Goal: Task Accomplishment & Management: Use online tool/utility

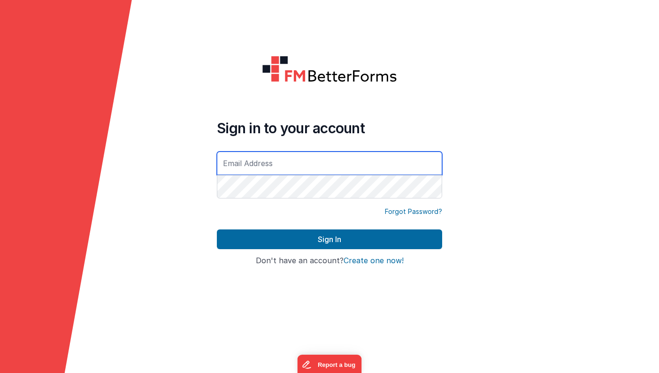
type input "[EMAIL_ADDRESS][DOMAIN_NAME]"
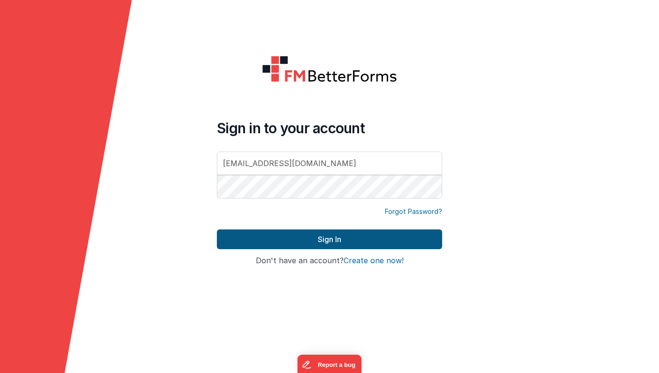
click at [291, 241] on button "Sign In" at bounding box center [329, 240] width 225 height 20
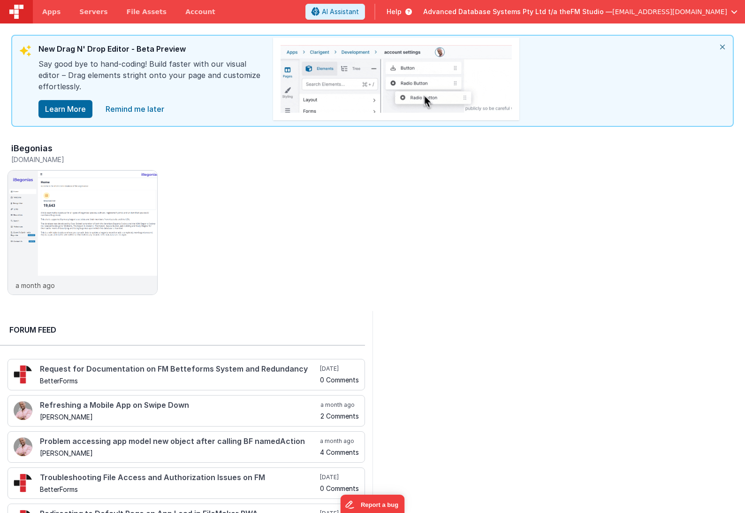
click at [659, 49] on icon "close" at bounding box center [723, 47] width 21 height 23
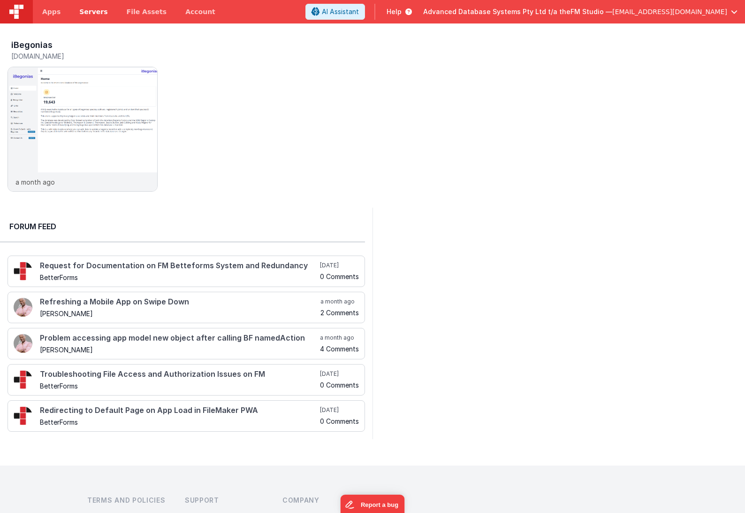
click at [81, 10] on span "Servers" at bounding box center [93, 11] width 28 height 9
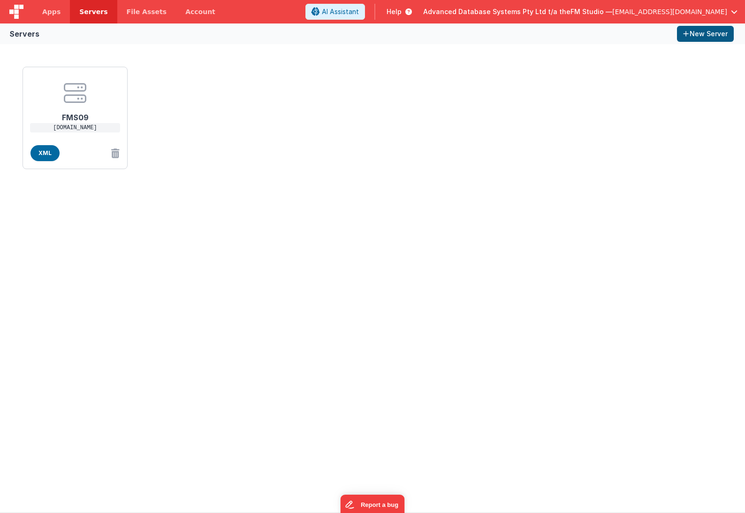
click at [659, 36] on button "New Server" at bounding box center [705, 34] width 57 height 16
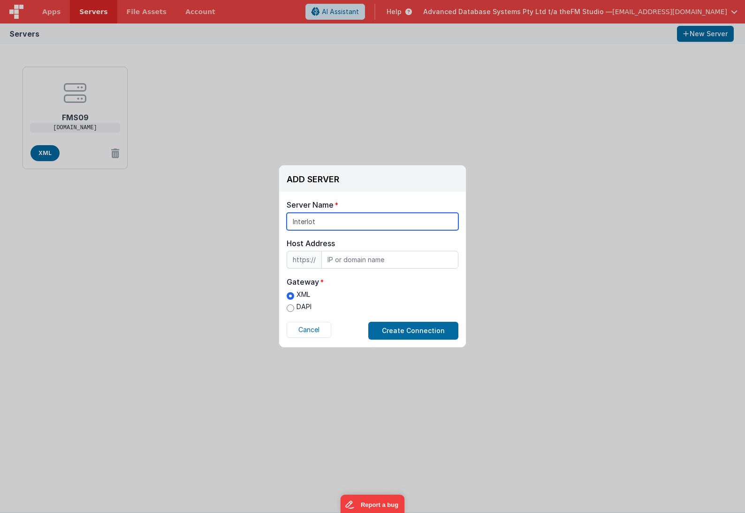
click at [307, 220] on input "Interlot" at bounding box center [373, 221] width 172 height 17
type input "Intertek"
paste input "[PERSON_NAME][EMAIL_ADDRESS][DOMAIN_NAME]"
type input "[PERSON_NAME][EMAIL_ADDRESS][DOMAIN_NAME]"
paste input "[DOMAIN_NAME]"
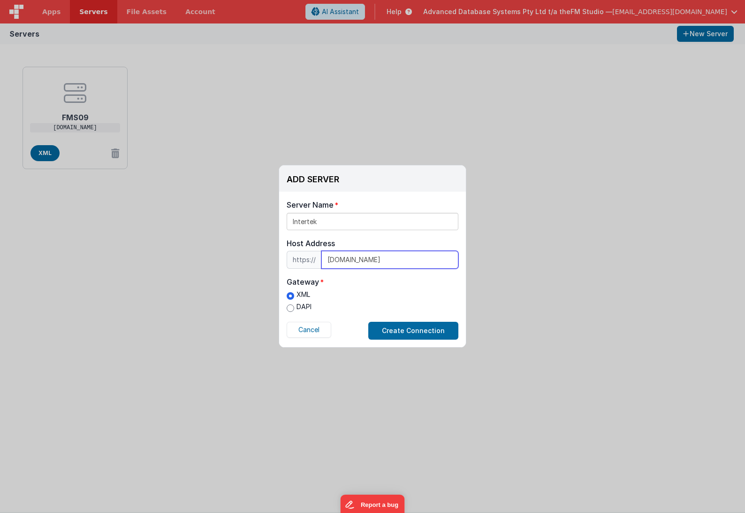
type input "[DOMAIN_NAME]"
click at [292, 309] on input "DAPI" at bounding box center [291, 308] width 8 height 8
radio input "true"
click at [421, 330] on button "Create Connection" at bounding box center [413, 331] width 90 height 18
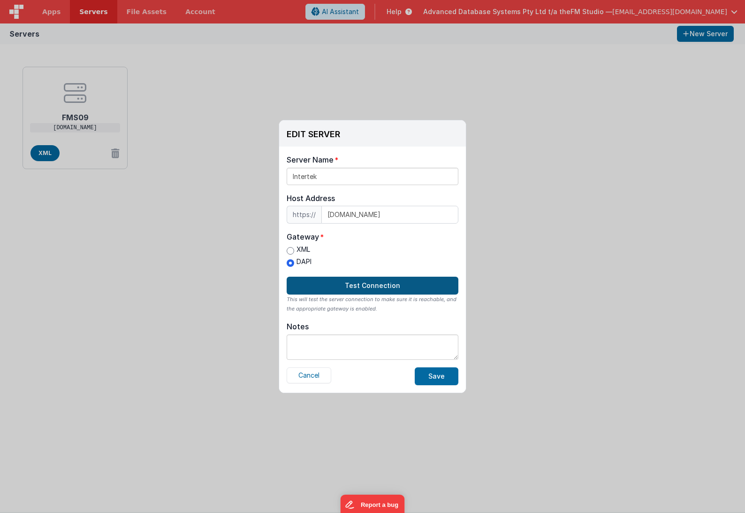
click at [353, 277] on button "Test Connection" at bounding box center [373, 285] width 172 height 18
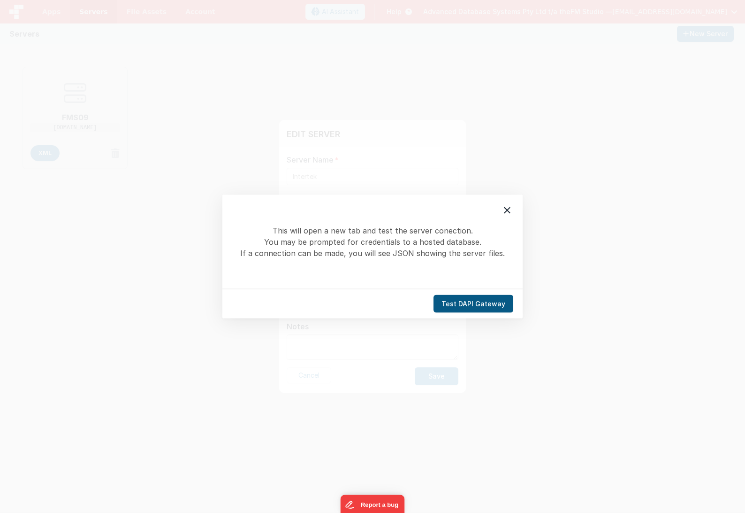
click at [473, 304] on button "Test DAPI Gateway" at bounding box center [474, 304] width 80 height 18
click at [508, 211] on icon at bounding box center [507, 210] width 7 height 7
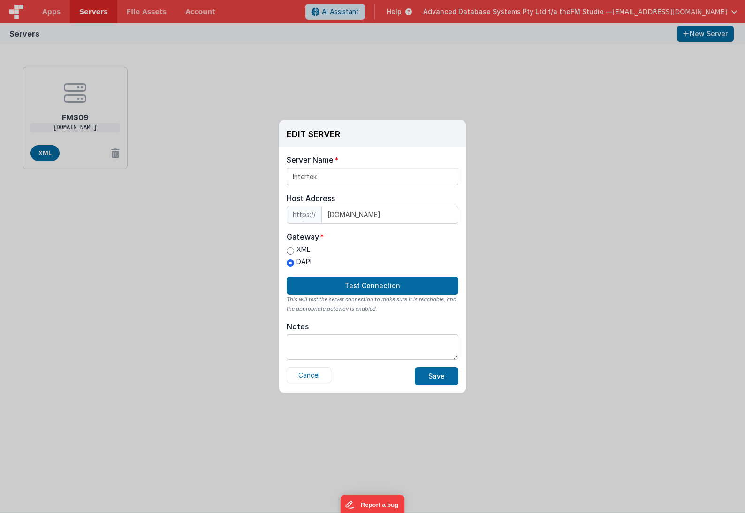
click at [296, 250] on label "XML" at bounding box center [299, 250] width 25 height 10
click at [294, 250] on input "XML" at bounding box center [291, 251] width 8 height 8
radio input "true"
click at [374, 284] on button "Test Connection" at bounding box center [373, 285] width 172 height 18
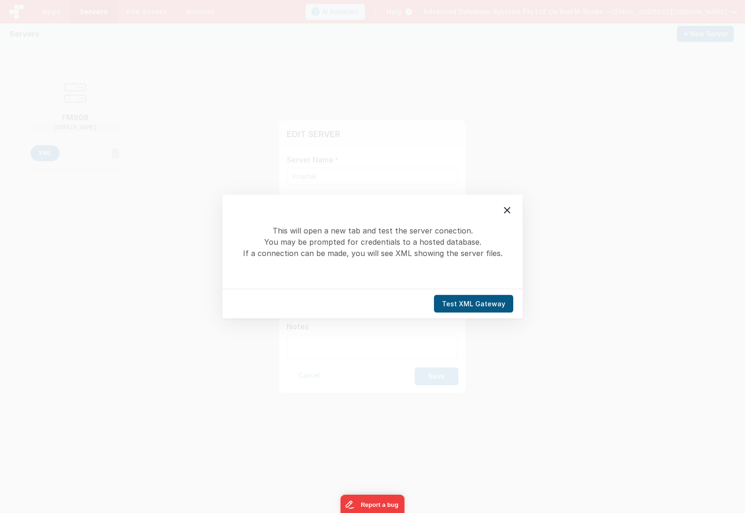
click at [481, 306] on button "Test XML Gateway" at bounding box center [473, 304] width 79 height 18
click at [508, 207] on icon at bounding box center [507, 210] width 11 height 11
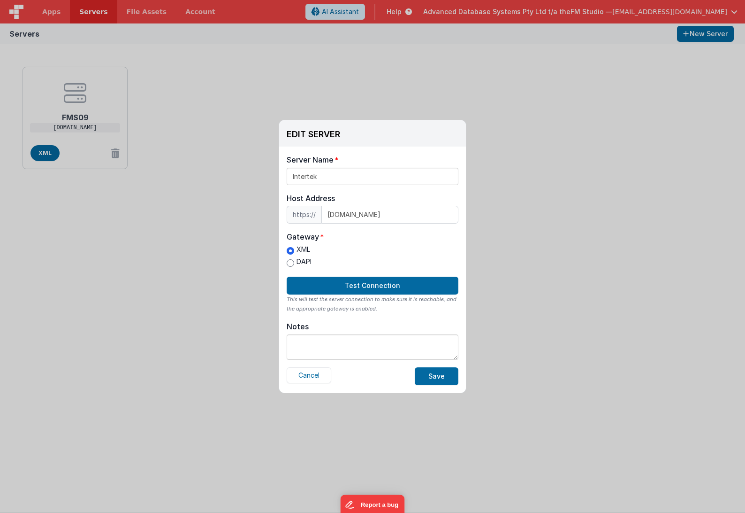
click at [290, 261] on input "DAPI" at bounding box center [291, 263] width 8 height 8
radio input "true"
click at [444, 373] on button "Save" at bounding box center [437, 376] width 44 height 18
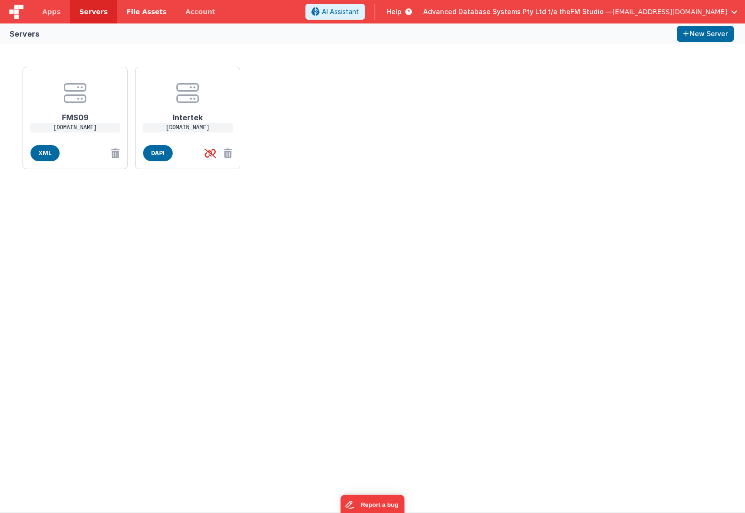
click at [139, 9] on span "File Assets" at bounding box center [147, 11] width 40 height 9
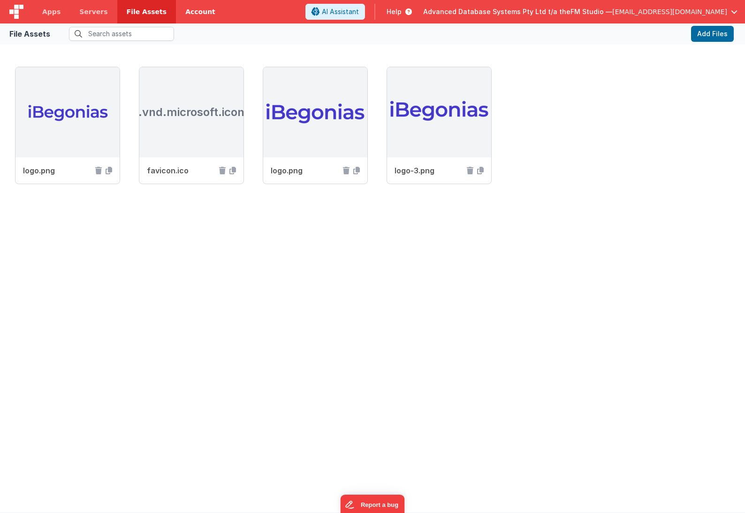
click at [190, 11] on link "Account" at bounding box center [200, 11] width 49 height 23
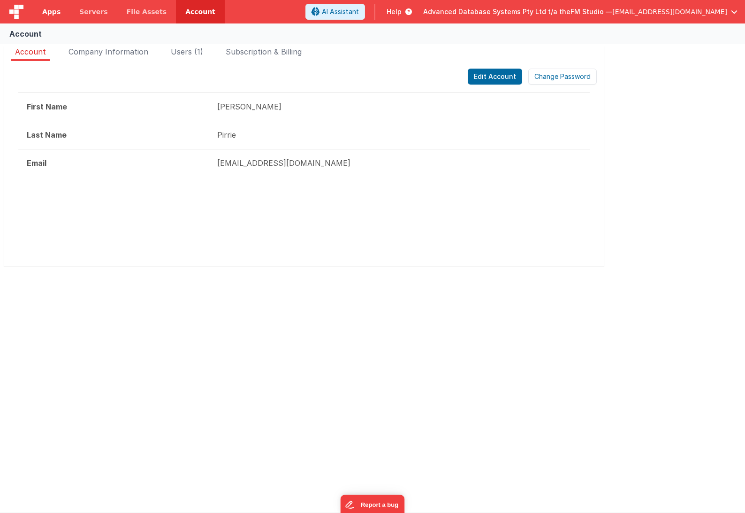
click at [50, 13] on span "Apps" at bounding box center [51, 11] width 18 height 9
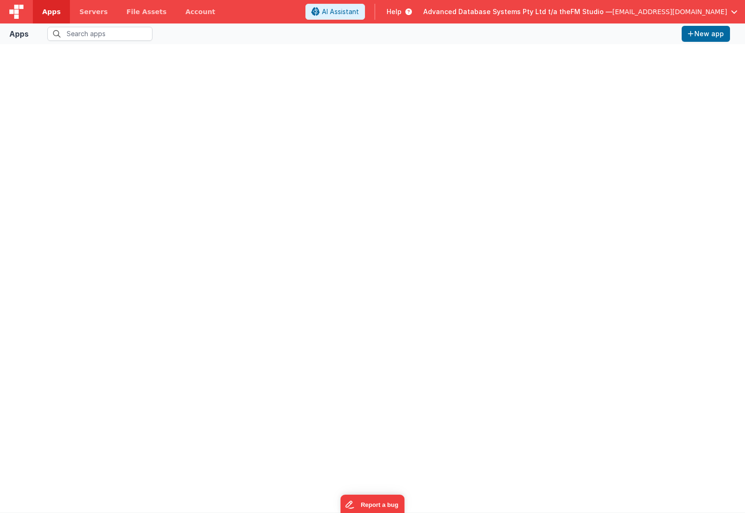
click at [402, 14] on span "Help" at bounding box center [394, 11] width 15 height 9
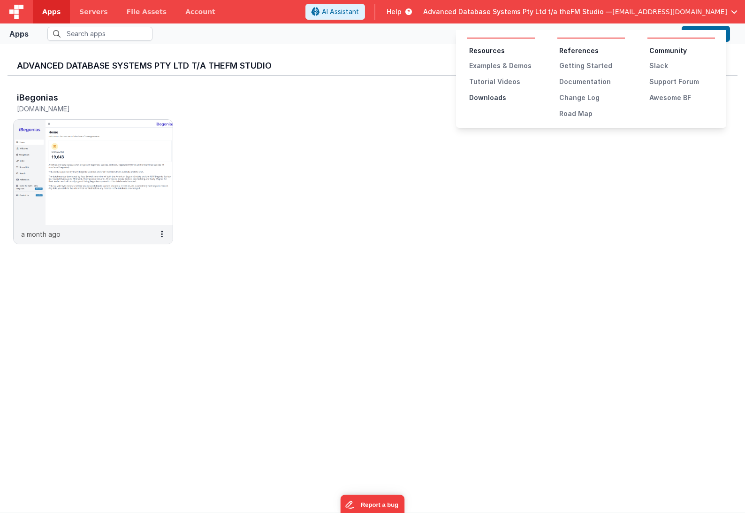
click at [487, 96] on div "Downloads" at bounding box center [502, 97] width 66 height 9
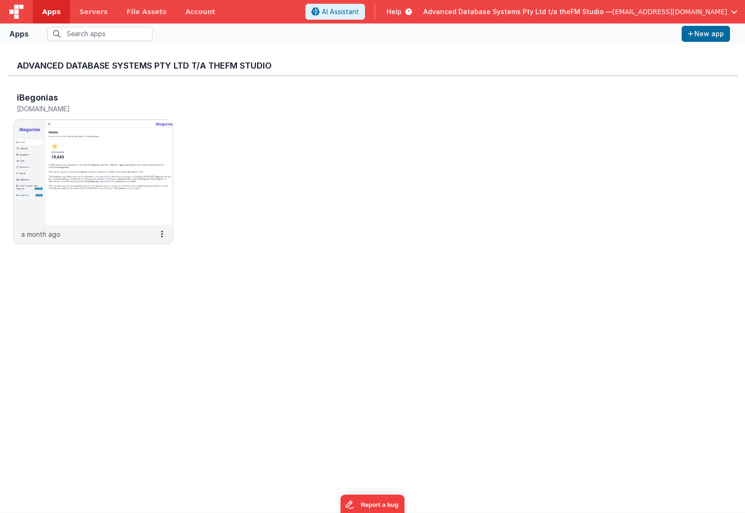
click at [402, 13] on span "Help" at bounding box center [394, 11] width 15 height 9
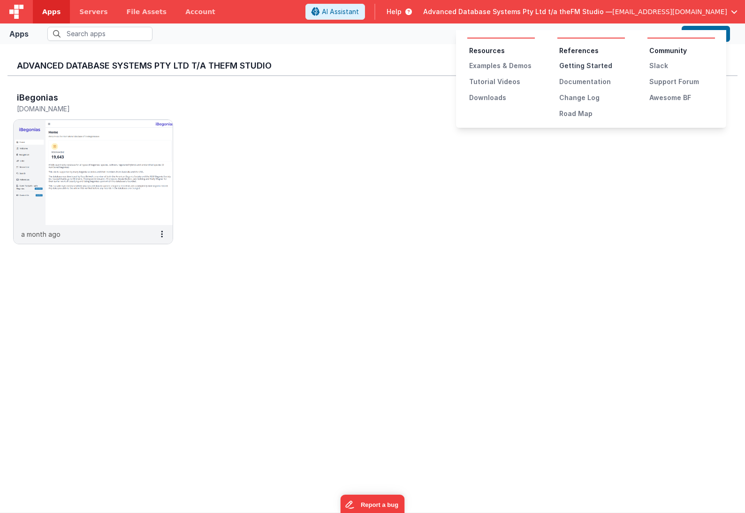
click at [585, 65] on div "Getting Started" at bounding box center [593, 65] width 66 height 9
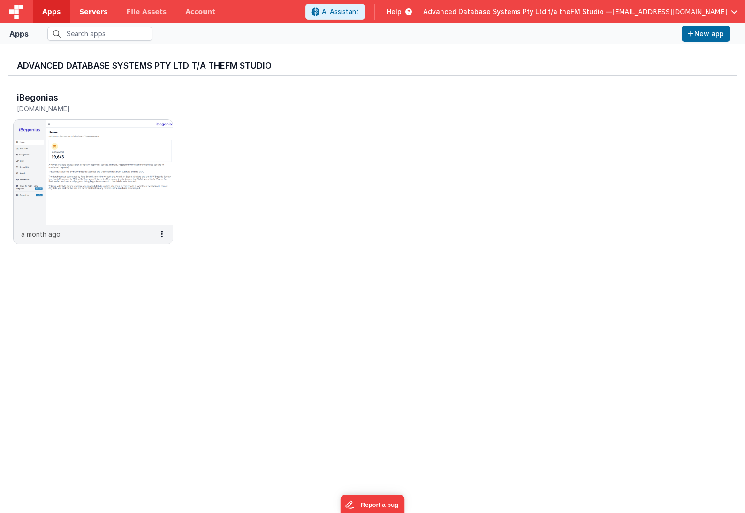
click at [86, 15] on span "Servers" at bounding box center [93, 11] width 28 height 9
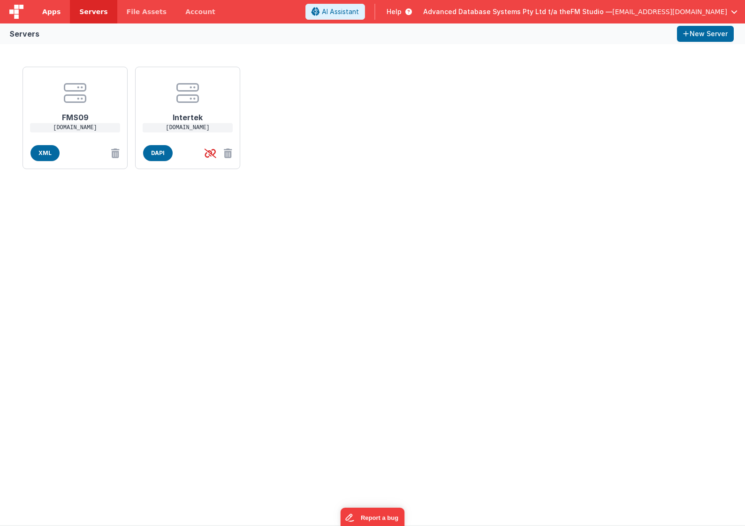
click at [54, 15] on span "Apps" at bounding box center [51, 11] width 18 height 9
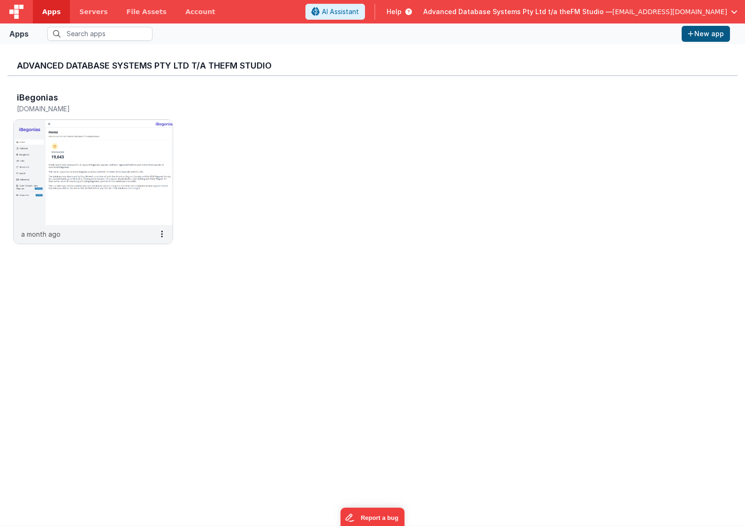
click at [659, 33] on button "New app" at bounding box center [706, 34] width 48 height 16
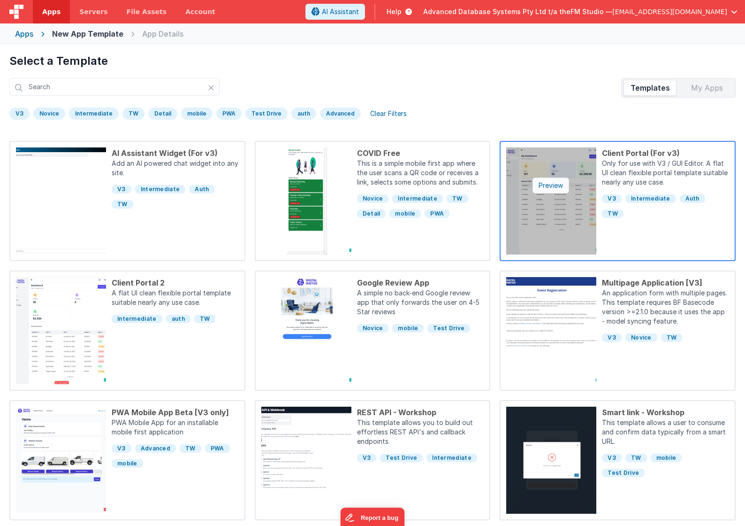
click at [546, 179] on div "Preview" at bounding box center [551, 185] width 37 height 16
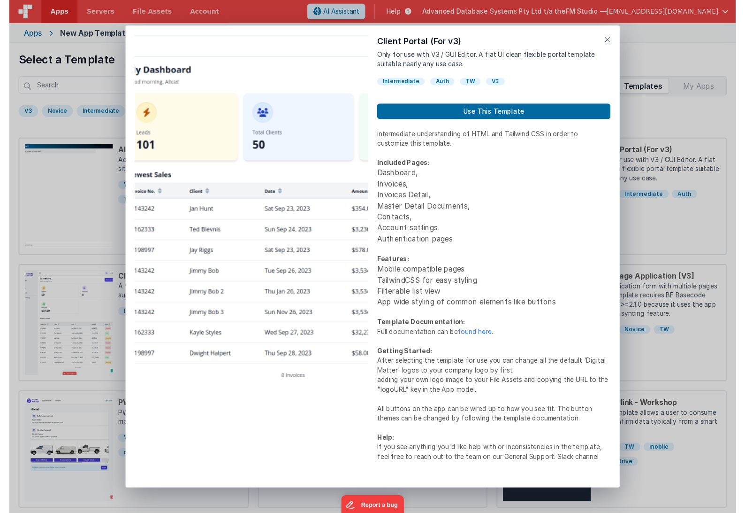
scroll to position [19, 0]
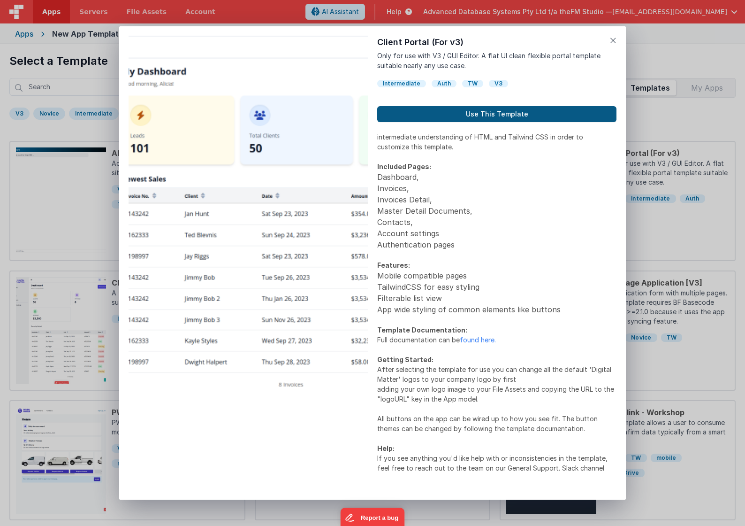
click at [517, 116] on button "Use This Template" at bounding box center [496, 114] width 239 height 16
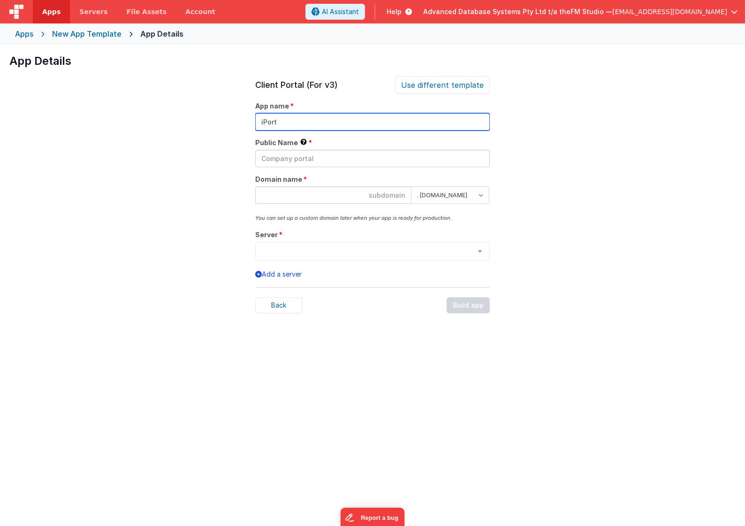
type input "iPort"
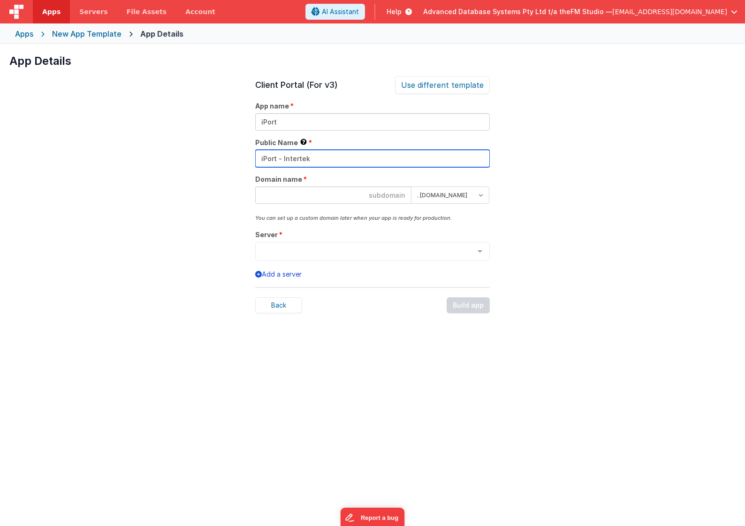
type input "iPort - Intertek"
click at [332, 192] on input at bounding box center [333, 194] width 156 height 17
paste input "iport-intertek"
type input "iport-intertek"
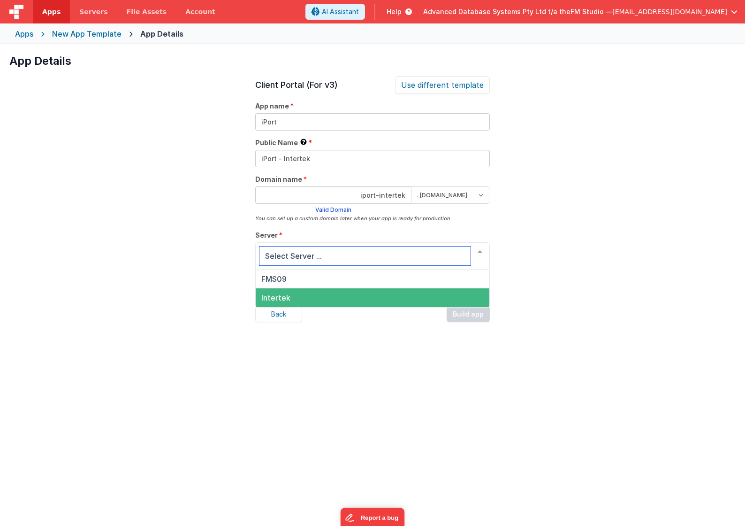
click at [286, 295] on span "Intertek" at bounding box center [275, 297] width 29 height 9
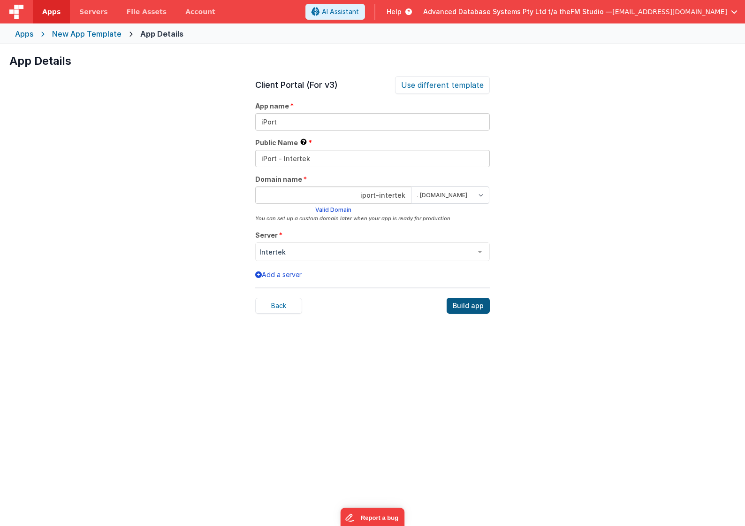
click at [467, 304] on div "Build app" at bounding box center [468, 306] width 43 height 16
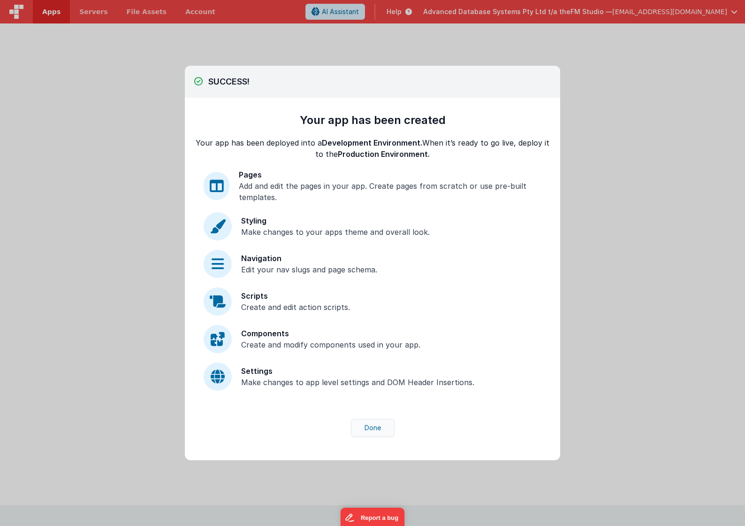
click at [372, 373] on button "Done" at bounding box center [373, 428] width 44 height 18
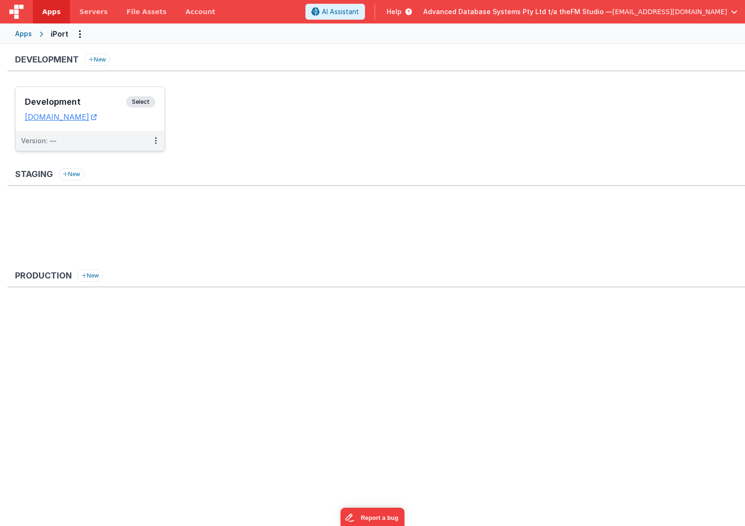
click at [155, 140] on icon at bounding box center [156, 140] width 2 height 0
click at [112, 161] on link "Edit" at bounding box center [123, 161] width 83 height 17
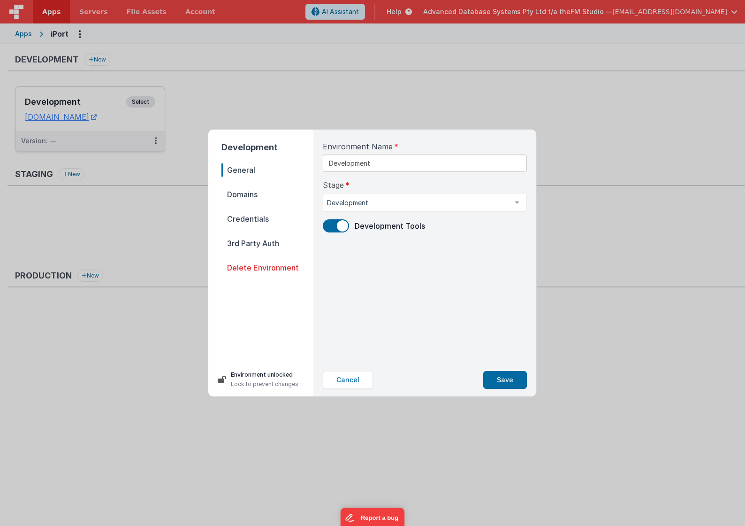
click at [250, 192] on span "Domains" at bounding box center [268, 194] width 92 height 13
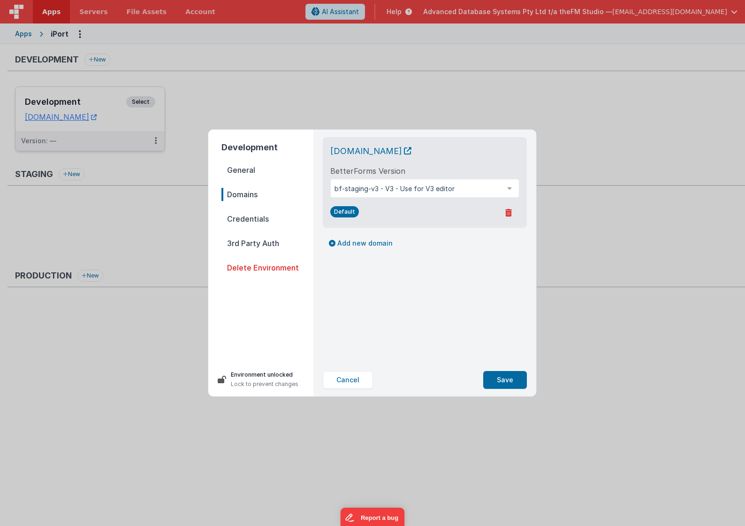
click at [253, 214] on span "Credentials" at bounding box center [268, 218] width 92 height 13
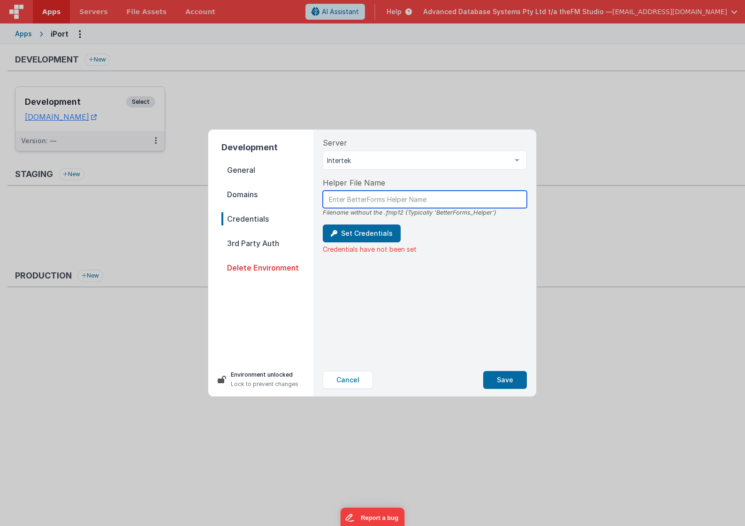
click at [358, 201] on input "text" at bounding box center [425, 199] width 204 height 17
type input "BetterForms_Helper"
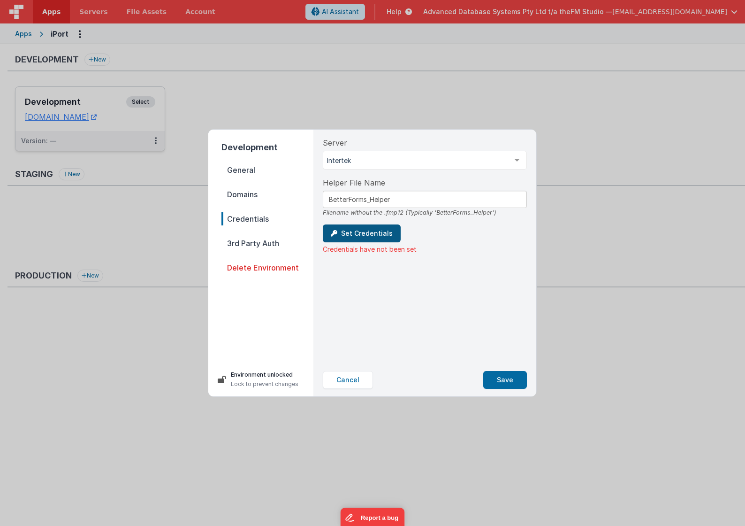
click at [353, 235] on button "Set Credentials" at bounding box center [362, 233] width 78 height 18
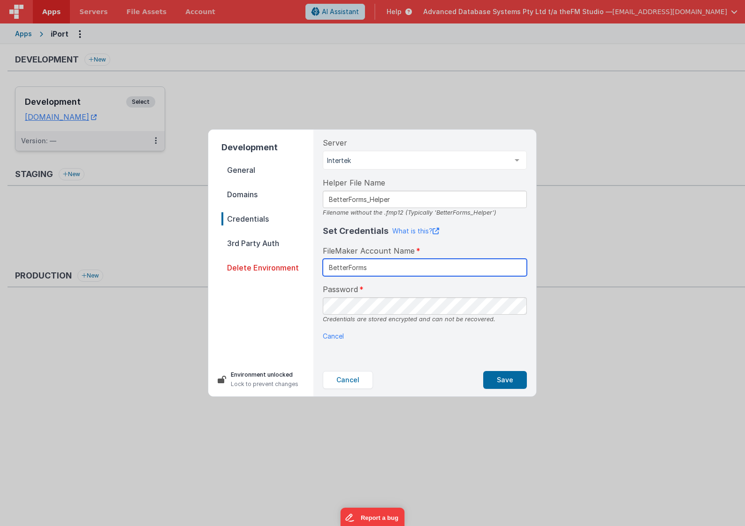
type input "BetterForms"
click at [453, 351] on div "Server Intertek FMS09 Intertek List is empty. Helper File Name BetterForms_Help…" at bounding box center [424, 247] width 219 height 234
click at [503, 373] on button "Save" at bounding box center [506, 380] width 44 height 18
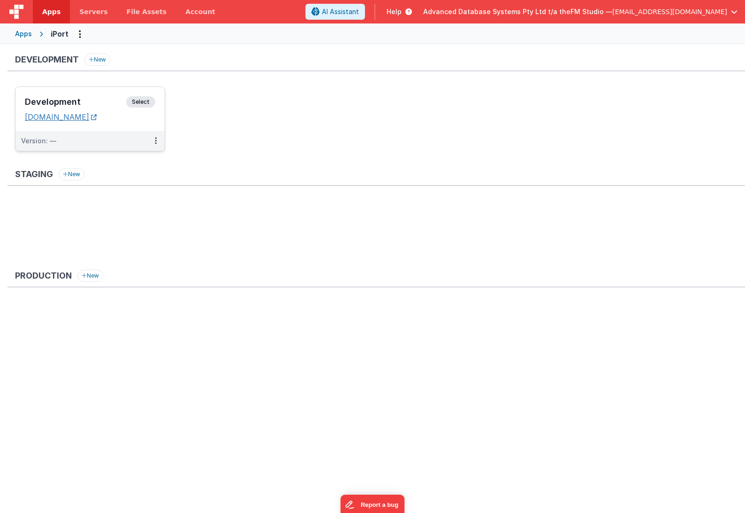
click at [97, 116] on link "[DOMAIN_NAME]" at bounding box center [61, 116] width 72 height 9
click at [66, 102] on h3 "Development" at bounding box center [75, 101] width 101 height 9
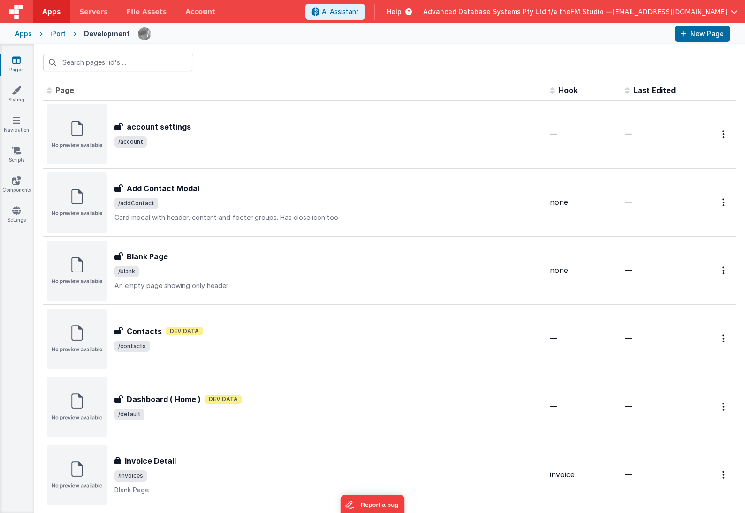
click at [14, 66] on link "Pages" at bounding box center [17, 64] width 34 height 19
click at [18, 90] on icon at bounding box center [16, 89] width 9 height 9
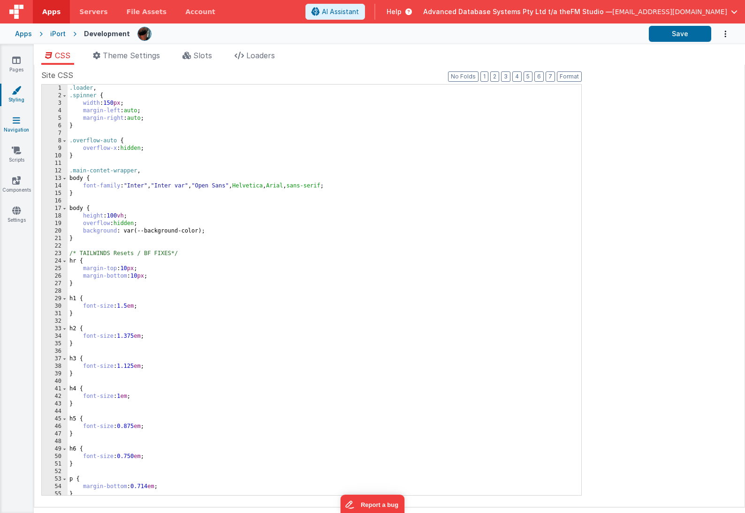
click at [17, 123] on icon at bounding box center [17, 119] width 8 height 9
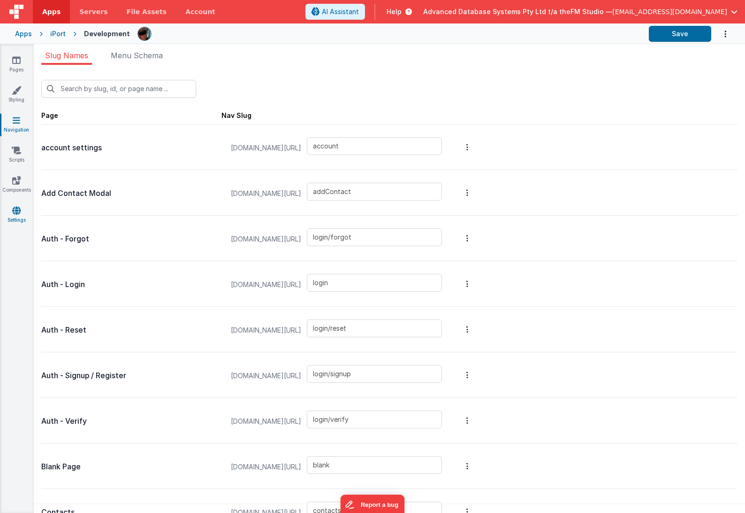
click at [18, 213] on icon at bounding box center [16, 210] width 8 height 9
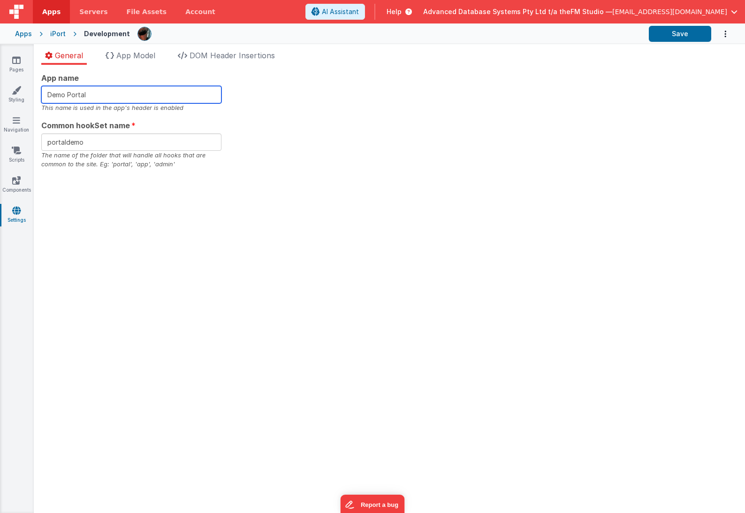
click at [96, 95] on input "Demo Portal" at bounding box center [131, 94] width 180 height 17
type input "iPort"
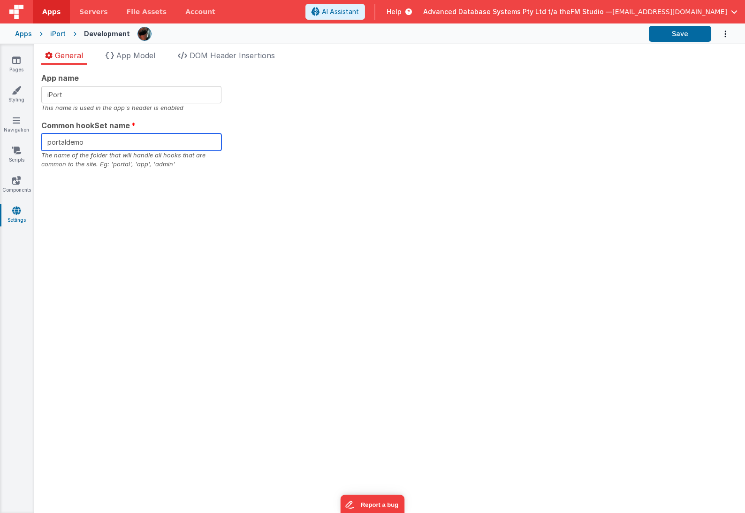
click at [101, 140] on input "portaldemo" at bounding box center [131, 141] width 180 height 17
type input "app"
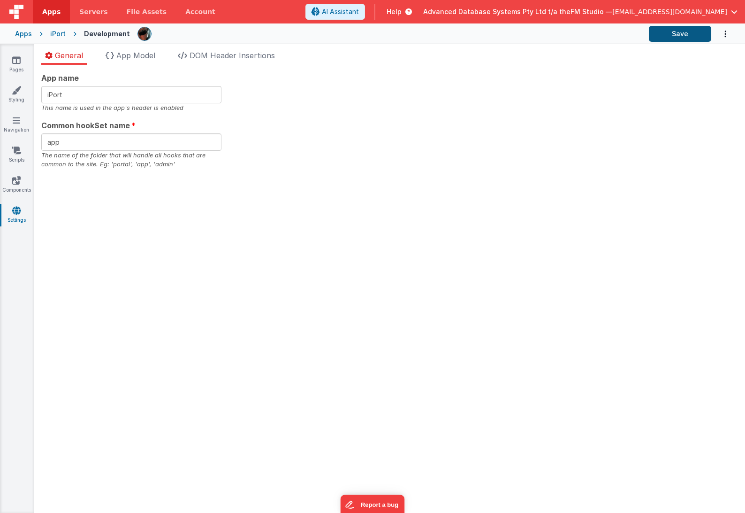
click at [659, 34] on button "Save" at bounding box center [680, 34] width 62 height 16
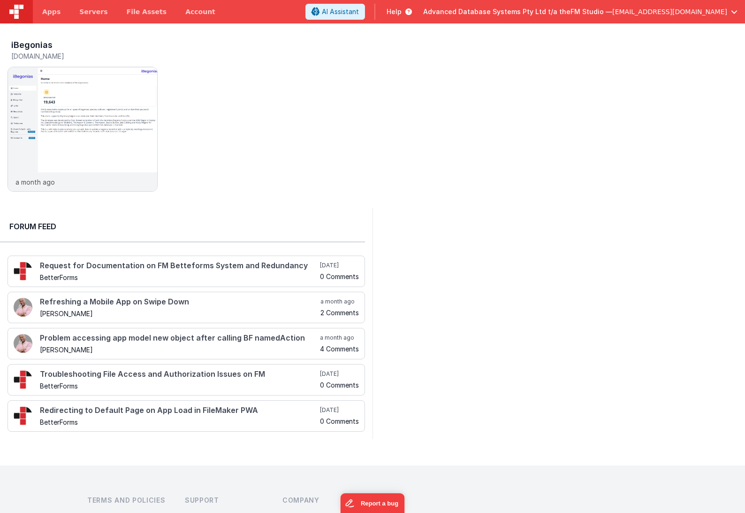
click at [402, 12] on span "Help" at bounding box center [394, 11] width 15 height 9
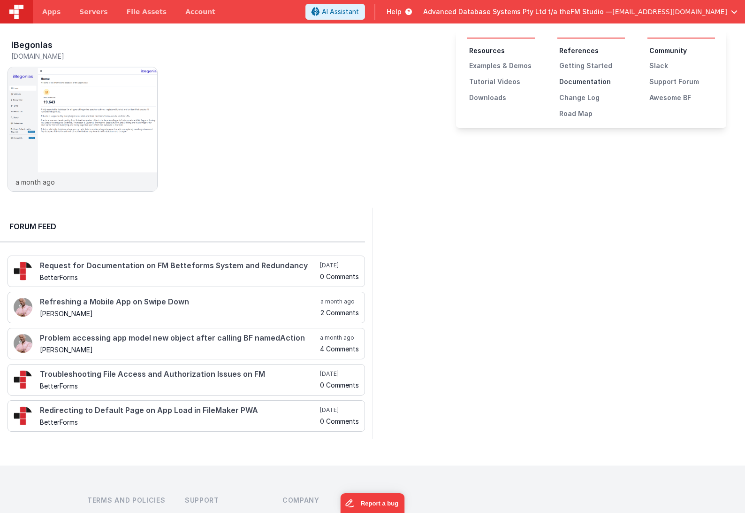
click at [572, 82] on div "Documentation" at bounding box center [593, 81] width 66 height 9
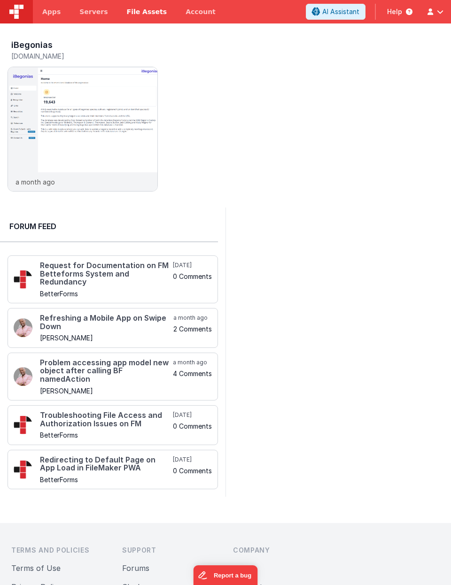
click at [137, 12] on span "File Assets" at bounding box center [147, 11] width 40 height 9
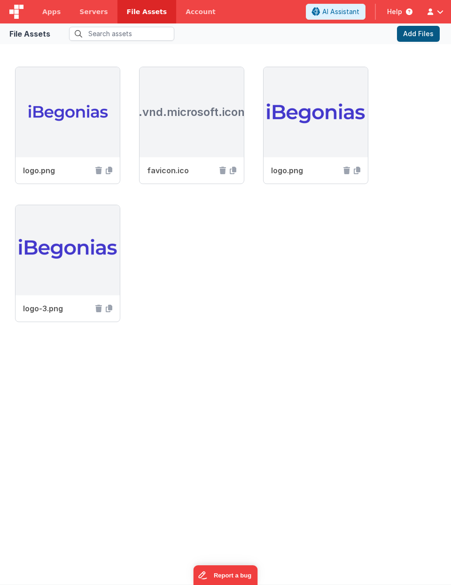
click at [417, 31] on button "Add Files" at bounding box center [418, 34] width 43 height 16
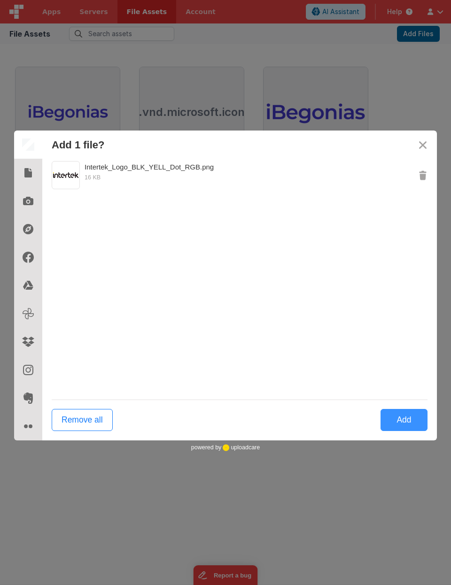
click at [397, 420] on button "Add" at bounding box center [403, 420] width 47 height 22
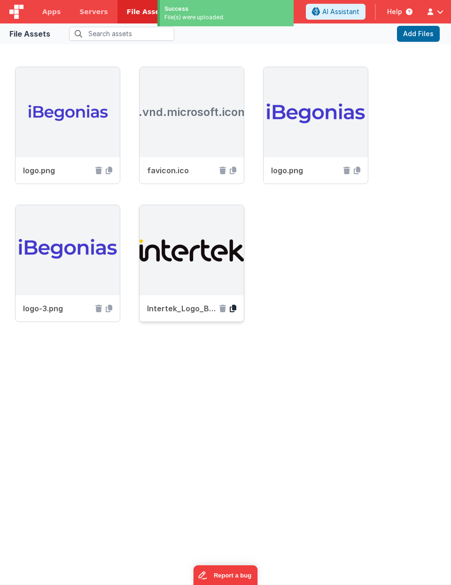
click at [234, 307] on icon at bounding box center [233, 309] width 7 height 8
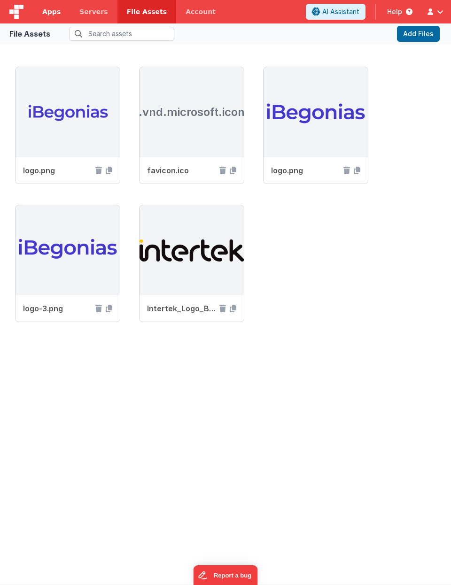
click at [49, 13] on span "Apps" at bounding box center [51, 11] width 18 height 9
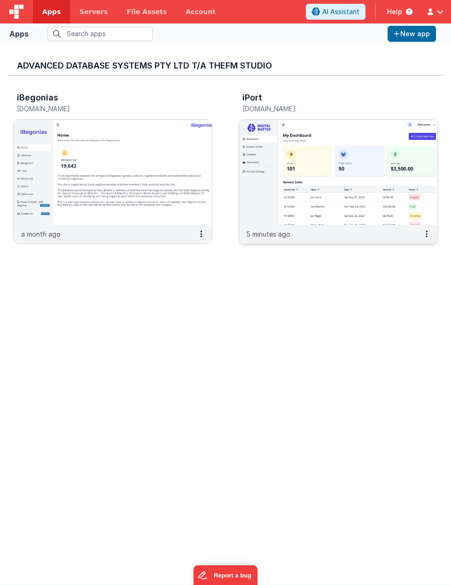
click at [299, 161] on img at bounding box center [338, 172] width 198 height 105
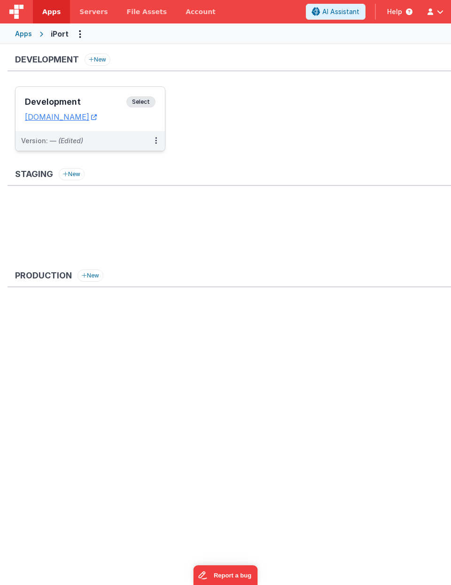
click at [62, 97] on h3 "Development" at bounding box center [75, 101] width 101 height 9
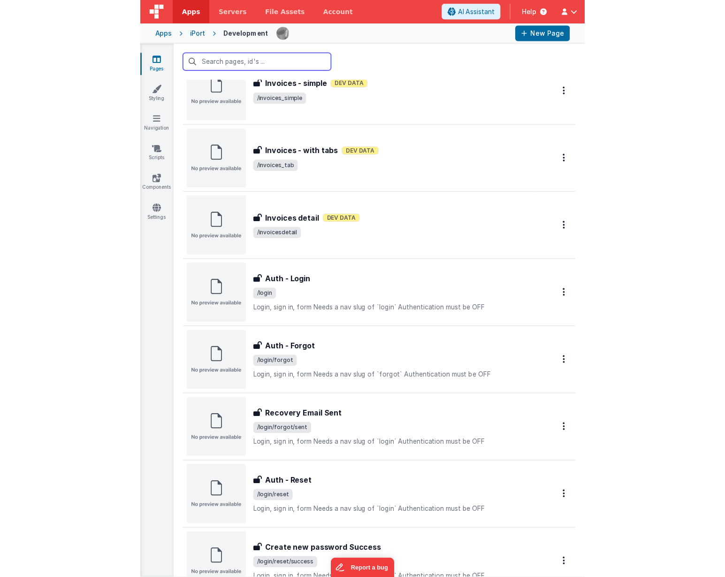
scroll to position [452, 0]
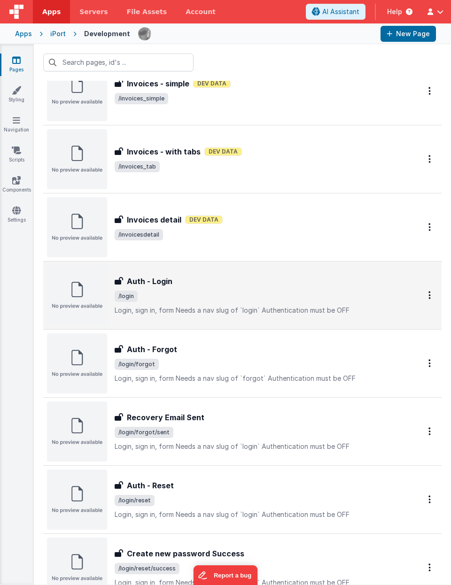
click at [188, 286] on div "Auth - Login" at bounding box center [257, 281] width 284 height 11
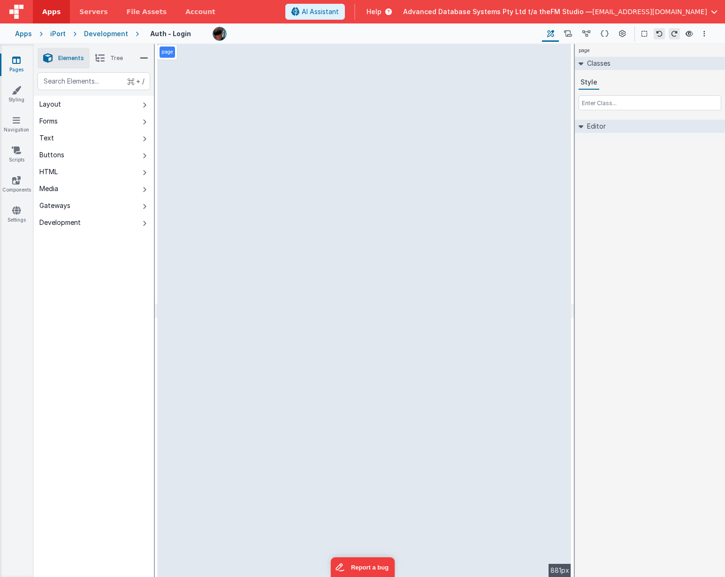
click at [69, 105] on button "Layout" at bounding box center [94, 104] width 120 height 17
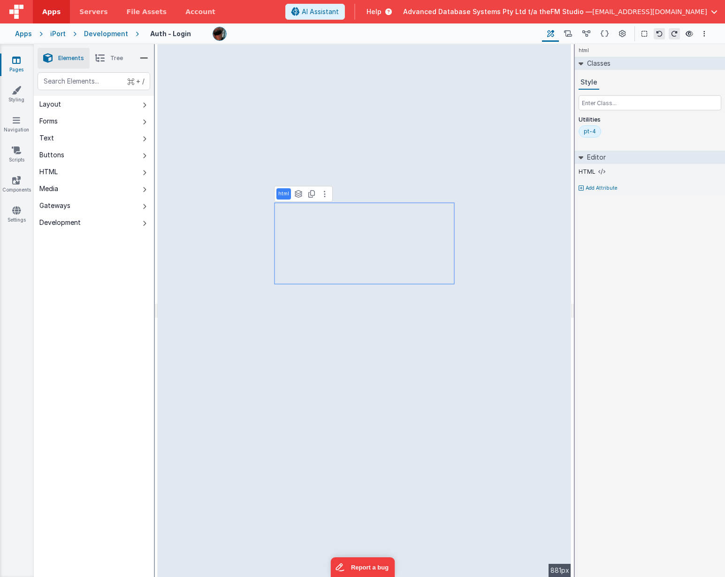
click at [580, 158] on icon at bounding box center [581, 157] width 5 height 8
click at [580, 158] on icon at bounding box center [581, 157] width 8 height 5
click at [594, 170] on label "HTML" at bounding box center [587, 172] width 17 height 8
click at [583, 172] on label "HTML" at bounding box center [587, 172] width 17 height 8
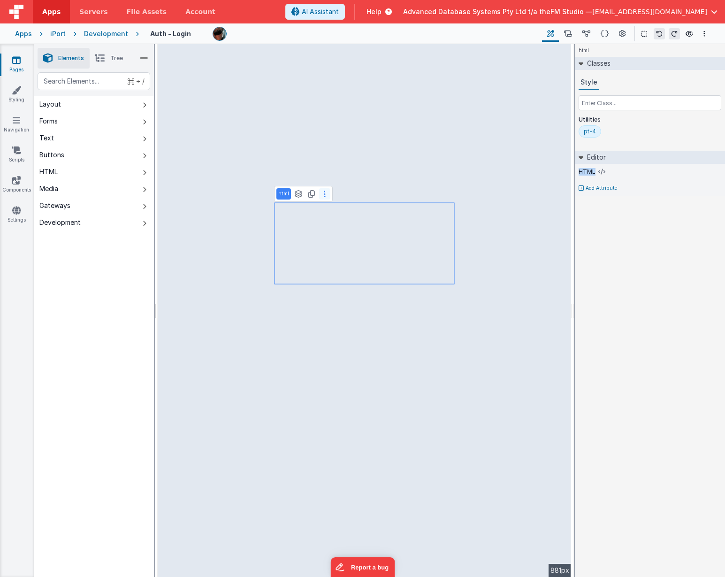
click at [324, 193] on icon at bounding box center [325, 194] width 2 height 8
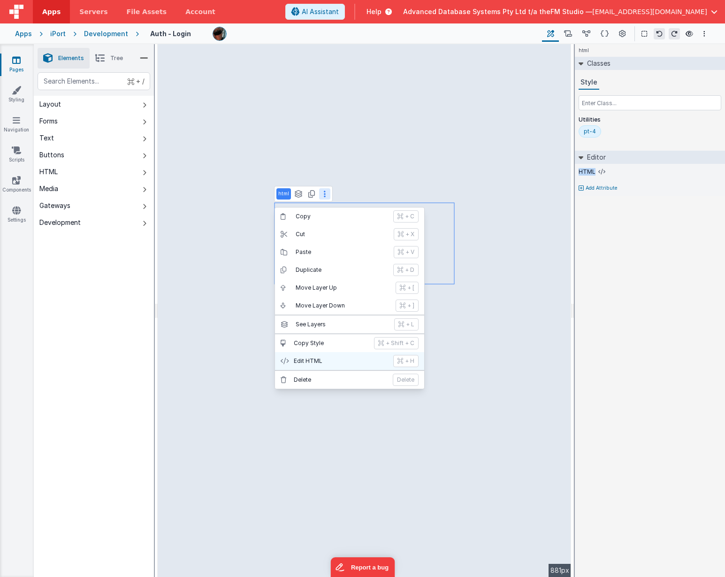
click at [315, 361] on p "Edit HTML" at bounding box center [341, 361] width 94 height 8
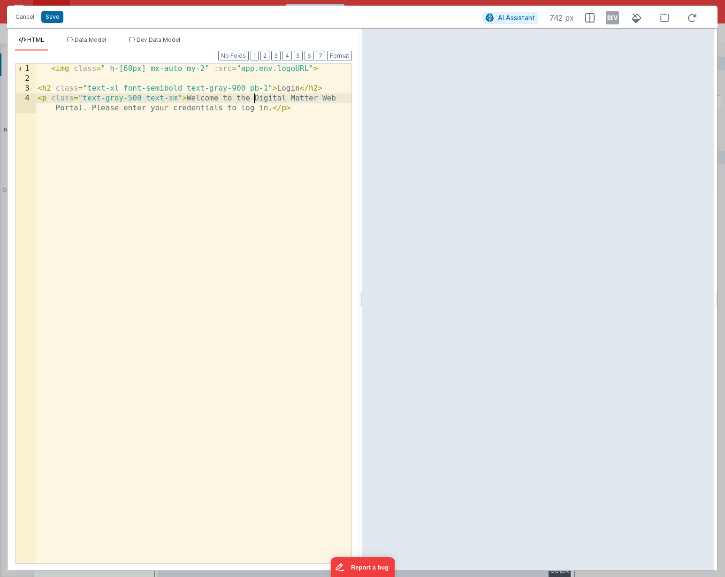
click at [253, 98] on div "< img class = " h-[60px] mx-auto my-2" :src = "app.env.logoURL" > < h2 class = …" at bounding box center [194, 328] width 316 height 529
click at [53, 17] on button "Save" at bounding box center [52, 17] width 22 height 12
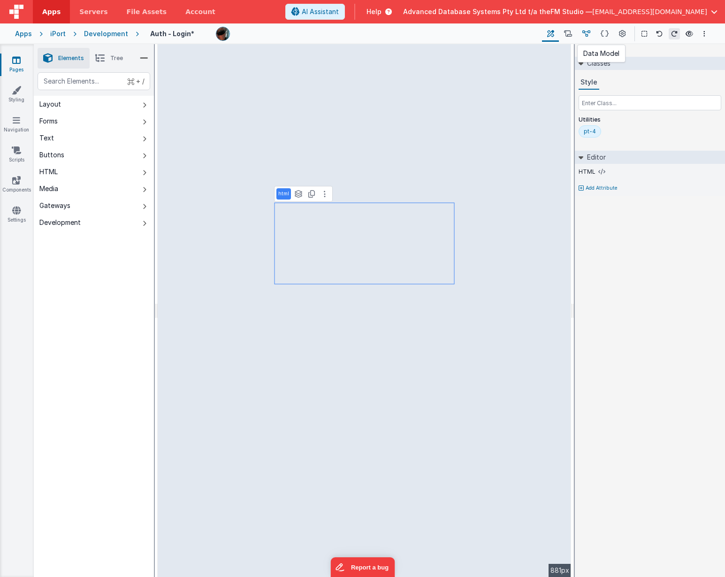
click at [587, 33] on icon at bounding box center [587, 34] width 8 height 10
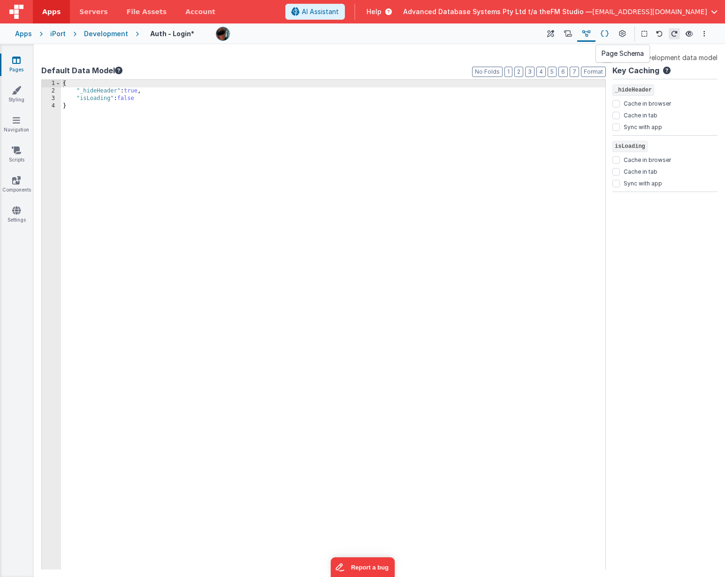
click at [606, 32] on icon at bounding box center [605, 34] width 8 height 10
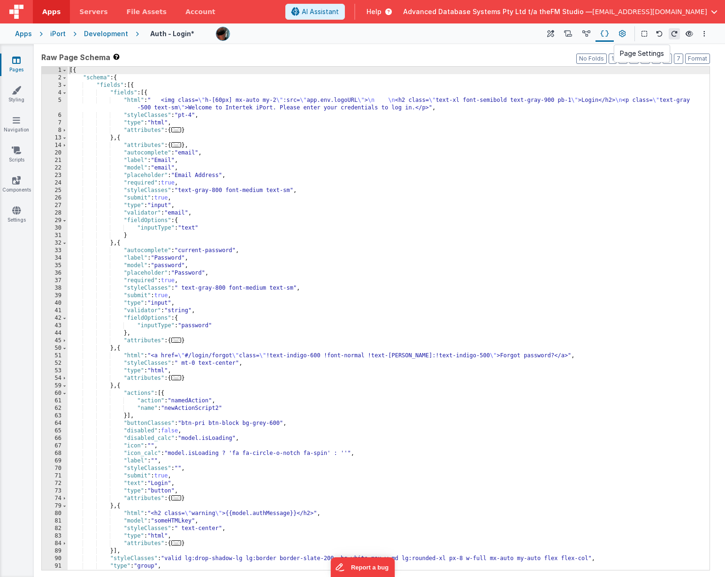
click at [621, 33] on icon at bounding box center [622, 34] width 7 height 10
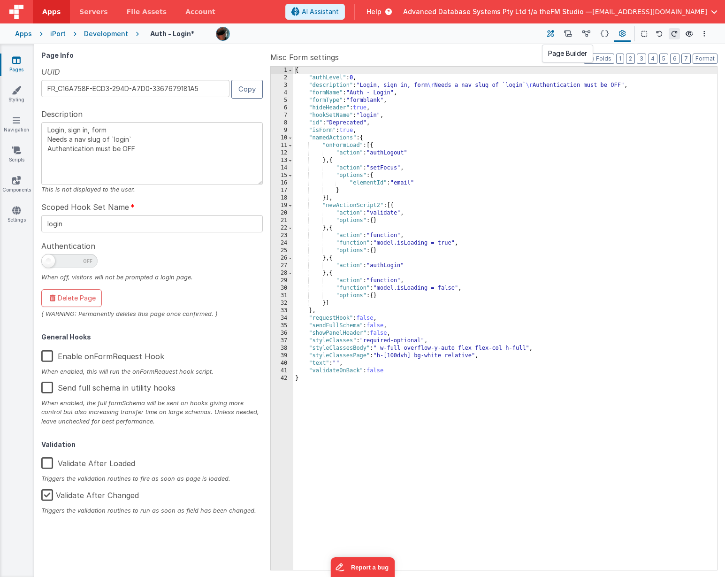
click at [550, 32] on icon at bounding box center [550, 34] width 7 height 10
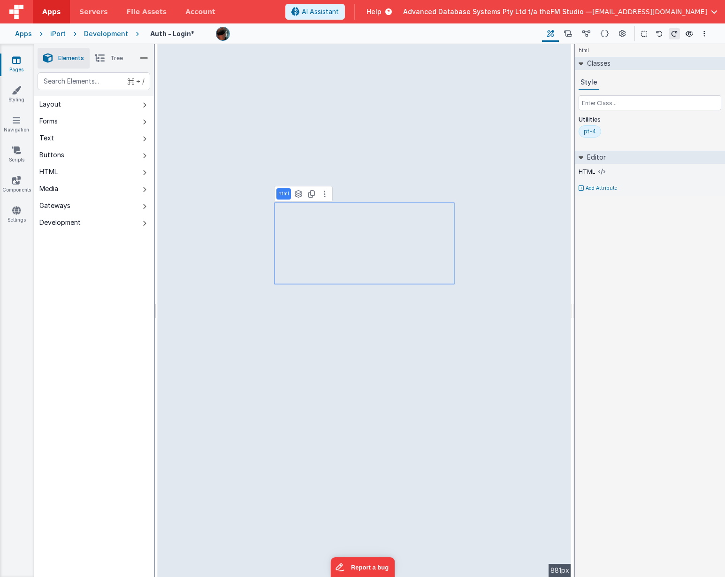
click at [143, 105] on icon at bounding box center [145, 105] width 4 height 8
click at [15, 91] on icon at bounding box center [16, 89] width 9 height 9
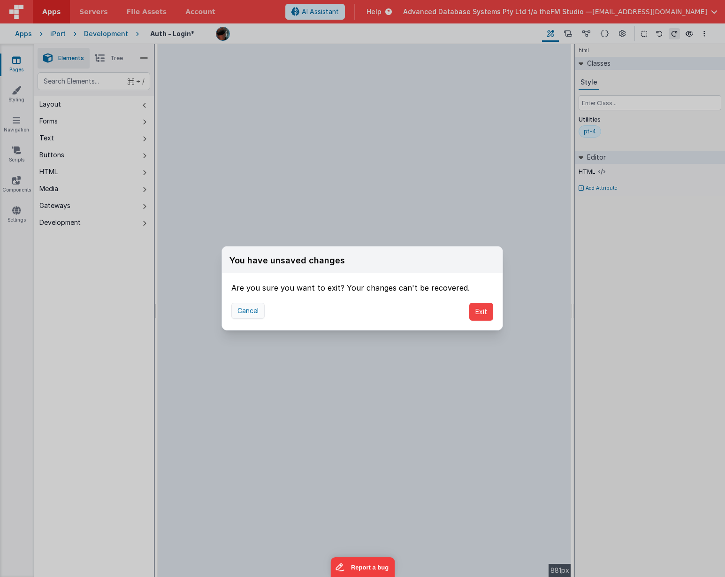
click at [251, 307] on button "Cancel" at bounding box center [247, 311] width 33 height 16
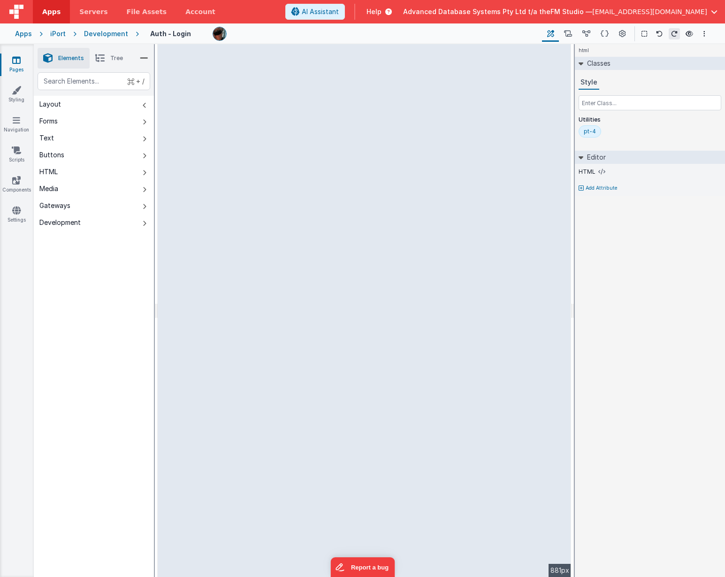
click at [64, 221] on div "Development" at bounding box center [59, 222] width 41 height 9
click at [60, 205] on div "Gateways" at bounding box center [54, 205] width 31 height 9
click at [54, 189] on div "Media" at bounding box center [48, 188] width 19 height 9
click at [51, 169] on div "HTML" at bounding box center [48, 171] width 18 height 9
click at [51, 154] on div "Buttons" at bounding box center [51, 154] width 25 height 9
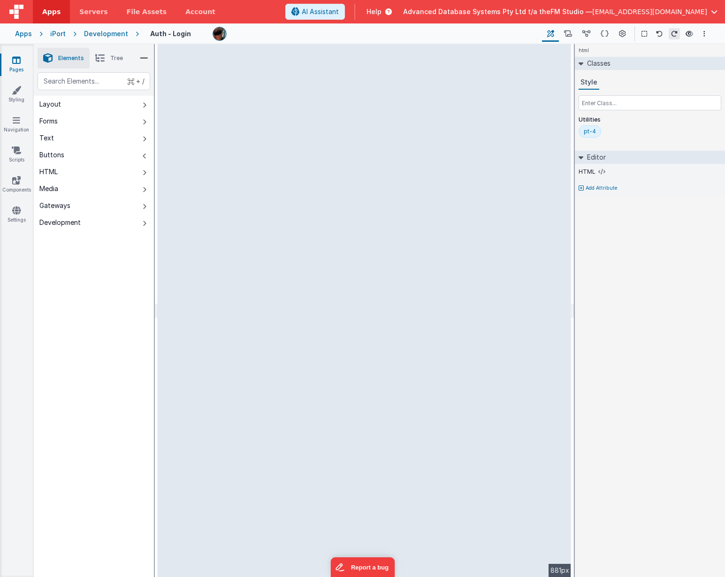
click at [47, 136] on div "Text" at bounding box center [46, 137] width 15 height 9
click at [48, 122] on div "Forms" at bounding box center [48, 120] width 18 height 9
click at [50, 105] on div "Layout" at bounding box center [50, 104] width 22 height 9
click at [14, 215] on link "Settings" at bounding box center [17, 215] width 34 height 19
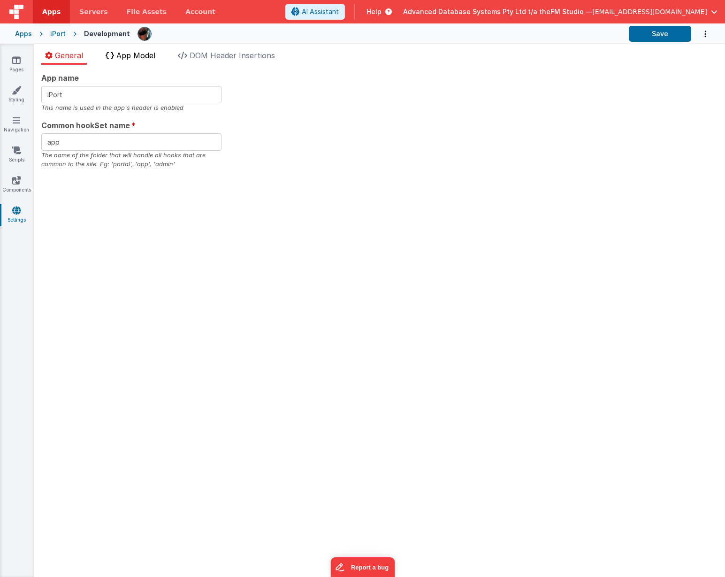
click at [125, 53] on span "App Model" at bounding box center [135, 55] width 39 height 9
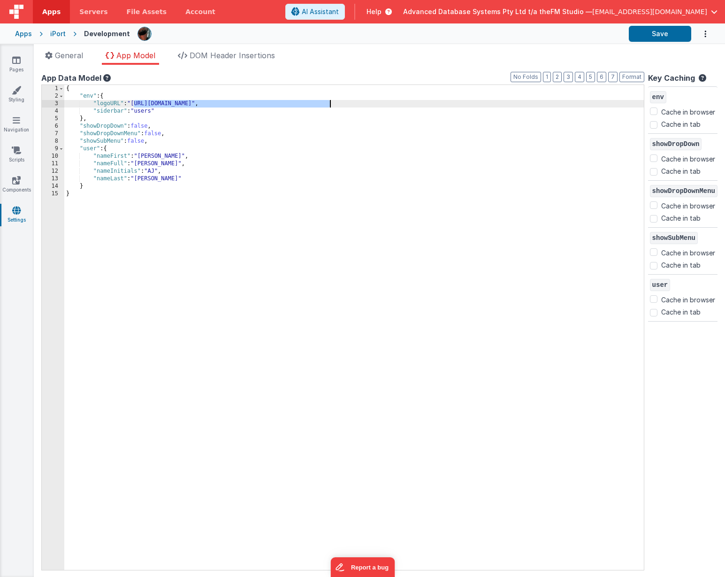
drag, startPoint x: 134, startPoint y: 103, endPoint x: 329, endPoint y: 101, distance: 194.3
click at [329, 101] on div "{ "env" : { "logoURL" : "https://ucarecdn.com/b9e7ff3a-9338-449a-87e6-c029b26b9…" at bounding box center [354, 335] width 580 height 500
click at [654, 35] on button "Save" at bounding box center [660, 34] width 62 height 16
click at [17, 62] on icon at bounding box center [16, 59] width 8 height 9
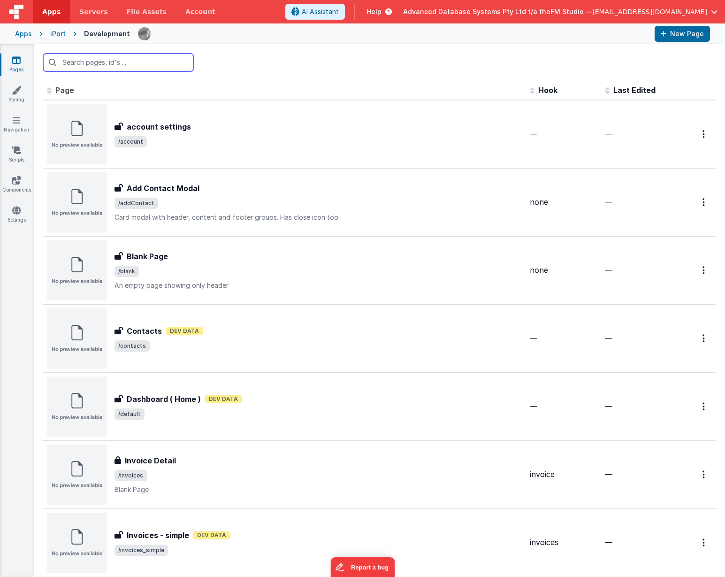
click at [136, 61] on input "text" at bounding box center [118, 63] width 150 height 18
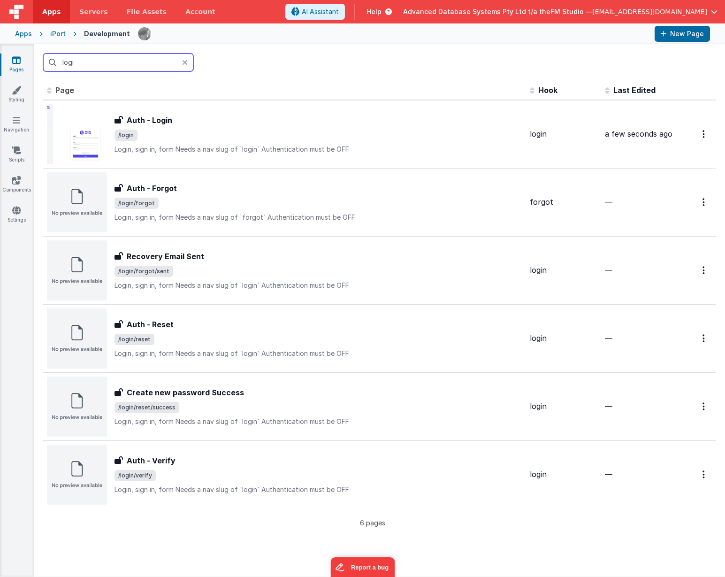
type input "login"
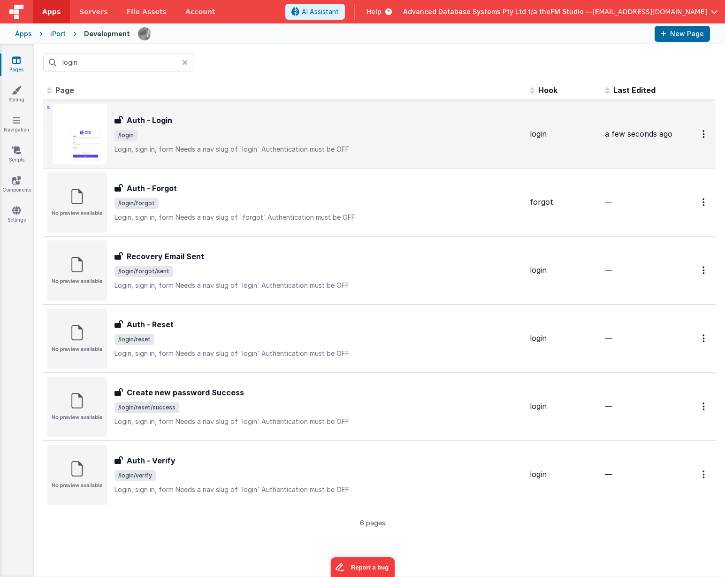
click at [151, 118] on h3 "Auth - Login" at bounding box center [150, 120] width 46 height 11
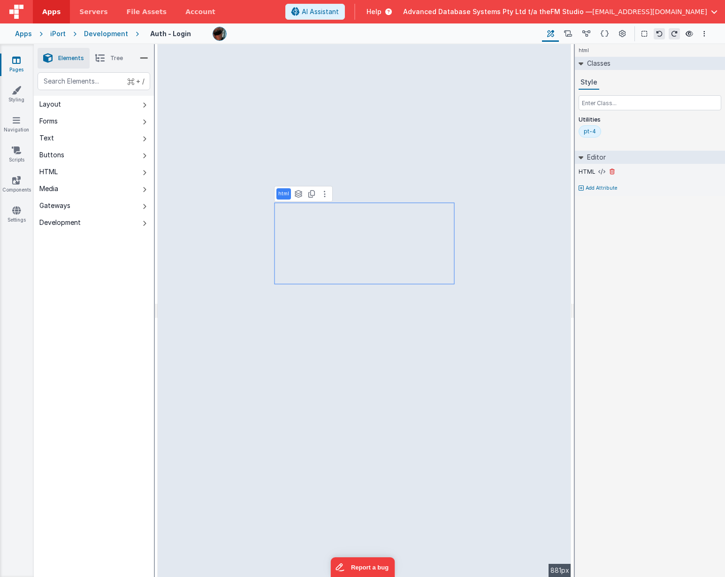
click at [591, 169] on label "HTML" at bounding box center [587, 172] width 17 height 8
click at [592, 155] on h2 "Editor" at bounding box center [594, 157] width 23 height 13
click at [584, 156] on icon at bounding box center [581, 157] width 8 height 5
click at [602, 172] on icon at bounding box center [602, 172] width 7 height 8
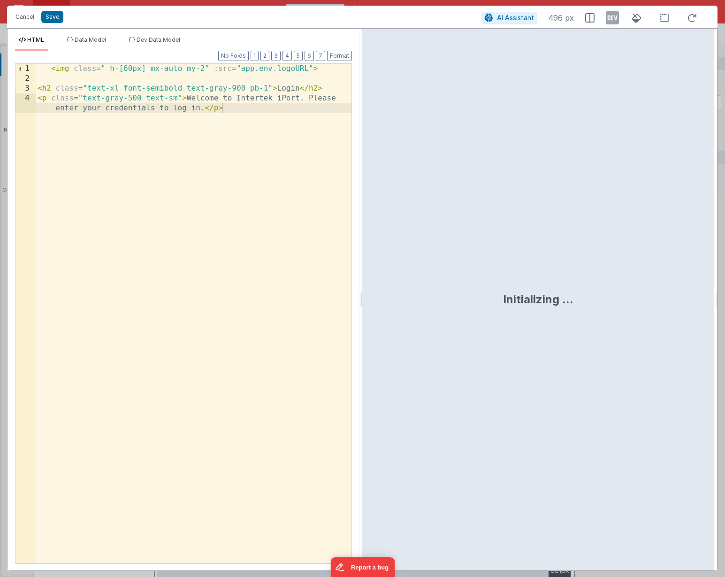
click at [308, 98] on div "< img class = " h-[60px] mx-auto my-2" :src = "app.env.logoURL" > < h2 class = …" at bounding box center [194, 328] width 316 height 529
click at [267, 87] on div "< img class = " h-[60px] mx-auto my-2" :src = "app.env.logoURL" > < h2 class = …" at bounding box center [194, 328] width 316 height 529
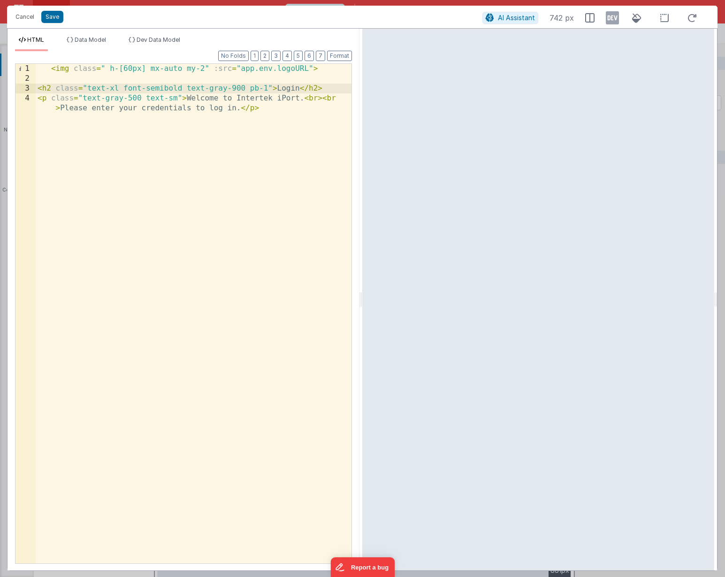
click at [272, 108] on div "< img class = " h-[60px] mx-auto my-2" :src = "app.env.logoURL" > < h2 class = …" at bounding box center [194, 328] width 316 height 529
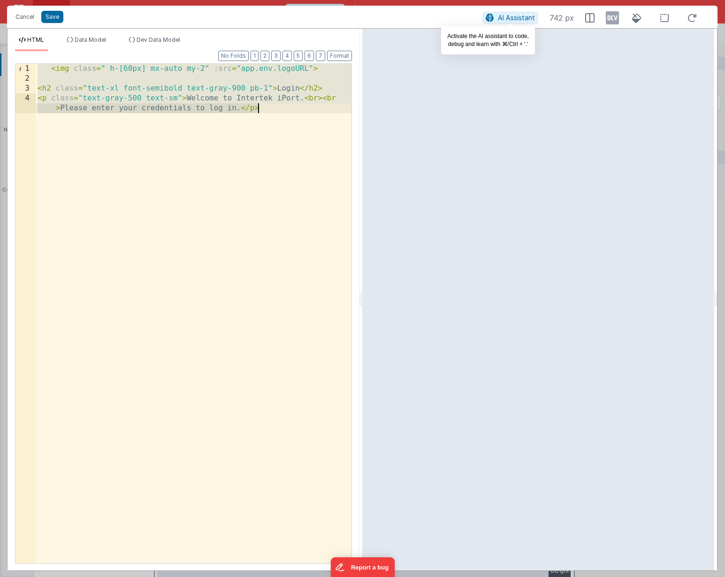
click at [519, 18] on span "AI Assistant" at bounding box center [516, 18] width 37 height 8
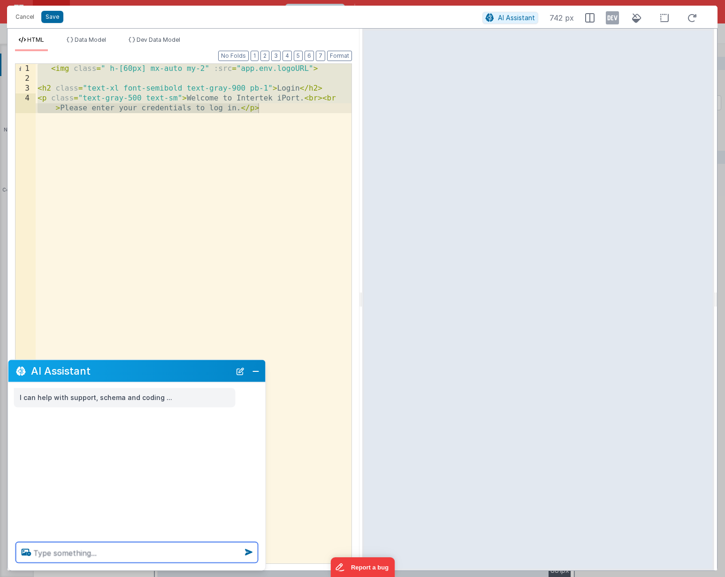
click at [59, 512] on textarea at bounding box center [137, 552] width 242 height 21
type textarea "I want this html block to be centered"
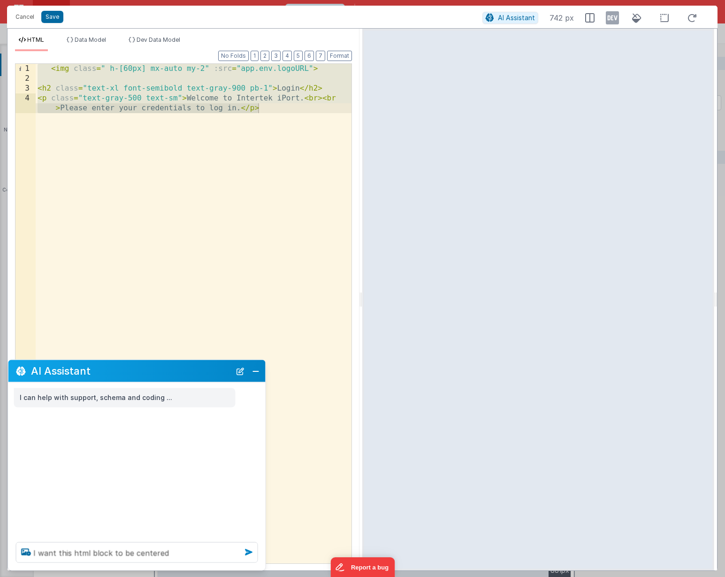
click at [247, 512] on icon at bounding box center [248, 552] width 15 height 15
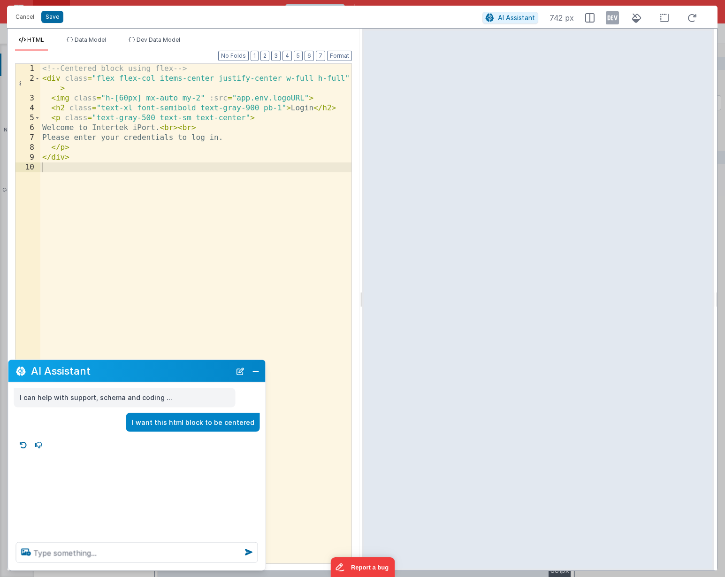
click at [310, 351] on div "<!-- Centered block using flex --> < div class = "flex flex-col items-center ju…" at bounding box center [195, 323] width 311 height 519
click at [256, 371] on button "Close" at bounding box center [256, 370] width 12 height 13
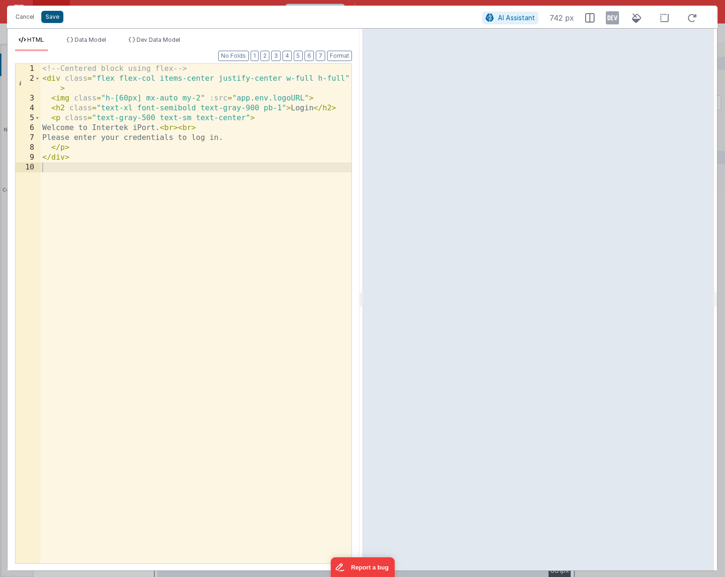
click at [52, 18] on button "Save" at bounding box center [52, 17] width 22 height 12
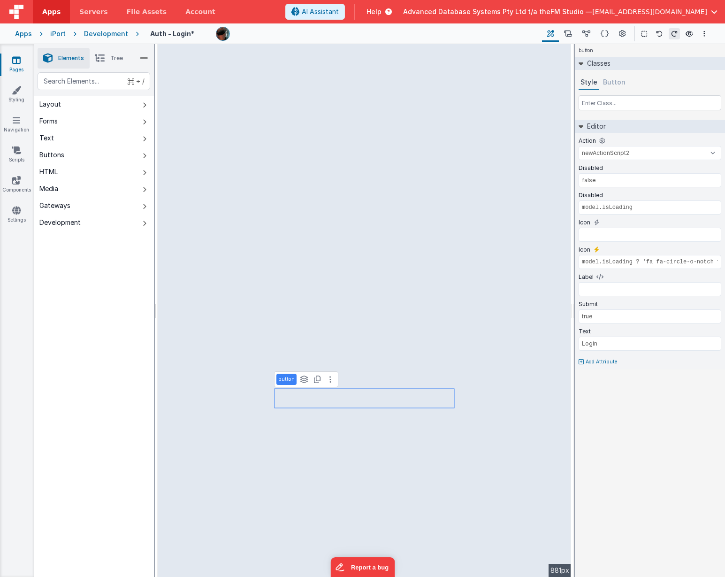
click at [609, 81] on button "Button" at bounding box center [614, 83] width 26 height 14
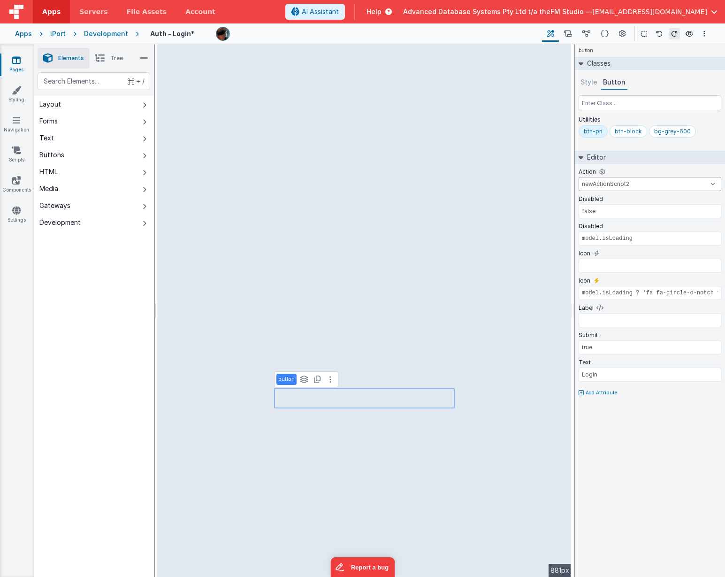
click at [615, 183] on select "newActionScript2 onFormLoad goToAccount goToContacts goToDashBoard goToDocument…" at bounding box center [650, 184] width 143 height 14
click at [593, 131] on div "btn-pri" at bounding box center [593, 132] width 19 height 8
click at [620, 133] on div "btn-block" at bounding box center [628, 132] width 27 height 8
click at [658, 131] on div "bg-grey-600" at bounding box center [672, 132] width 37 height 8
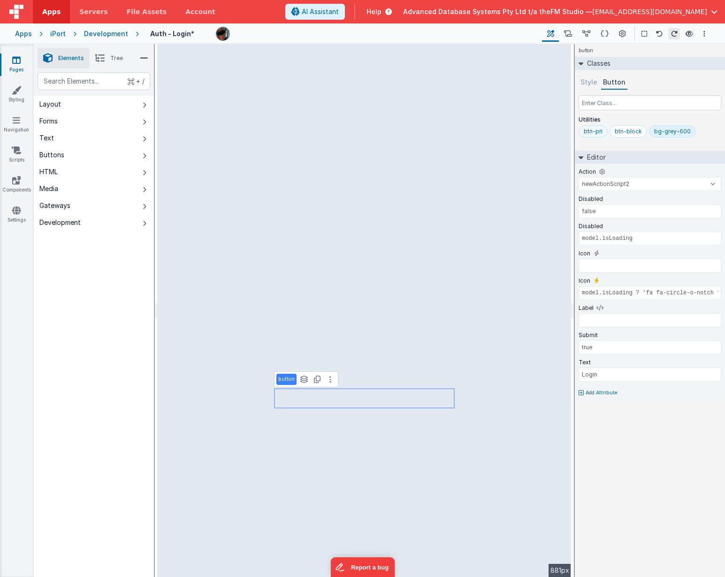
click at [589, 130] on div "btn-pri" at bounding box center [593, 132] width 19 height 8
click at [589, 84] on button "Style" at bounding box center [589, 83] width 21 height 14
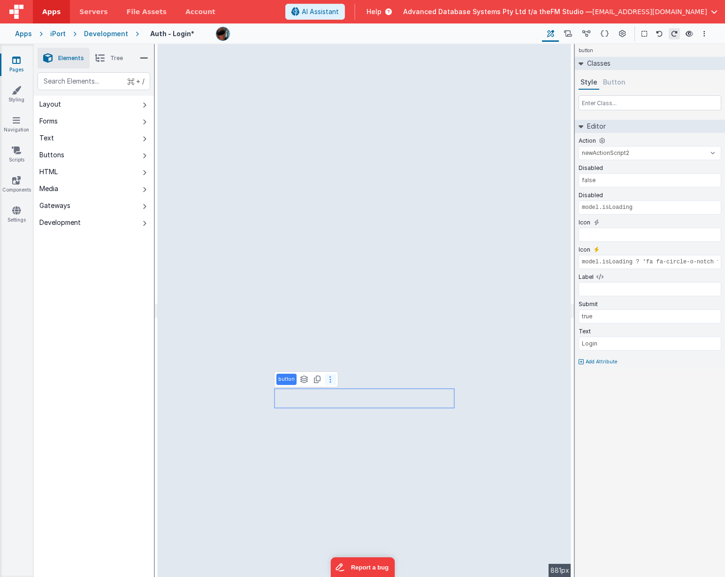
click at [330, 378] on icon at bounding box center [331, 380] width 2 height 8
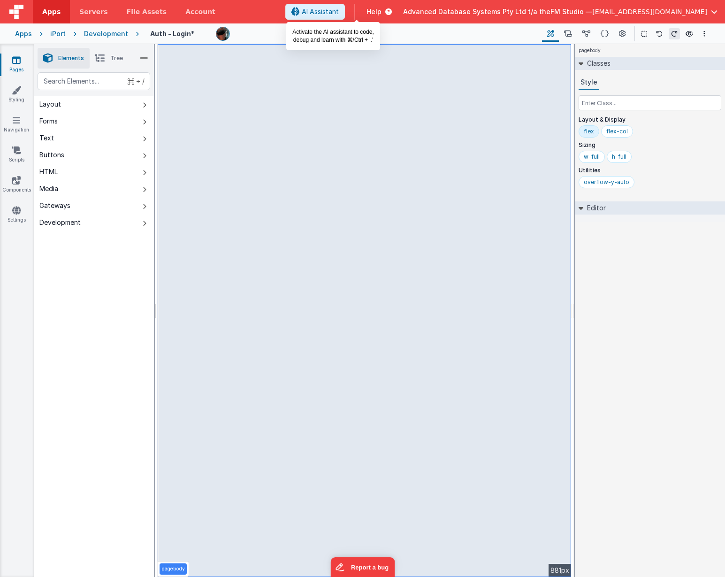
click at [339, 11] on span "AI Assistant" at bounding box center [320, 11] width 37 height 9
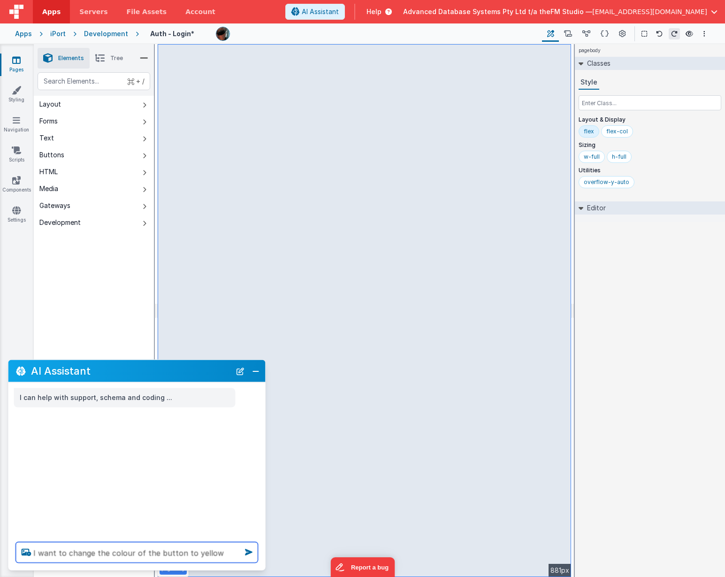
type textarea "I want to change the colour of the button to yellow"
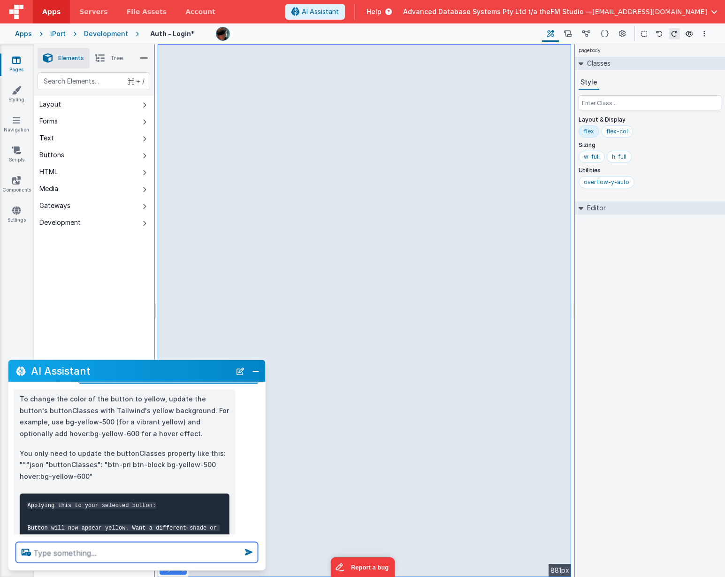
scroll to position [49, 0]
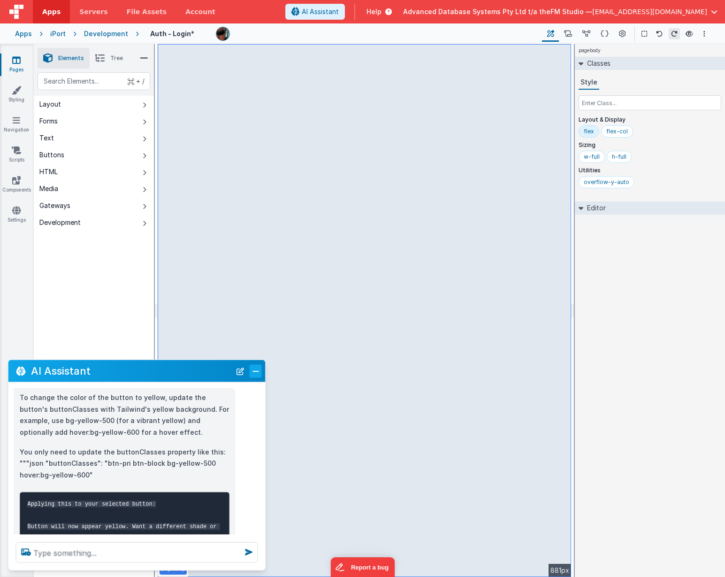
click at [254, 370] on button "Close" at bounding box center [256, 370] width 12 height 13
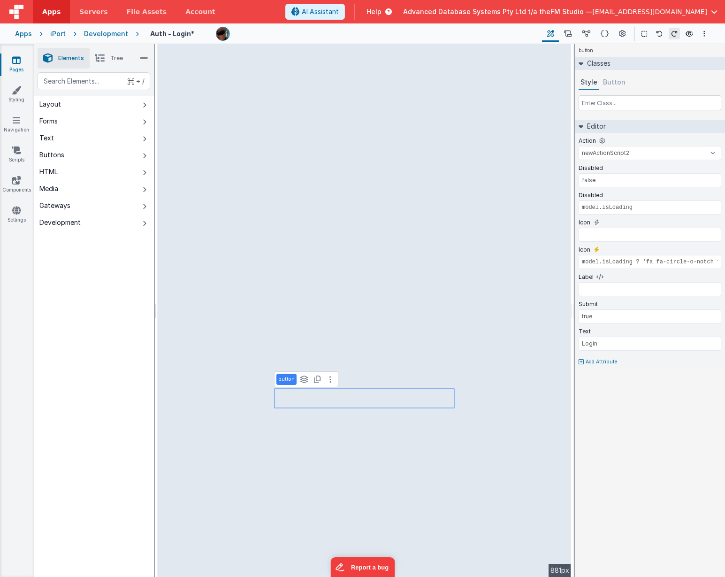
click at [615, 80] on button "Button" at bounding box center [614, 83] width 26 height 14
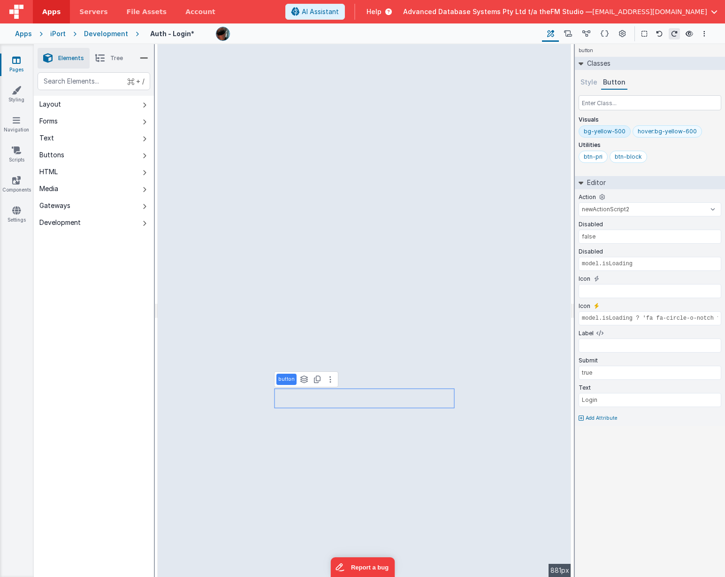
click at [660, 133] on div "hover:bg-yellow-600" at bounding box center [667, 132] width 59 height 8
click at [601, 131] on div "bg-yellow-500" at bounding box center [605, 132] width 42 height 8
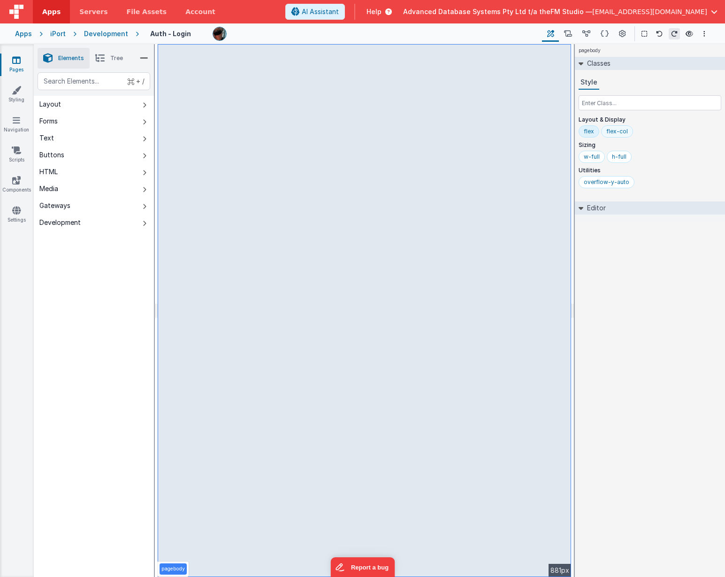
click at [615, 132] on div "flex-col" at bounding box center [617, 132] width 22 height 8
click at [589, 132] on div "flex" at bounding box center [589, 132] width 10 height 8
click at [17, 89] on icon at bounding box center [16, 89] width 9 height 9
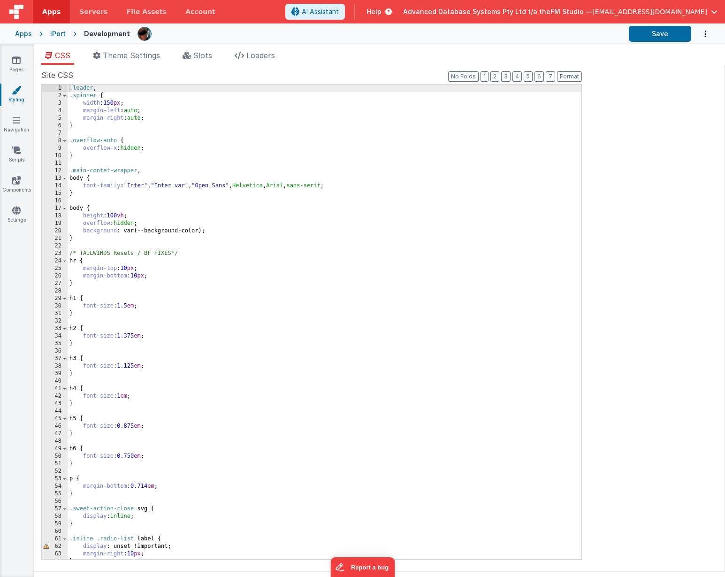
click at [198, 386] on div ".loader , .spinner { width : 150 px ; margin-left : auto ; margin-right : auto …" at bounding box center [325, 329] width 514 height 490
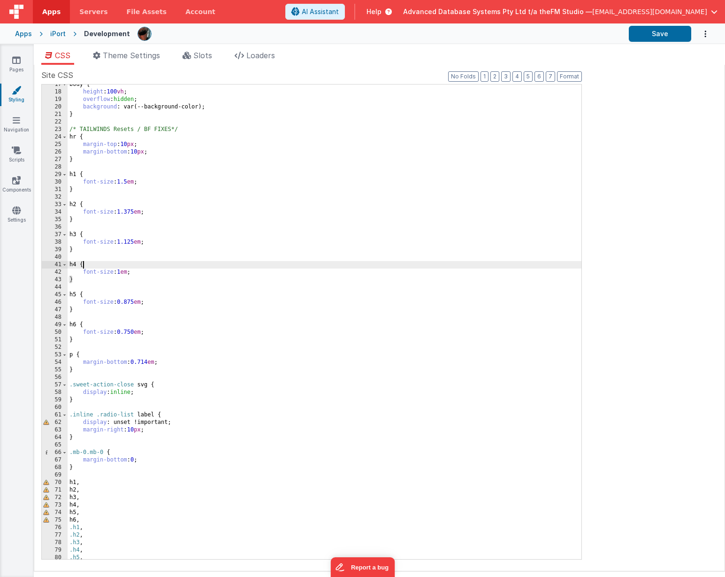
scroll to position [124, 0]
click at [198, 386] on div "body { height : 100 vh ; overflow : hidden ; background : var(--background-colo…" at bounding box center [325, 326] width 514 height 490
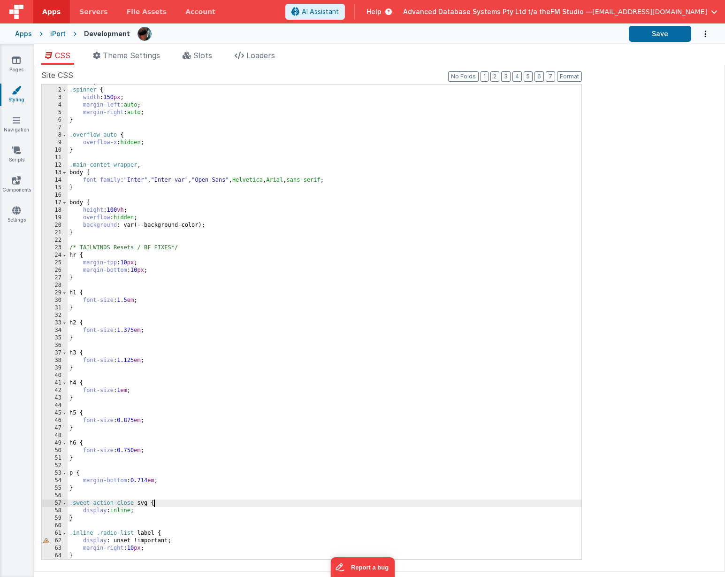
scroll to position [0, 0]
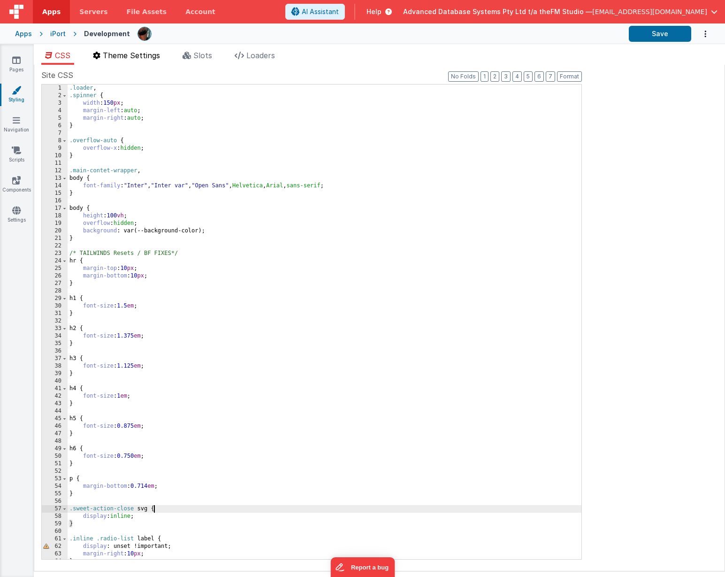
click at [139, 54] on span "Theme Settings" at bounding box center [131, 55] width 57 height 9
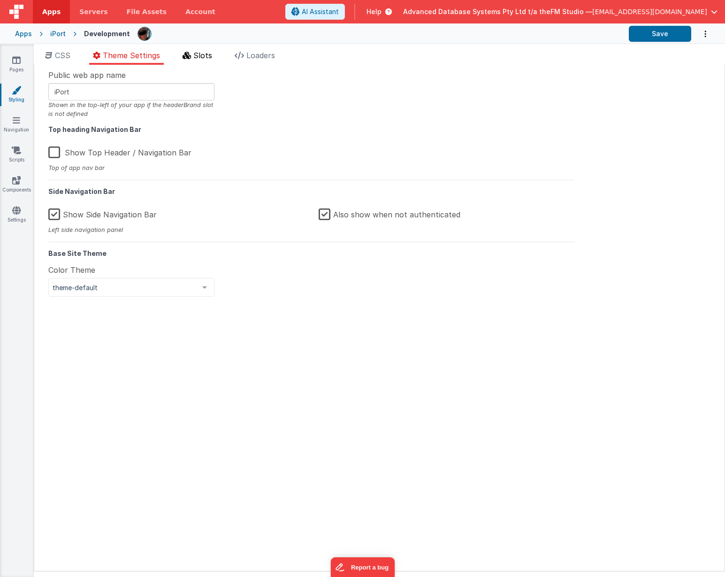
click at [194, 55] on li "Slots" at bounding box center [197, 57] width 37 height 15
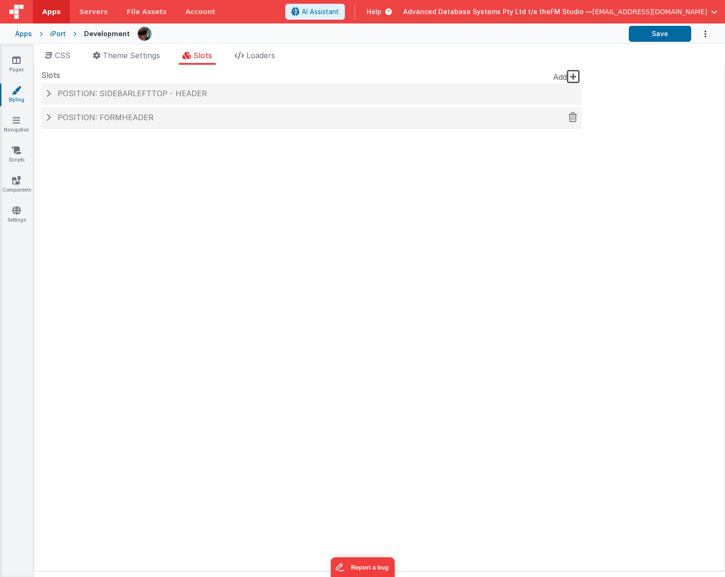
click at [50, 115] on span at bounding box center [48, 118] width 5 height 8
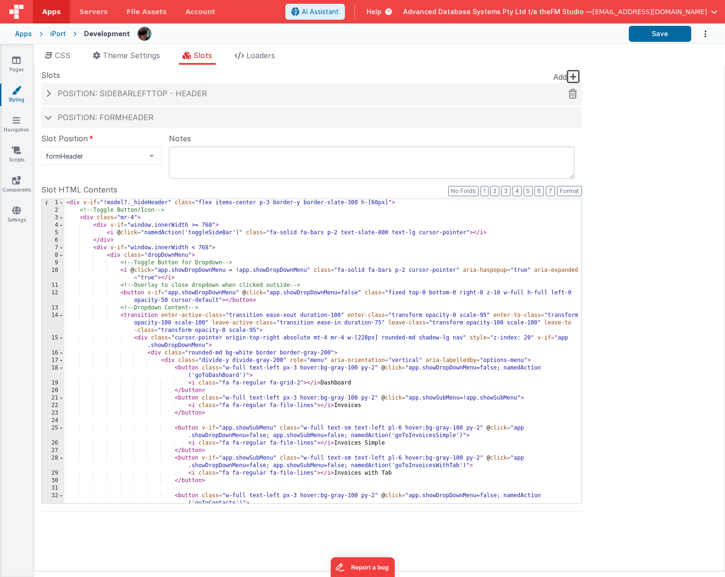
click at [49, 95] on span at bounding box center [48, 94] width 5 height 8
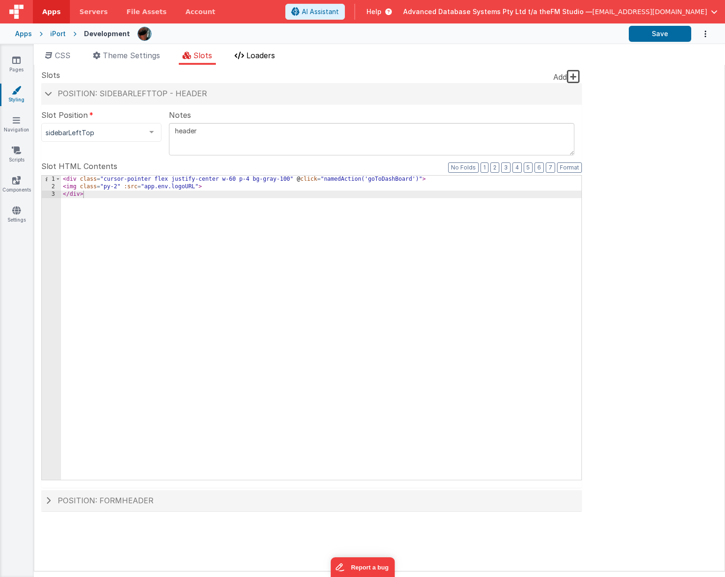
click at [256, 55] on span "Loaders" at bounding box center [260, 55] width 29 height 9
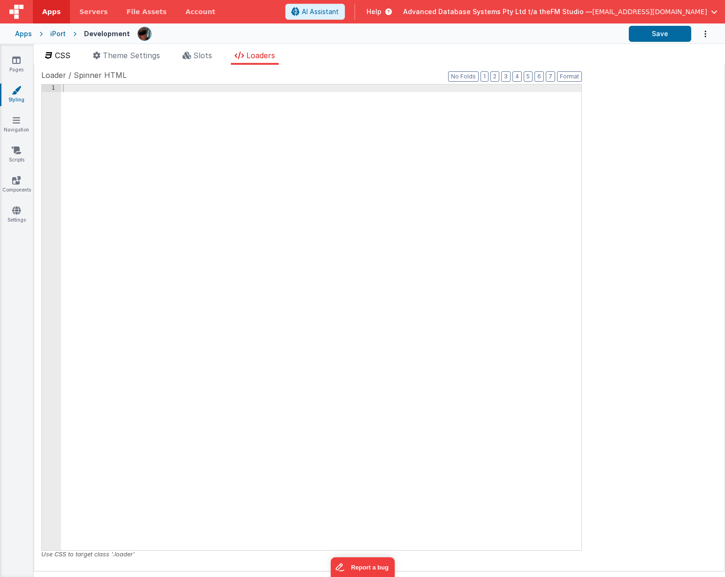
click at [64, 53] on span "CSS" at bounding box center [62, 55] width 15 height 9
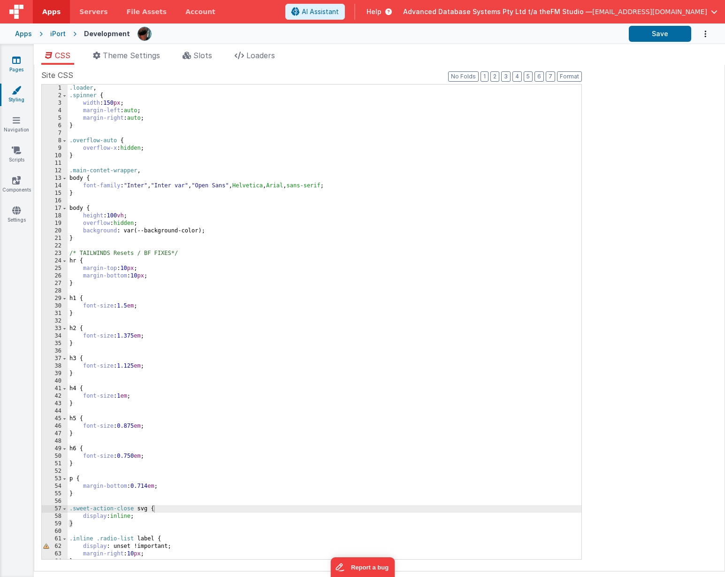
click at [15, 59] on icon at bounding box center [16, 59] width 8 height 9
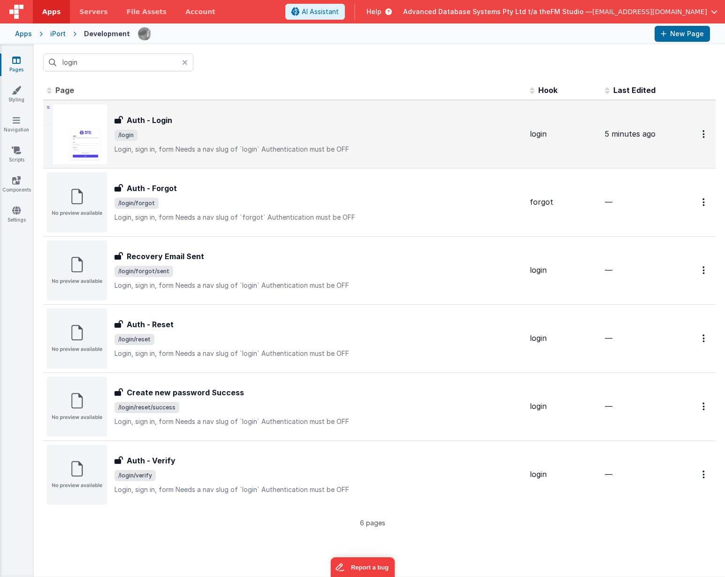
click at [158, 120] on h3 "Auth - Login" at bounding box center [150, 120] width 46 height 11
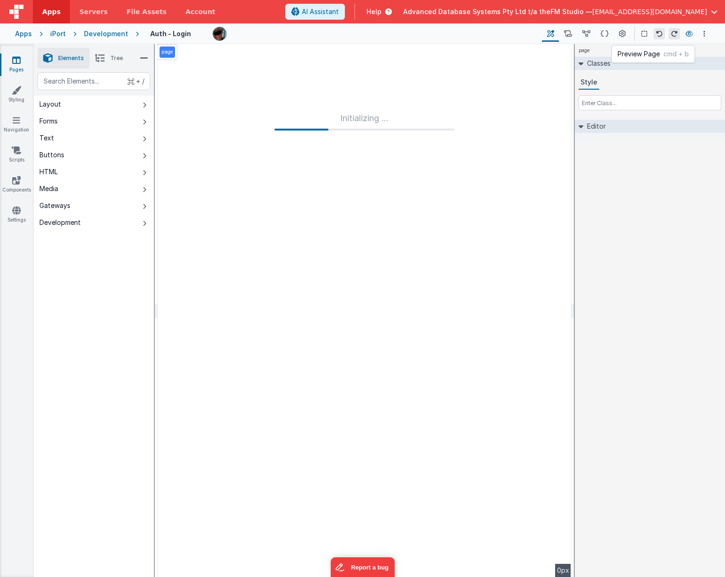
click at [688, 33] on icon at bounding box center [690, 34] width 8 height 7
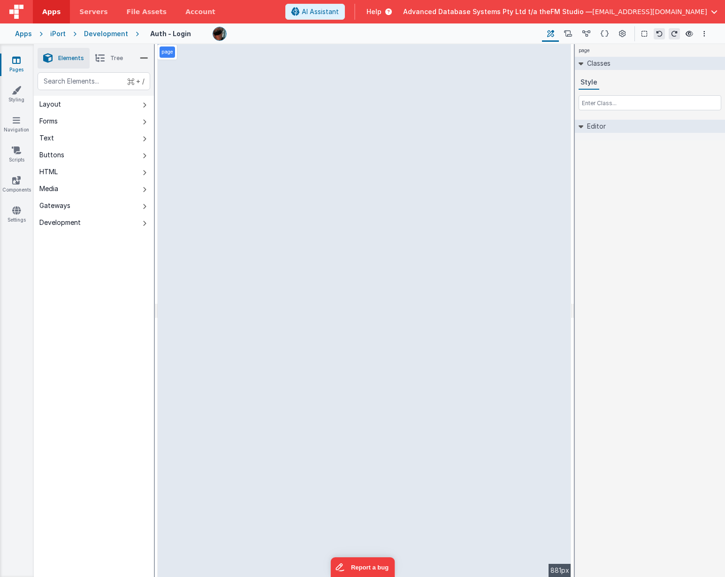
click at [14, 60] on icon at bounding box center [16, 59] width 8 height 9
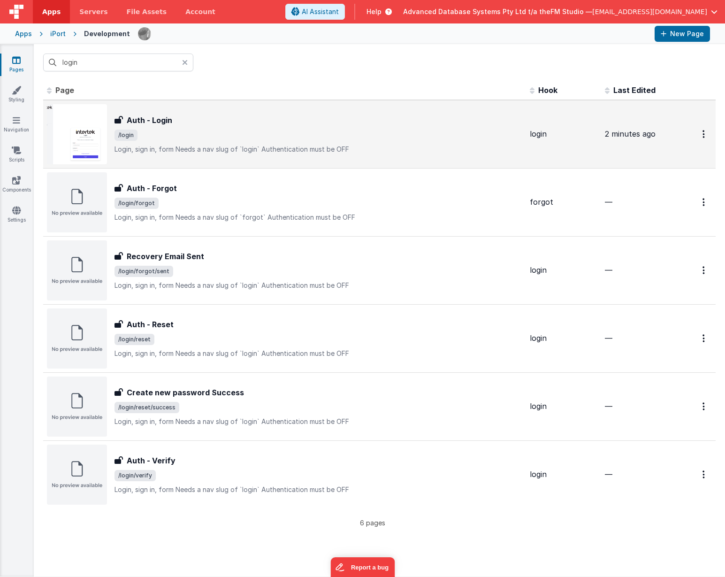
click at [161, 120] on h3 "Auth - Login" at bounding box center [150, 120] width 46 height 11
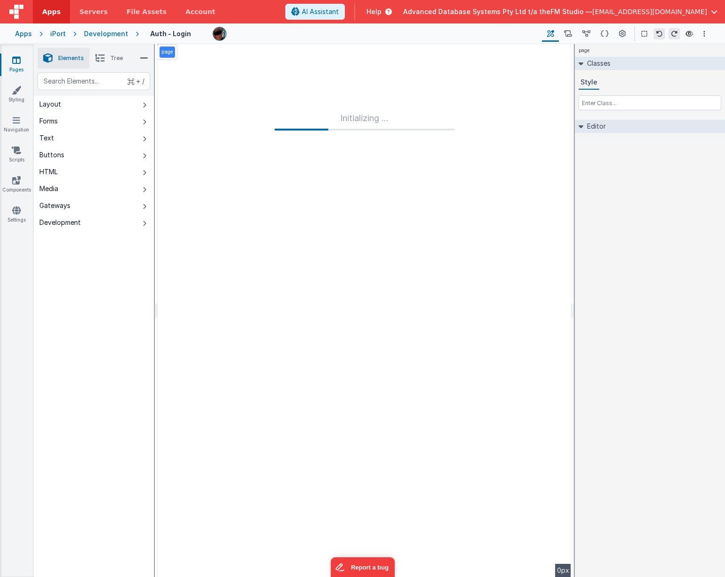
click at [104, 53] on icon at bounding box center [99, 58] width 9 height 13
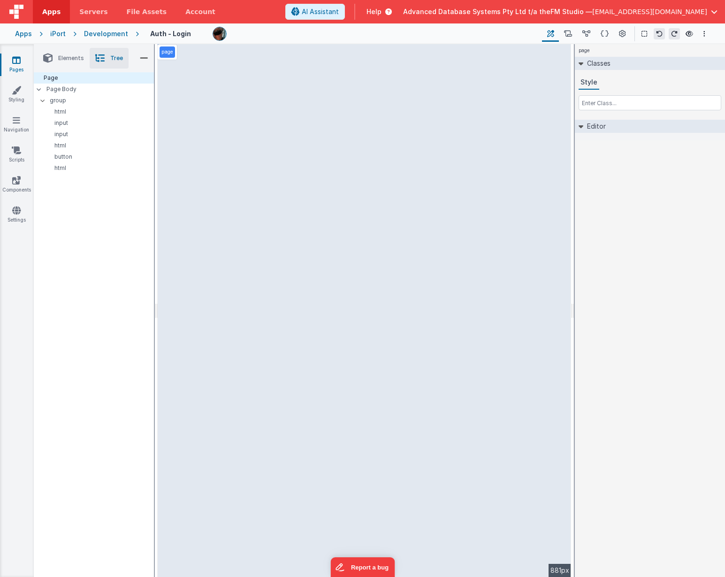
click at [145, 57] on icon at bounding box center [144, 58] width 8 height 13
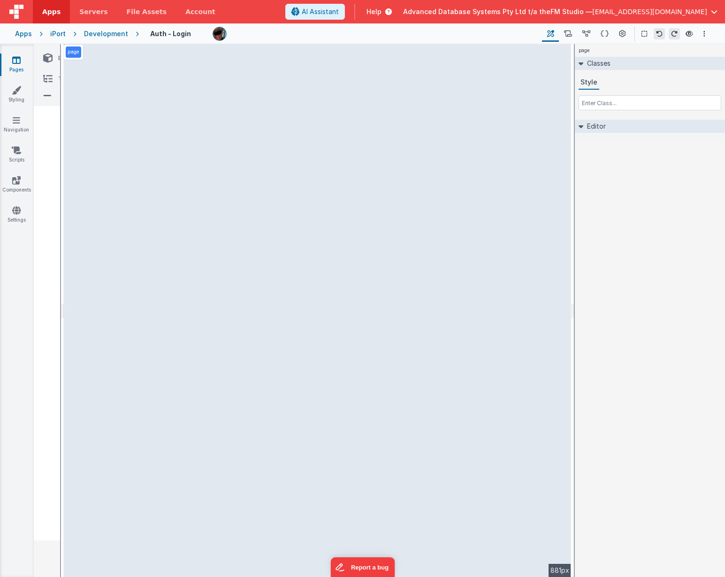
click at [45, 94] on icon at bounding box center [47, 95] width 8 height 13
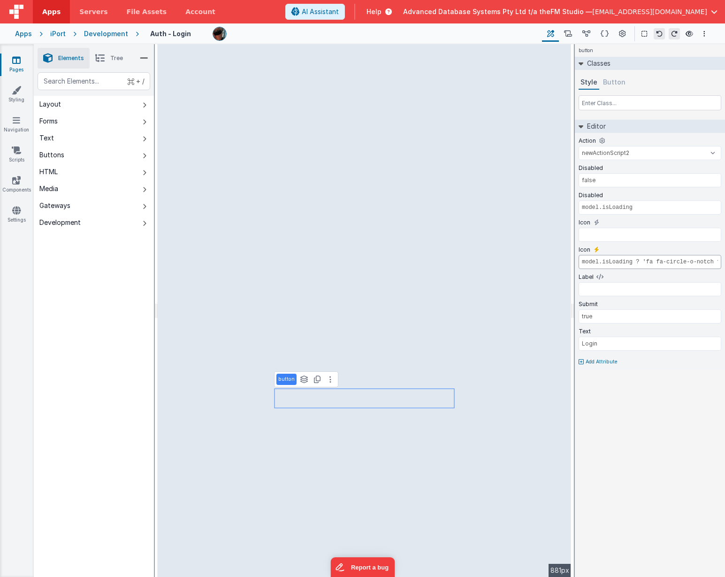
click at [668, 264] on input "model.isLoading ? 'fa fa-circle-o-notch fa-spin' : ''" at bounding box center [650, 262] width 143 height 14
click at [606, 31] on icon at bounding box center [605, 34] width 8 height 10
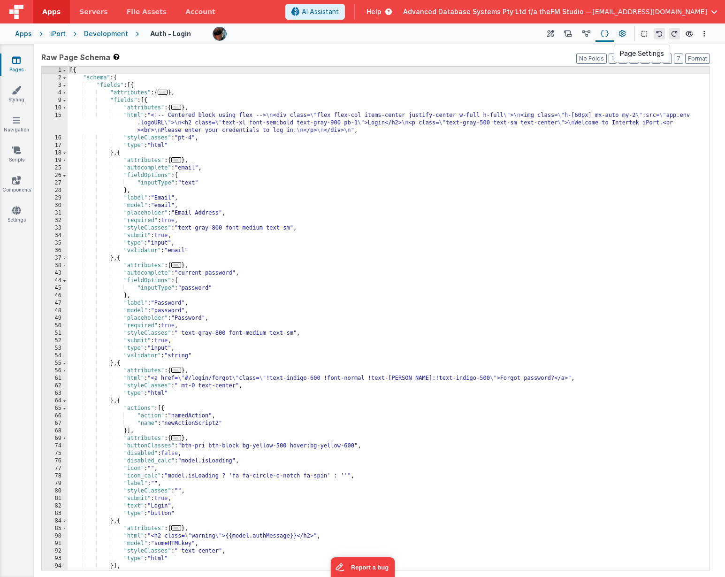
click at [624, 34] on icon at bounding box center [622, 34] width 7 height 10
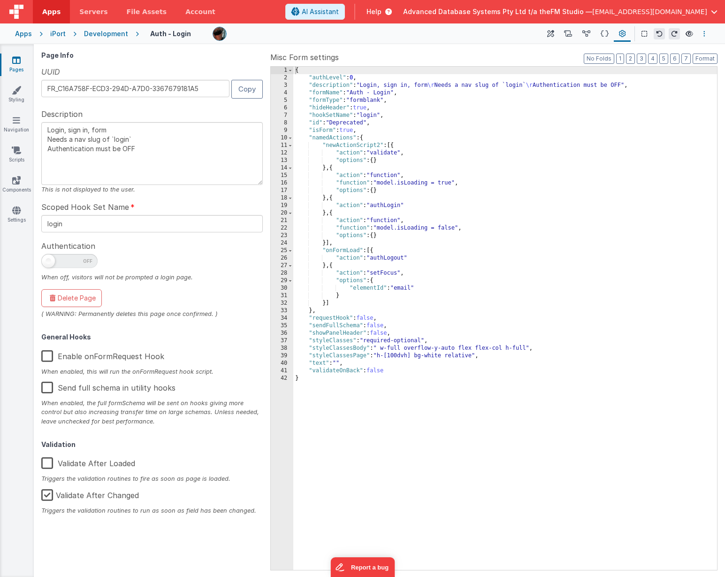
click at [706, 33] on button "Options" at bounding box center [704, 33] width 11 height 11
click at [706, 33] on button at bounding box center [362, 288] width 725 height 577
click at [588, 32] on icon at bounding box center [587, 34] width 8 height 10
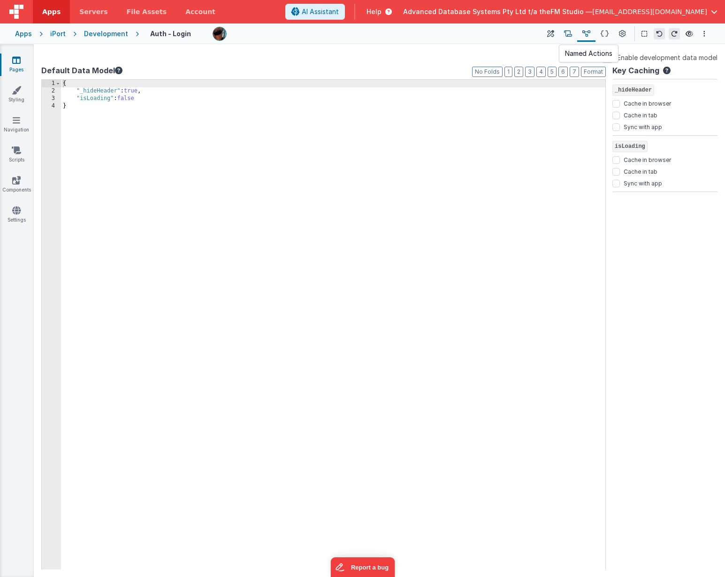
click at [571, 32] on icon at bounding box center [568, 34] width 8 height 10
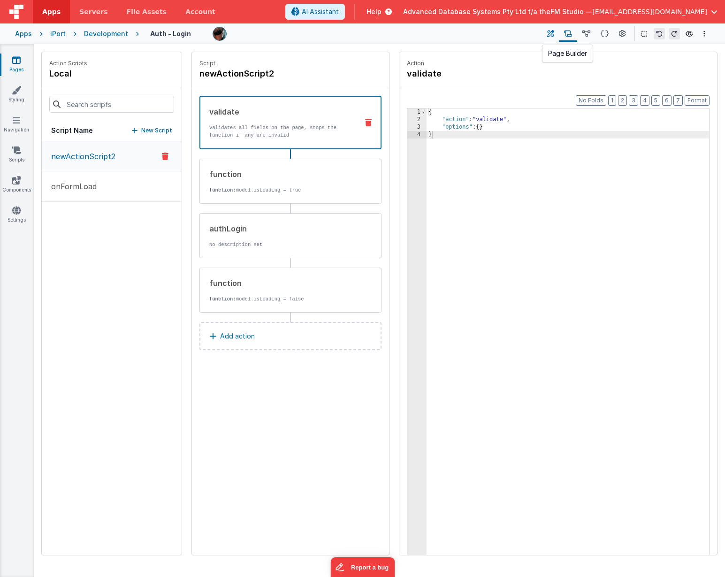
click at [551, 33] on icon at bounding box center [550, 34] width 7 height 10
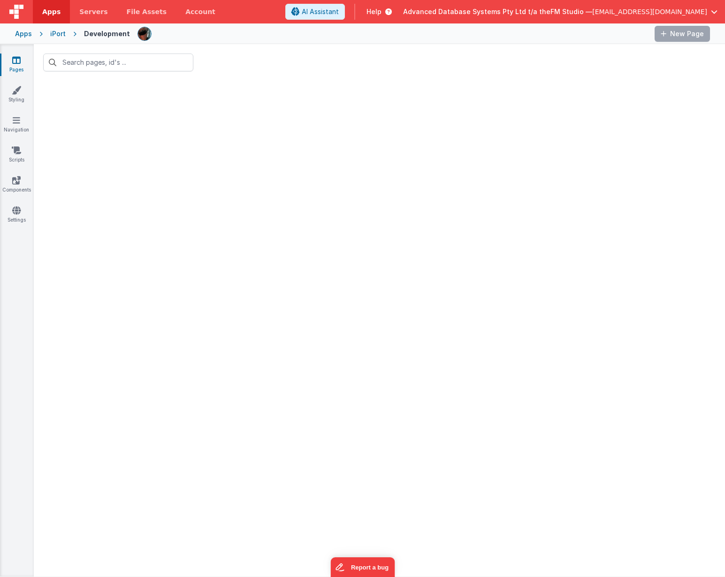
type input "login"
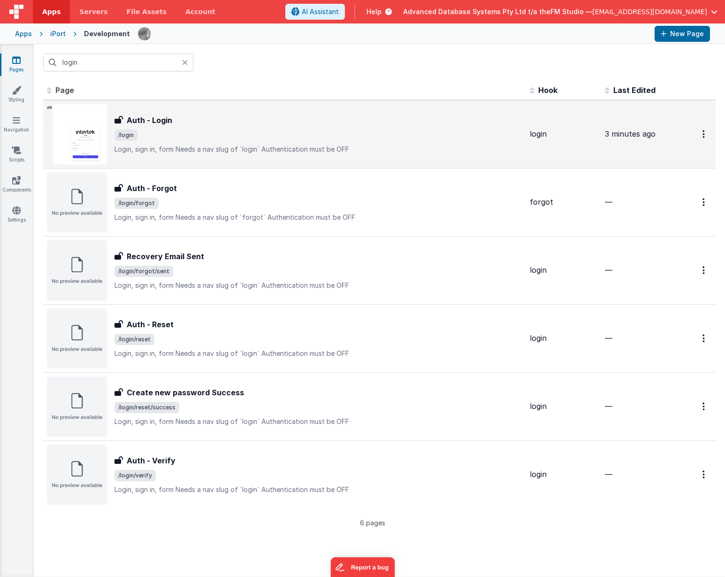
click at [151, 120] on h3 "Auth - Login" at bounding box center [150, 120] width 46 height 11
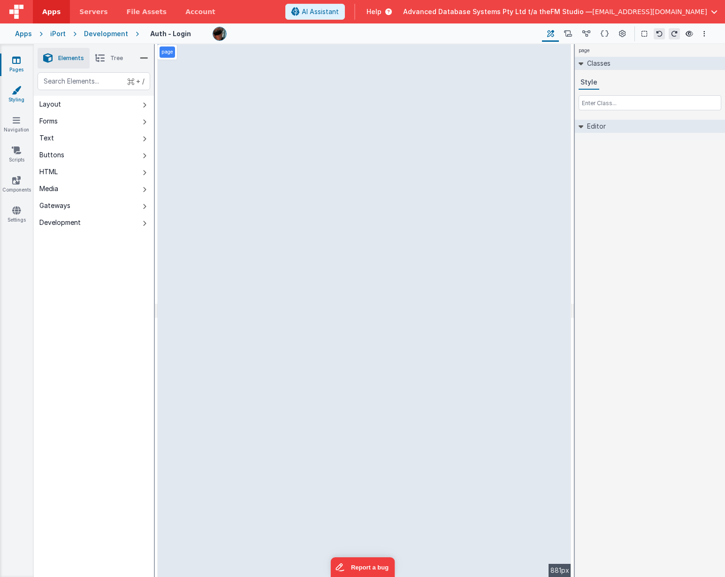
click at [15, 89] on icon at bounding box center [16, 89] width 9 height 9
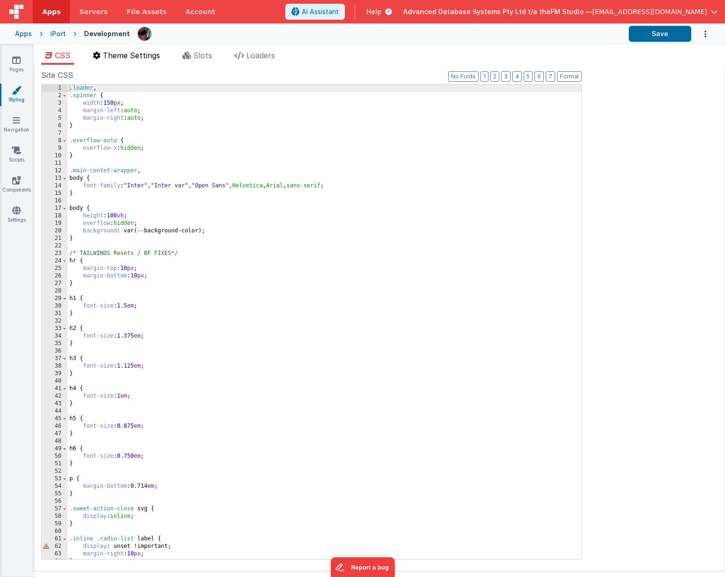
click at [136, 57] on span "Theme Settings" at bounding box center [131, 55] width 57 height 9
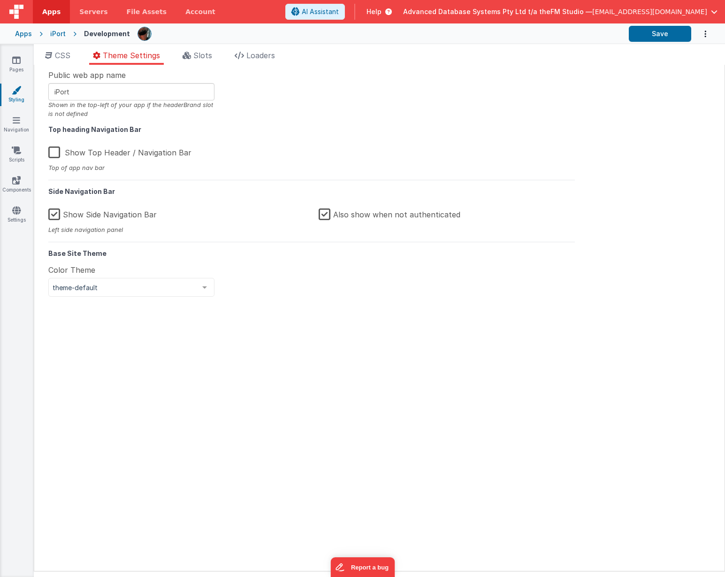
click at [324, 214] on label "Also show when not authenticated" at bounding box center [390, 213] width 142 height 20
click at [0, 0] on input "Also show when not authenticated" at bounding box center [0, 0] width 0 height 0
click at [653, 34] on button "Save" at bounding box center [660, 34] width 62 height 16
click at [197, 53] on span "Slots" at bounding box center [202, 55] width 19 height 9
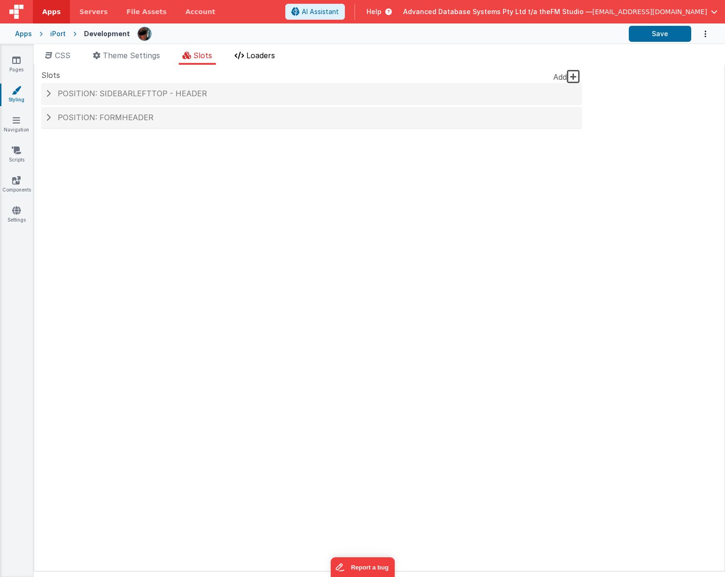
click at [271, 54] on span "Loaders" at bounding box center [260, 55] width 29 height 9
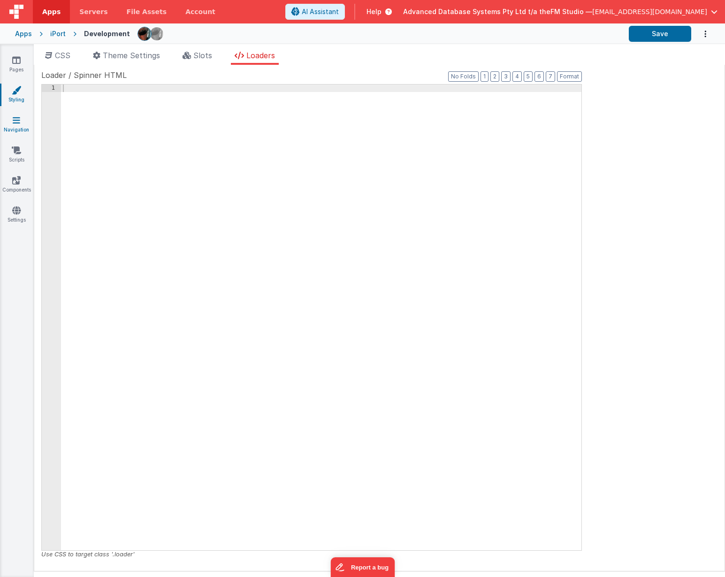
click at [16, 123] on icon at bounding box center [17, 119] width 8 height 9
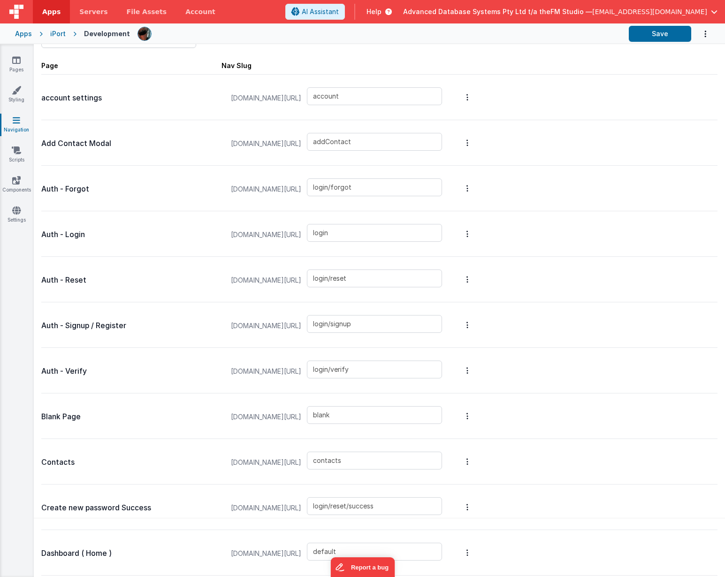
scroll to position [40, 0]
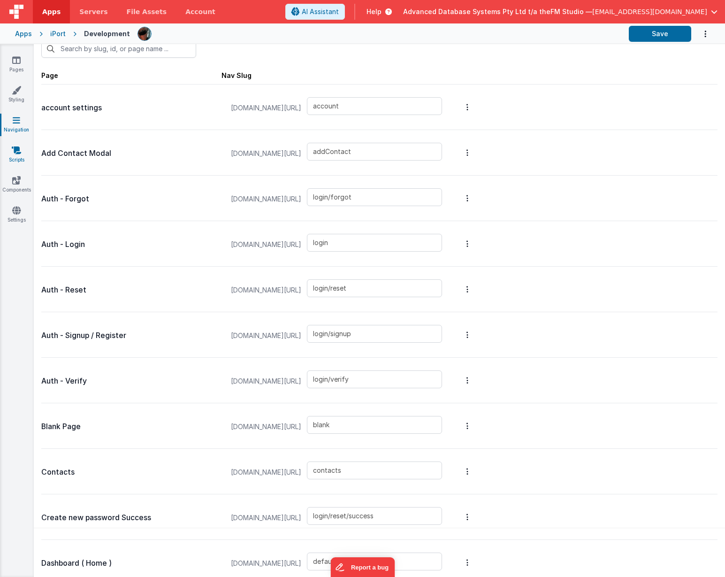
click at [18, 152] on icon at bounding box center [16, 150] width 9 height 9
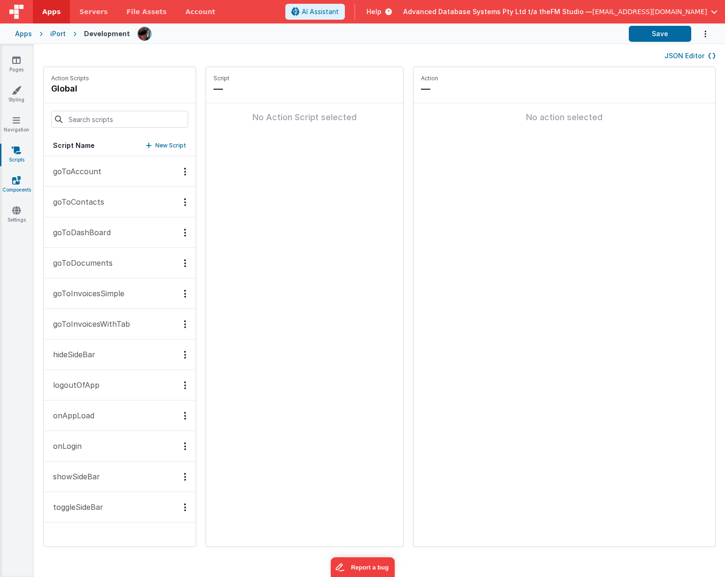
click at [15, 184] on icon at bounding box center [16, 180] width 8 height 9
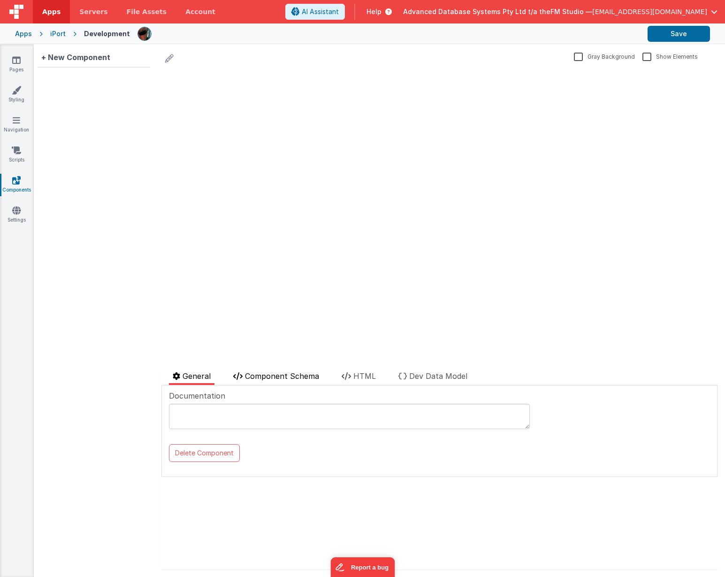
click at [280, 374] on span "Component Schema" at bounding box center [282, 375] width 74 height 9
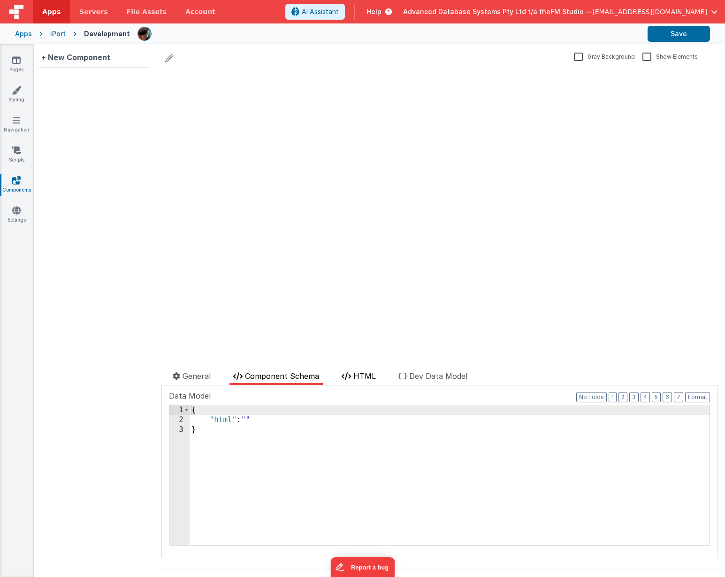
click at [365, 381] on li "HTML" at bounding box center [359, 377] width 42 height 15
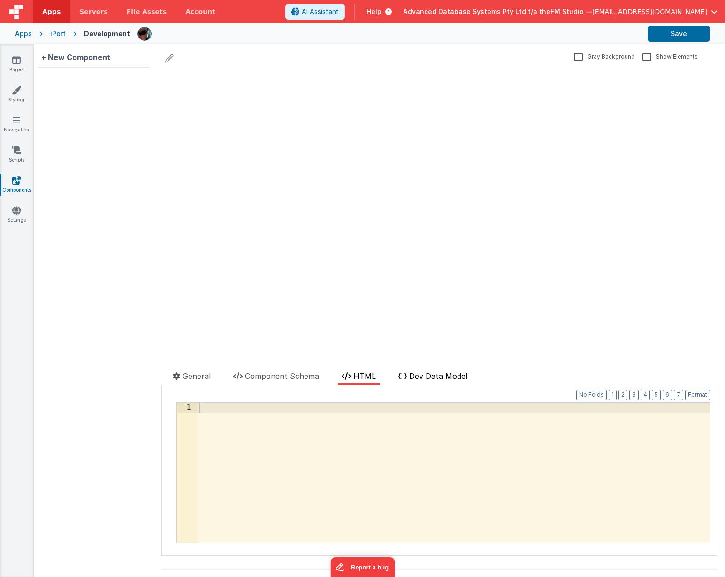
click at [428, 374] on span "Dev Data Model" at bounding box center [438, 375] width 58 height 9
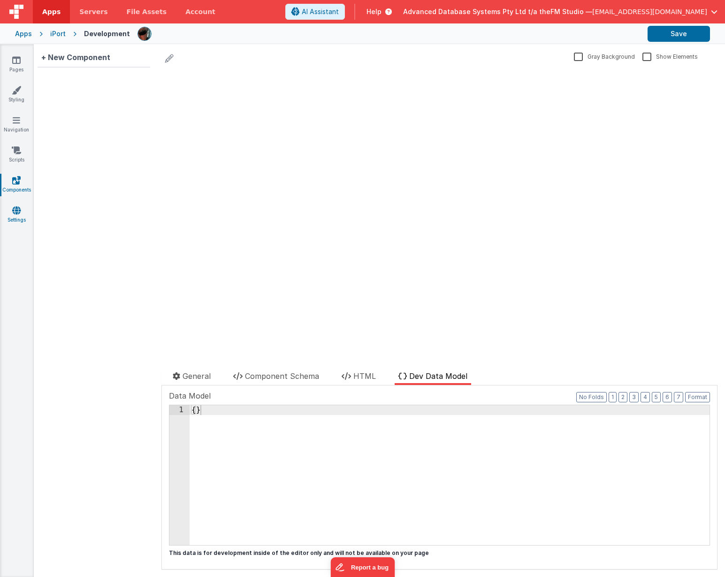
click at [16, 206] on icon at bounding box center [16, 210] width 8 height 9
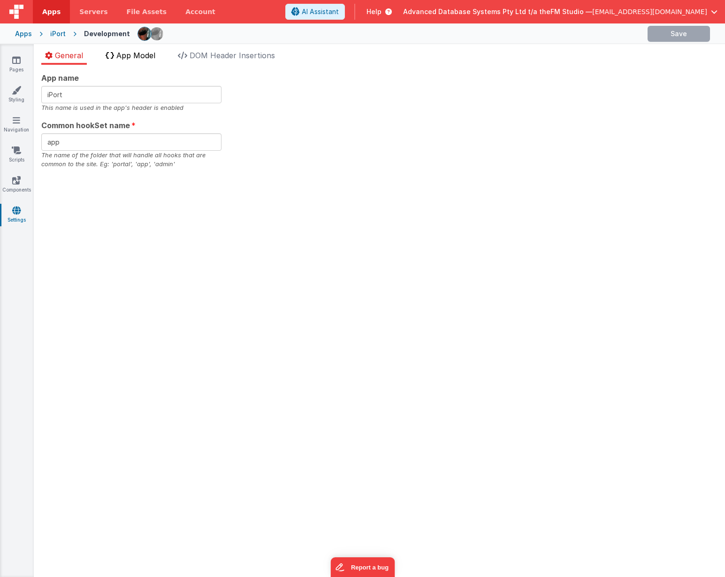
click at [134, 53] on span "App Model" at bounding box center [135, 55] width 39 height 9
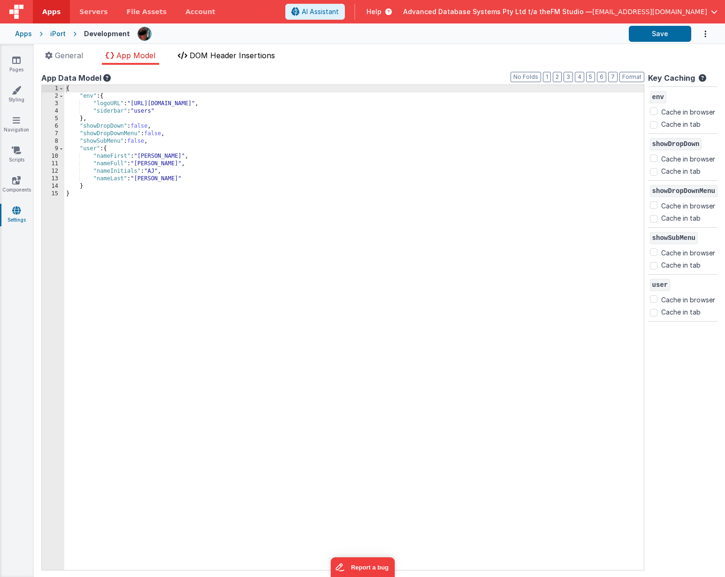
click at [222, 54] on span "DOM Header Insertions" at bounding box center [232, 55] width 85 height 9
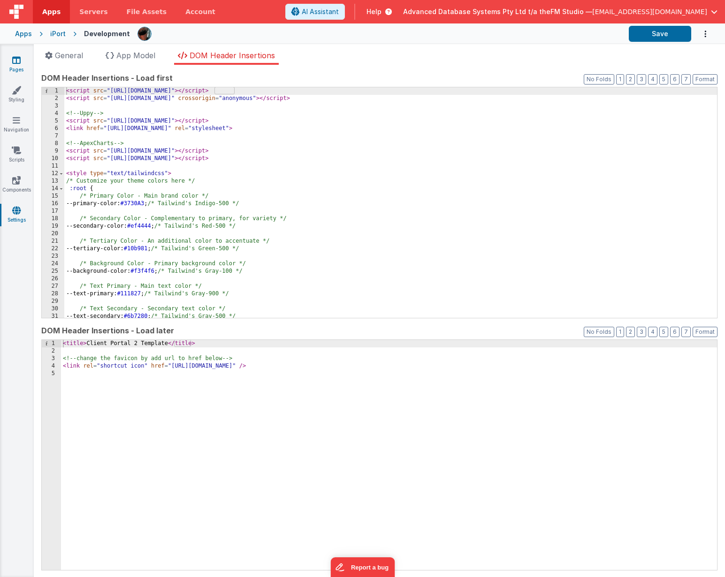
click at [18, 60] on icon at bounding box center [16, 59] width 8 height 9
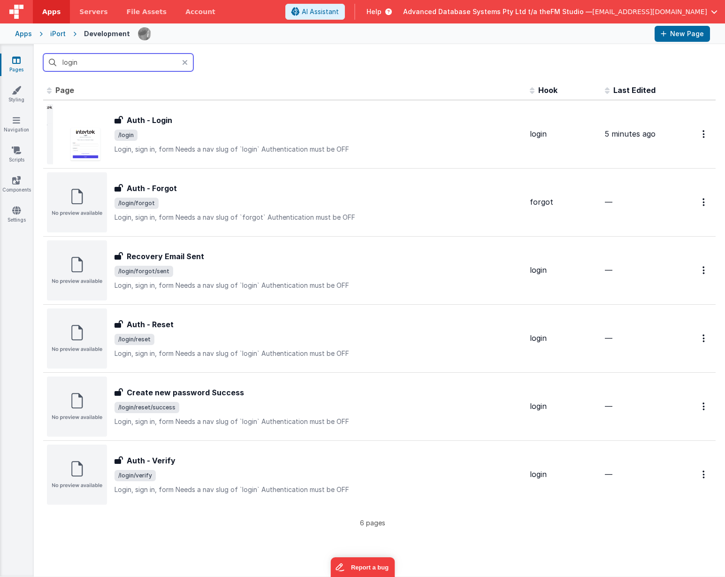
click at [94, 58] on input "login" at bounding box center [118, 63] width 150 height 18
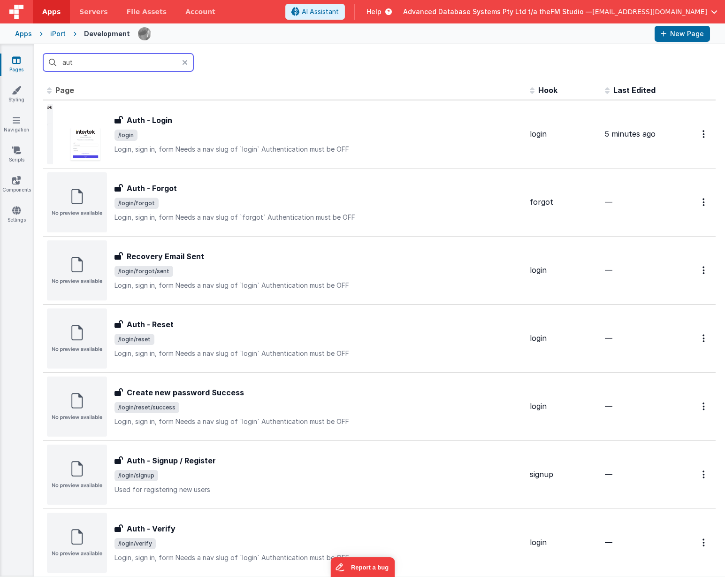
type input "auth"
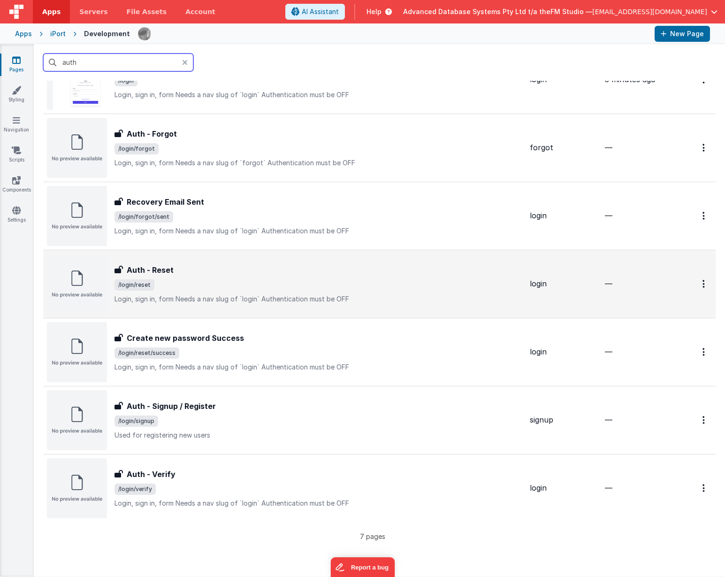
scroll to position [62, 0]
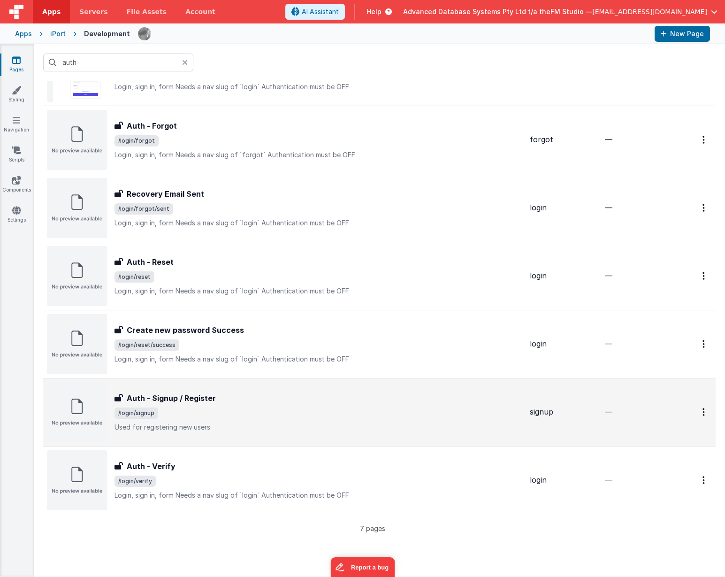
click at [185, 400] on h3 "Auth - Signup / Register" at bounding box center [171, 397] width 89 height 11
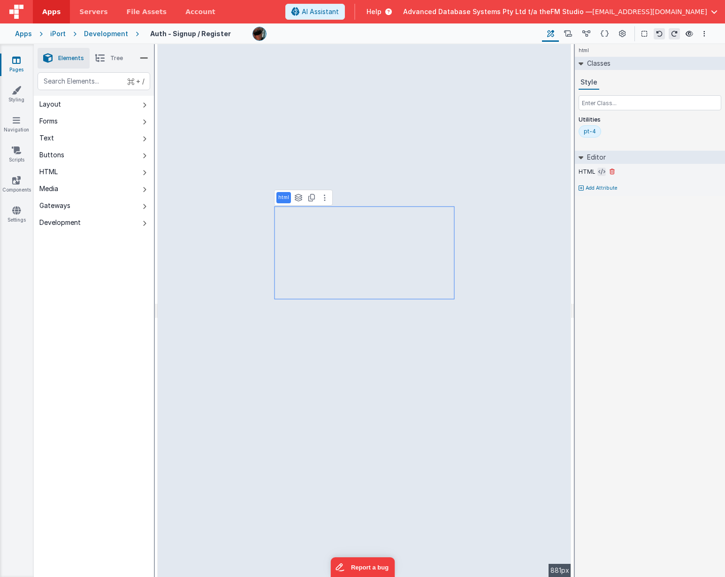
click at [599, 172] on icon at bounding box center [602, 172] width 7 height 8
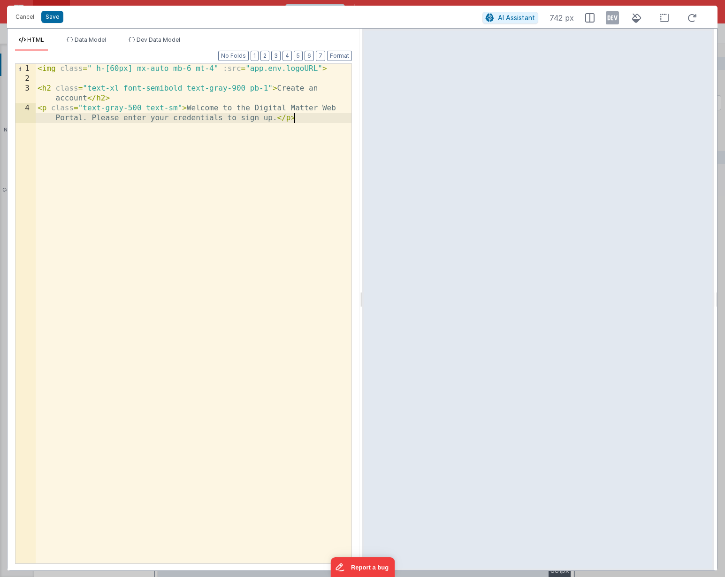
click at [238, 108] on div "< img class = " h-[60px] mx-auto mb-6 mt-4" :src = "app.env.logoURL" > < h2 cla…" at bounding box center [194, 328] width 316 height 529
click at [260, 261] on div "< img class = " h-[60px] mx-auto mb-6 mt-4" :src = "app.env.logoURL" > < h2 cla…" at bounding box center [194, 328] width 316 height 529
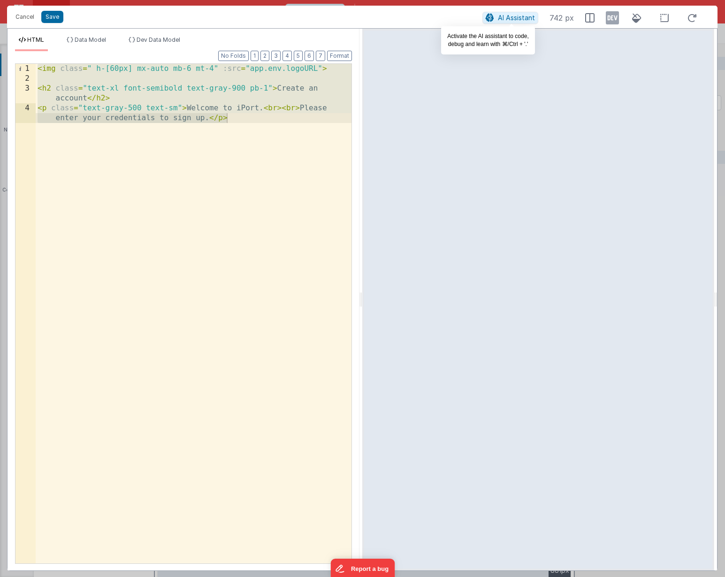
click at [505, 17] on span "AI Assistant" at bounding box center [516, 18] width 37 height 8
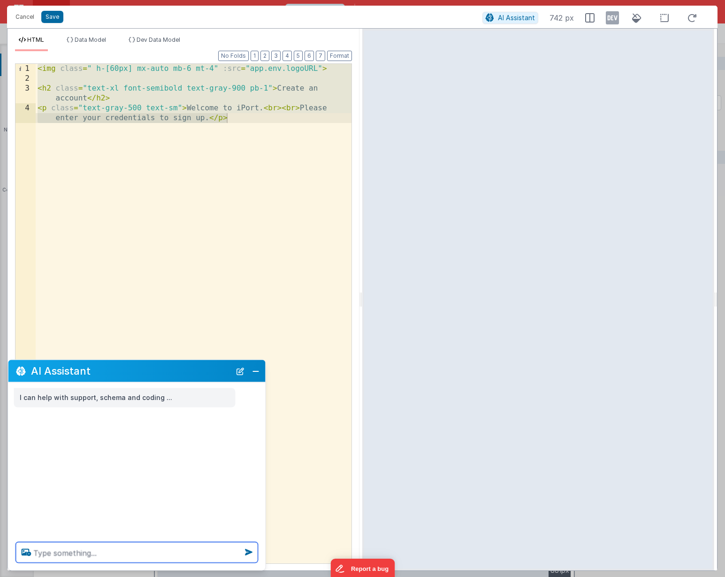
click at [82, 512] on textarea at bounding box center [137, 552] width 242 height 21
type textarea "I want the html to be centred"
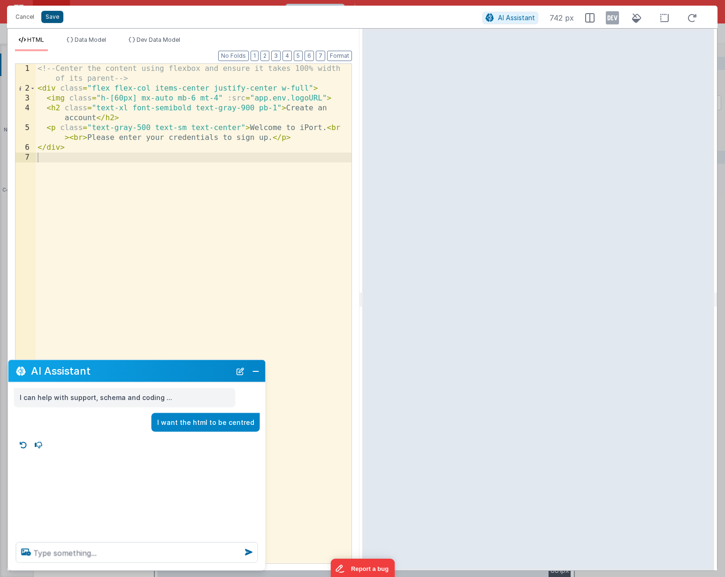
click at [46, 18] on button "Save" at bounding box center [52, 17] width 22 height 12
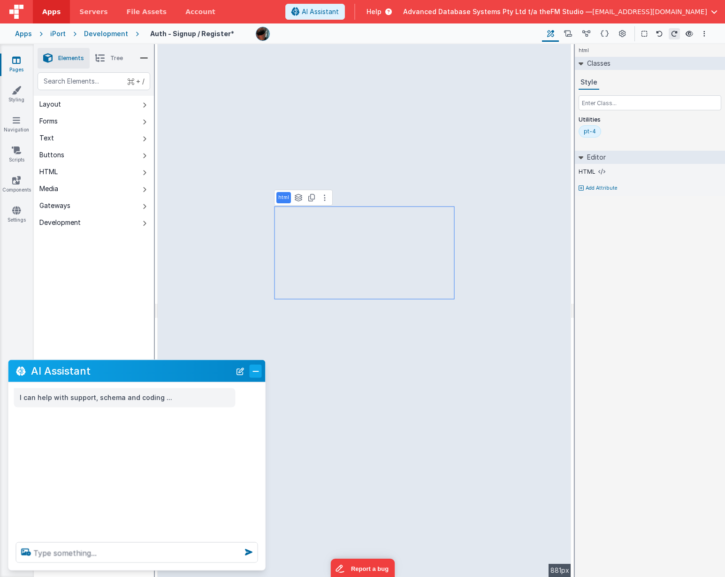
click at [256, 371] on button "Close" at bounding box center [256, 370] width 12 height 13
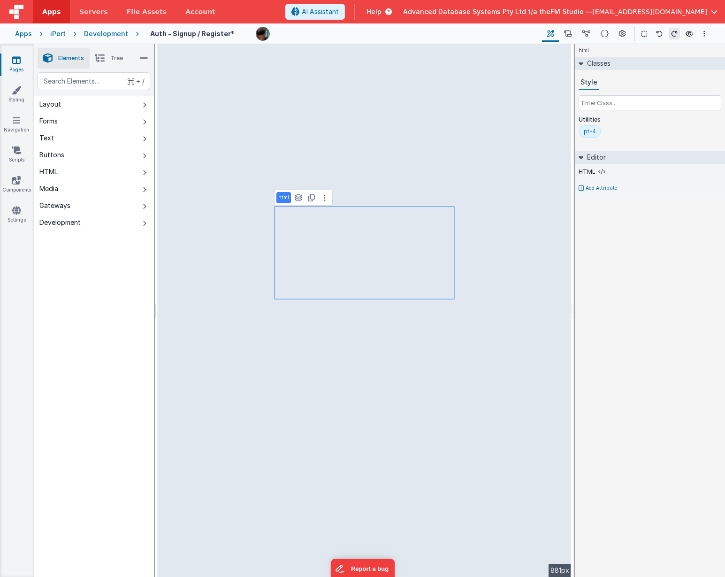
select select "newActionScript2"
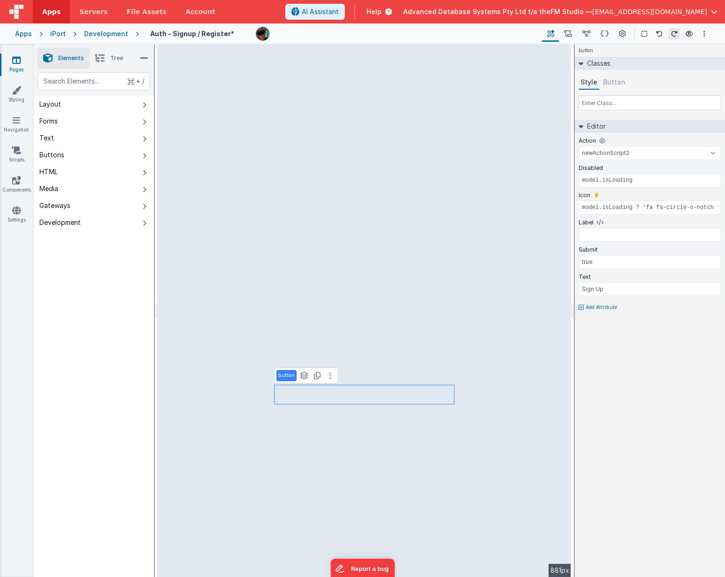
click at [611, 84] on button "Button" at bounding box center [614, 83] width 26 height 14
click at [330, 376] on button at bounding box center [330, 375] width 11 height 11
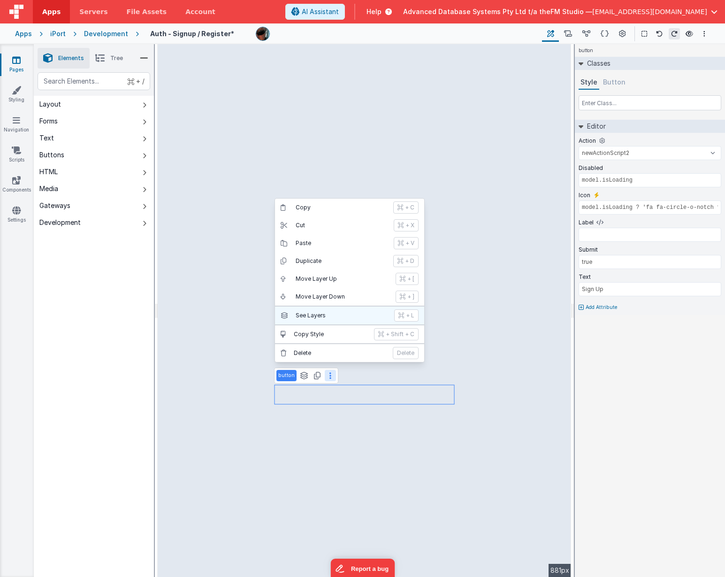
click at [322, 316] on p "See Layers" at bounding box center [342, 316] width 93 height 8
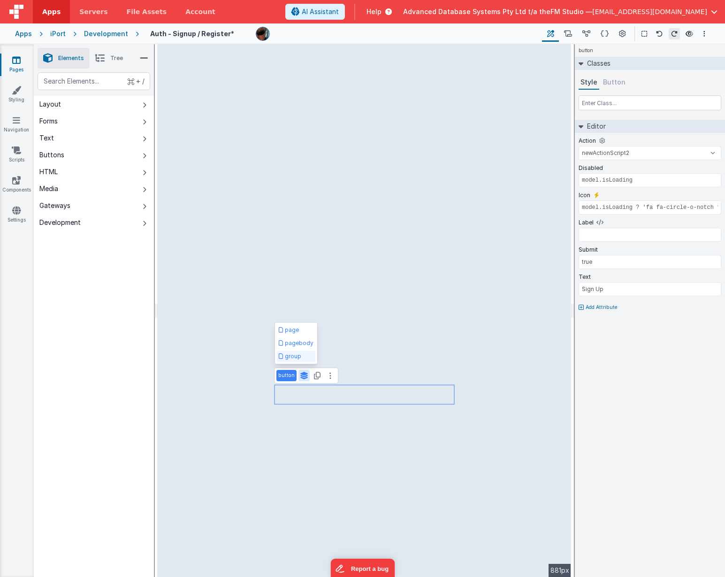
click at [292, 357] on button "group" at bounding box center [296, 356] width 38 height 11
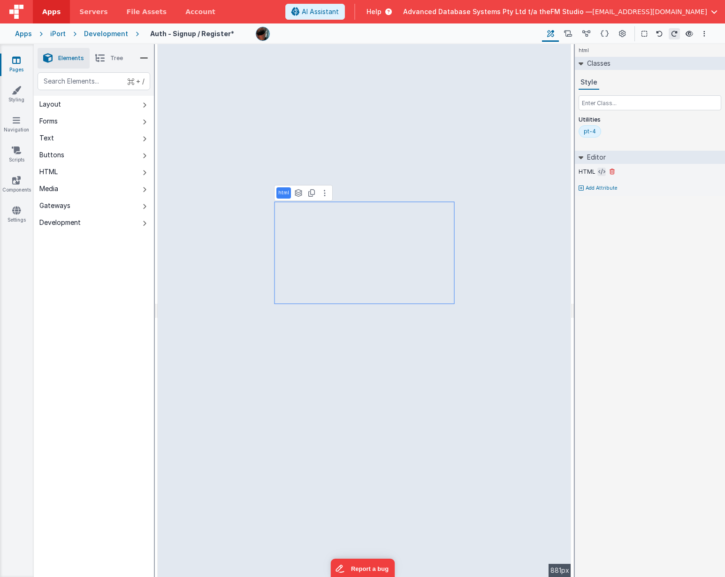
click at [599, 172] on icon at bounding box center [602, 172] width 7 height 8
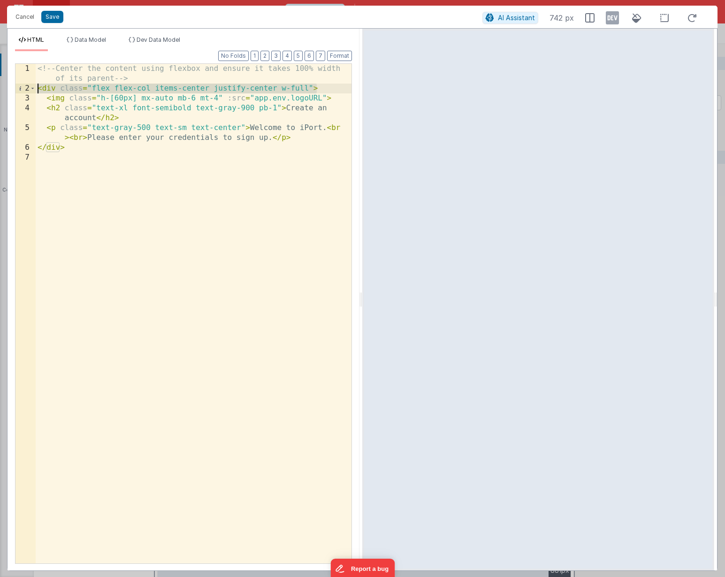
drag, startPoint x: 326, startPoint y: 88, endPoint x: 35, endPoint y: 85, distance: 290.6
click at [35, 85] on div "1 2 3 4 5 6 7 <!-- Center the content using flexbox and ensure it takes 100% wi…" at bounding box center [183, 313] width 337 height 500
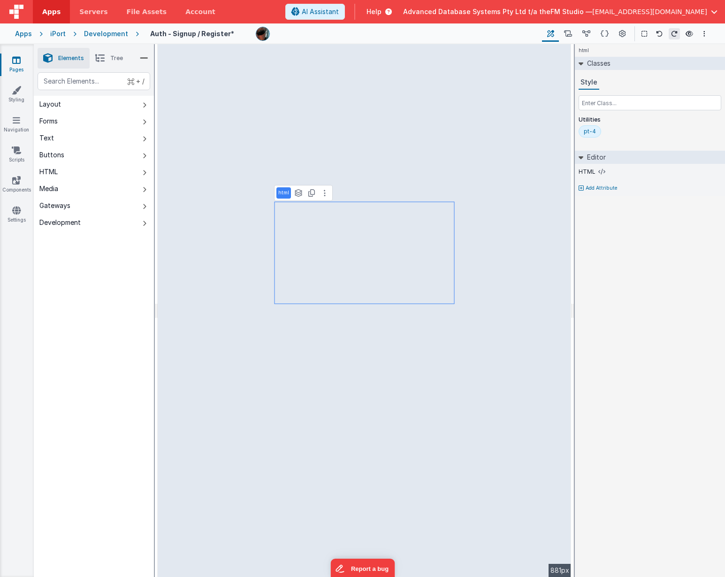
click at [15, 60] on icon at bounding box center [16, 59] width 8 height 9
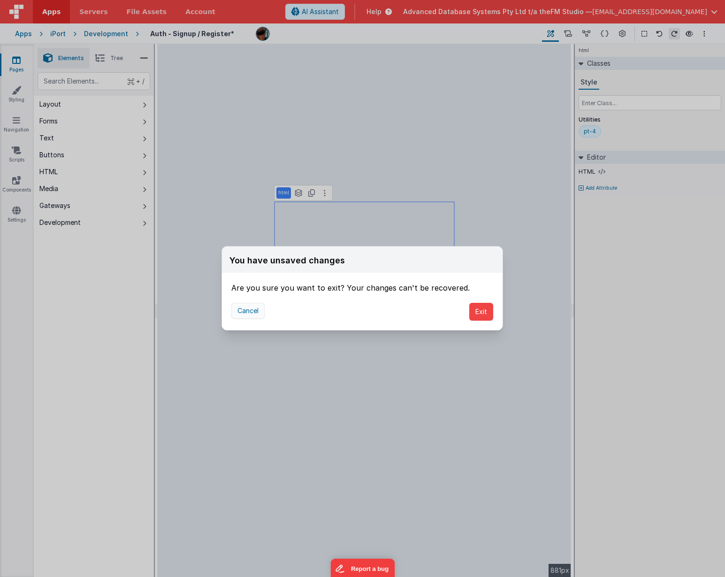
click at [247, 309] on button "Cancel" at bounding box center [247, 311] width 33 height 16
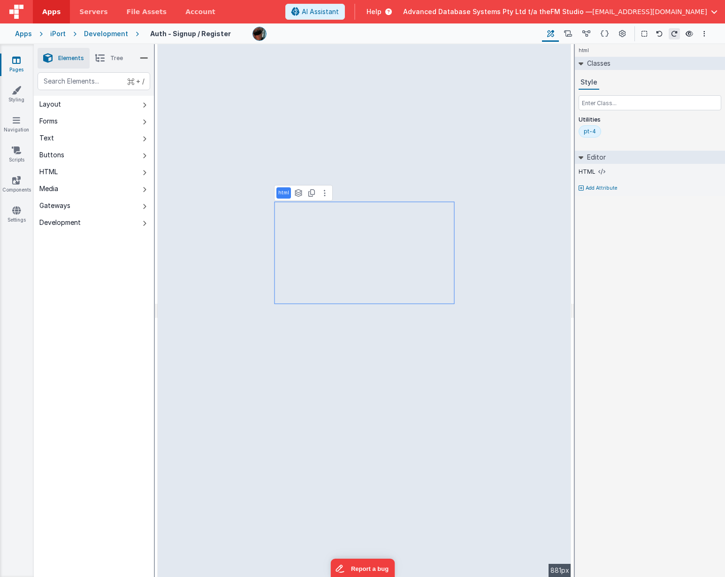
click at [12, 61] on icon at bounding box center [16, 59] width 8 height 9
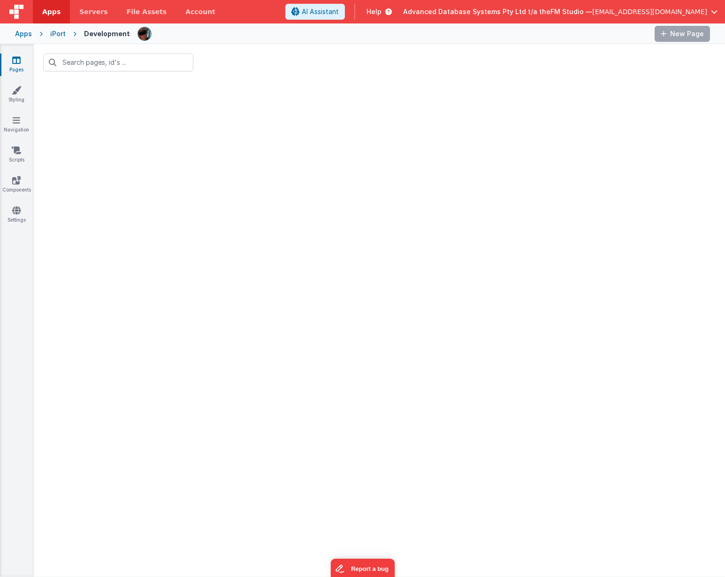
type input "auth"
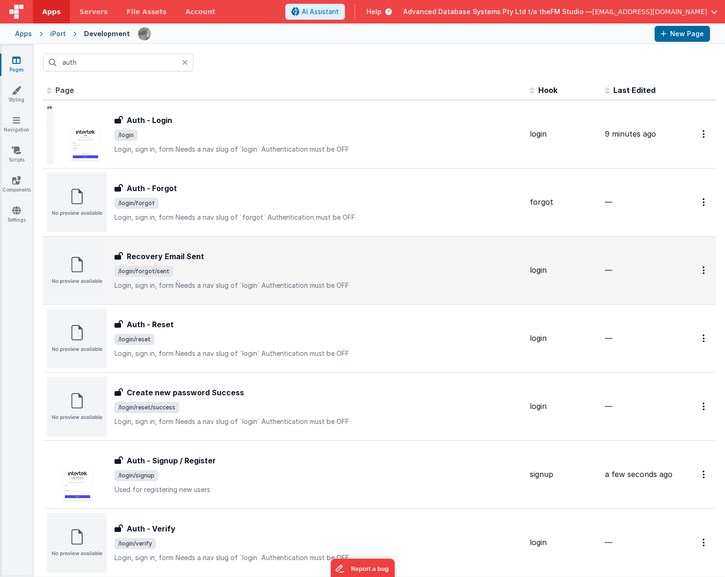
click at [193, 266] on span "/login/forgot/sent" at bounding box center [319, 271] width 408 height 11
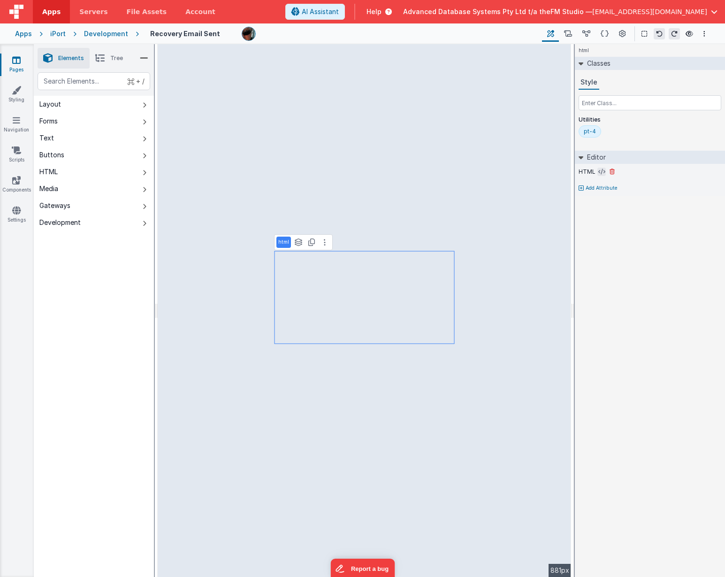
click at [600, 171] on icon at bounding box center [602, 172] width 7 height 8
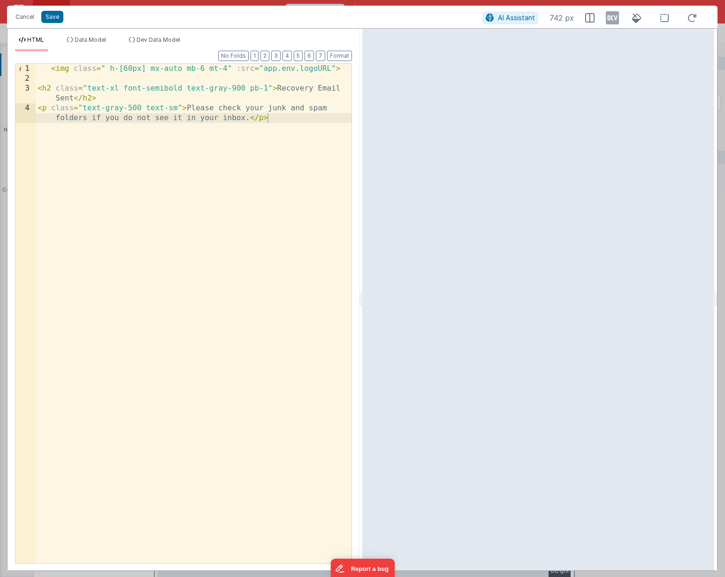
click at [39, 69] on div "< img class = " h-[60px] mx-auto mb-6 mt-4" :src = "app.env.logoURL" > < h2 cla…" at bounding box center [194, 328] width 316 height 529
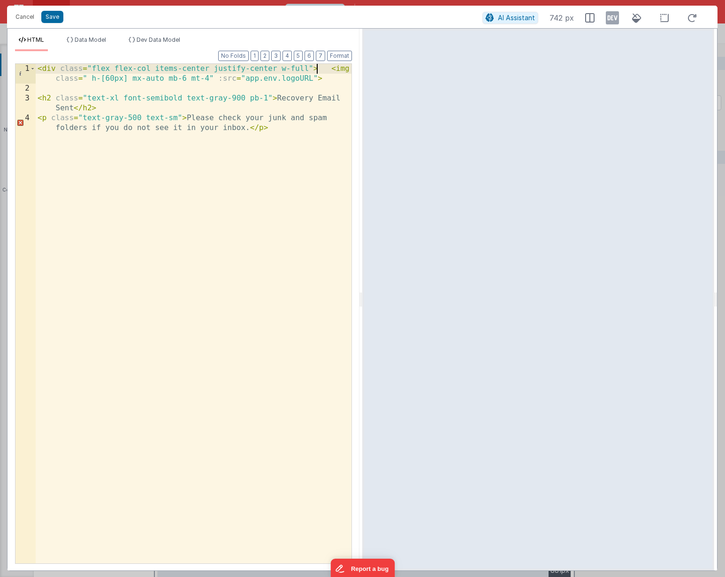
click at [85, 148] on div "< div class = "flex flex-col items-center justify-center w-full" > < img class …" at bounding box center [194, 333] width 316 height 539
click at [49, 19] on button "Save" at bounding box center [52, 17] width 22 height 12
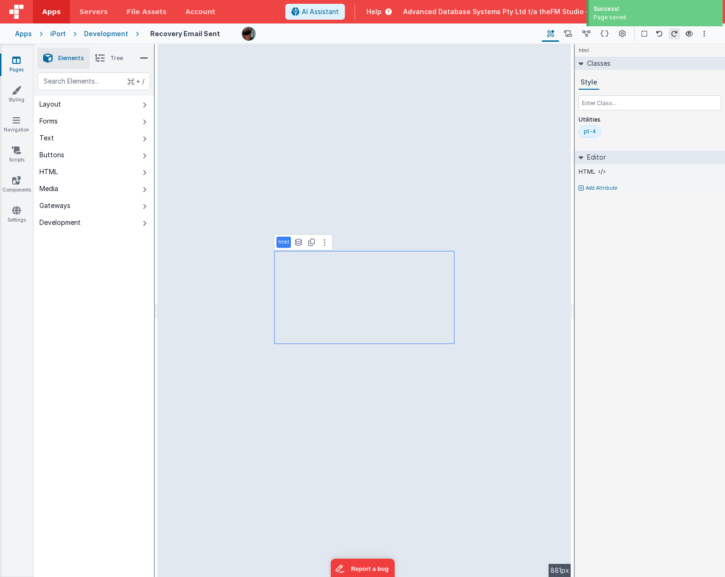
click at [12, 56] on icon at bounding box center [16, 59] width 8 height 9
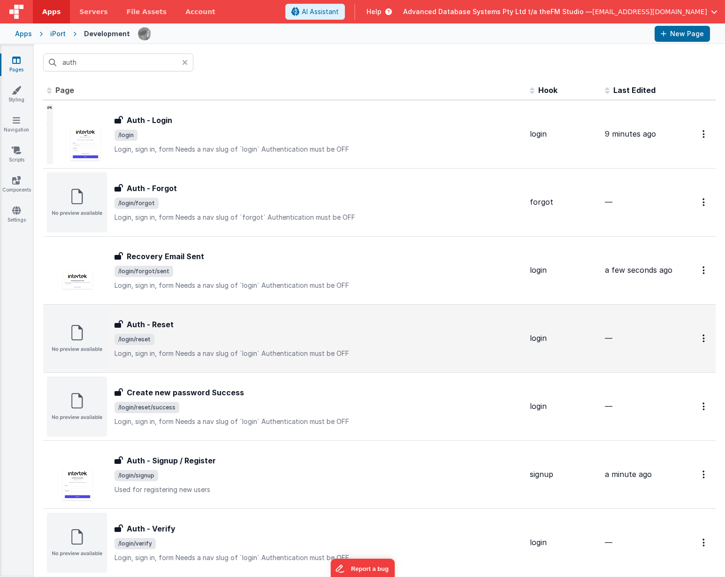
click at [184, 330] on div "Auth - Reset Auth - Reset /login/reset Login, sign in, formNeeds a nav slug of…" at bounding box center [319, 338] width 408 height 39
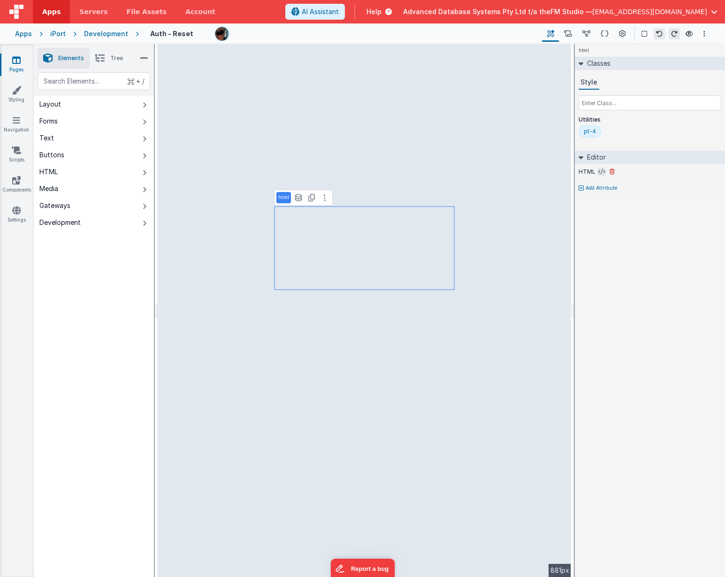
click at [599, 171] on icon at bounding box center [602, 172] width 7 height 8
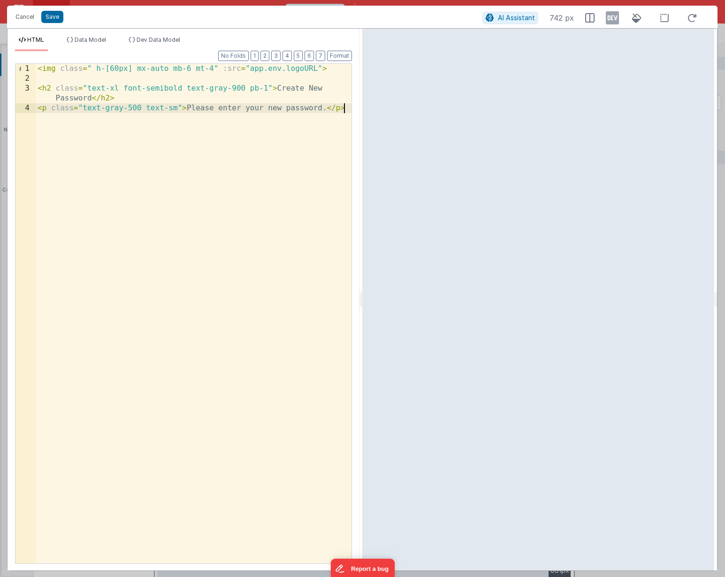
click at [118, 115] on div "< img class = " h-[60px] mx-auto mb-6 mt-4" :src = "app.env.logoURL" > < h2 cla…" at bounding box center [194, 323] width 316 height 519
click at [115, 102] on div "< img class = " h-[60px] mx-auto mb-6 mt-4" :src = "app.env.logoURL" > < h2 cla…" at bounding box center [194, 323] width 316 height 519
paste textarea
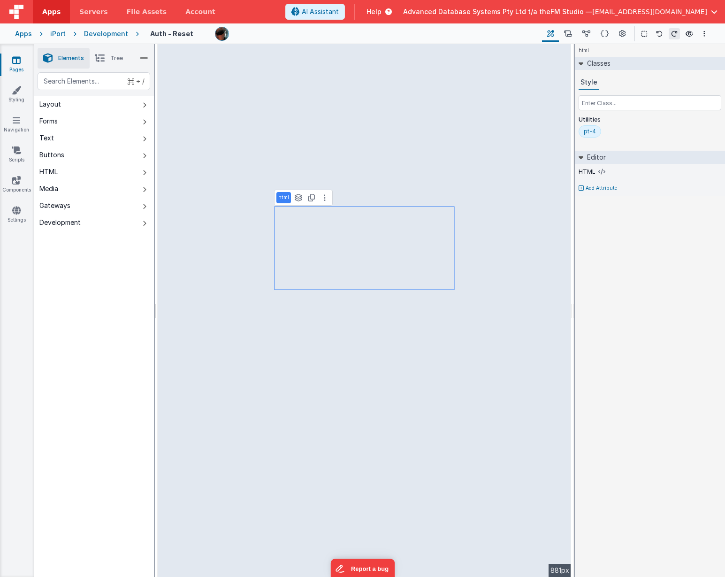
click at [15, 61] on icon at bounding box center [16, 59] width 8 height 9
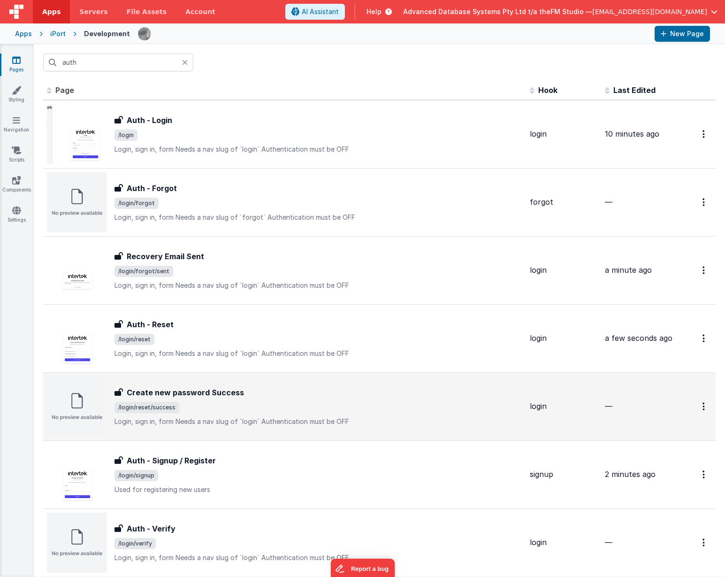
click at [214, 387] on h3 "Create new password Success" at bounding box center [185, 392] width 117 height 11
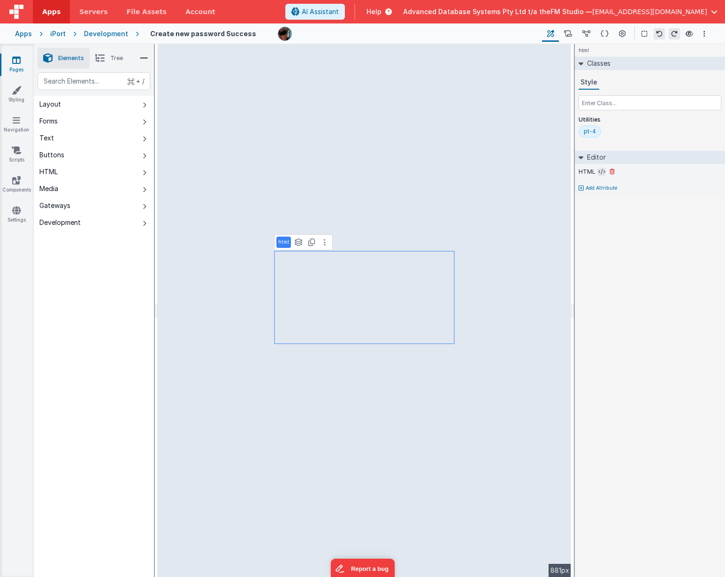
click at [601, 169] on icon at bounding box center [602, 172] width 7 height 8
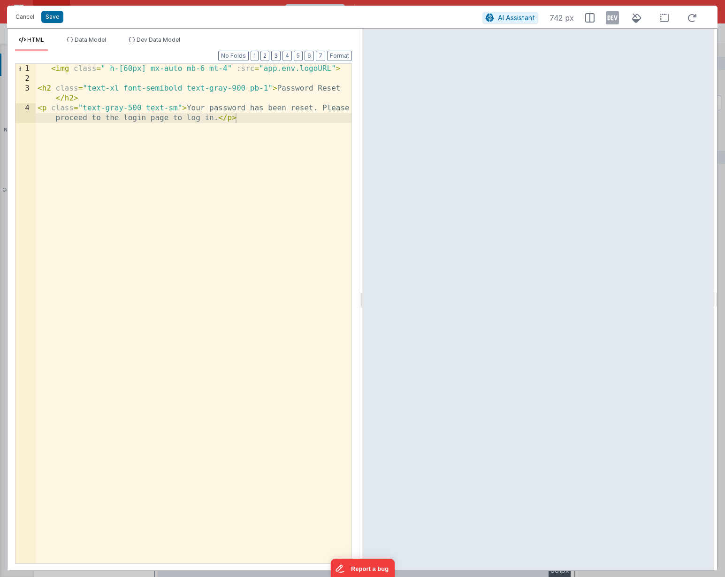
click at [240, 110] on div "< img class = " h-[60px] mx-auto mb-6 mt-4" :src = "app.env.logoURL" > < h2 cla…" at bounding box center [194, 328] width 316 height 529
paste textarea
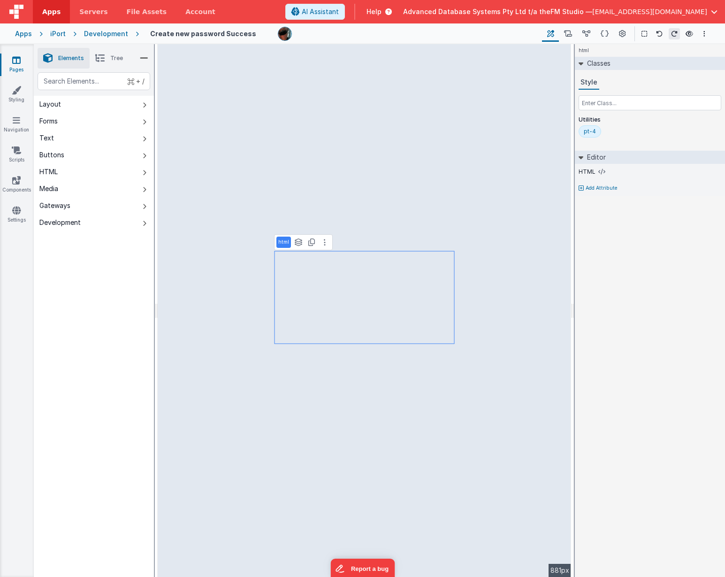
click at [16, 56] on icon at bounding box center [16, 59] width 8 height 9
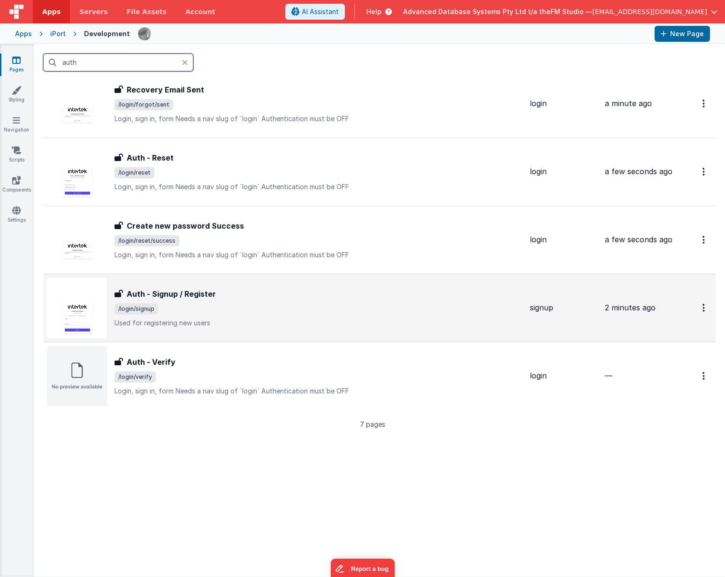
scroll to position [174, 0]
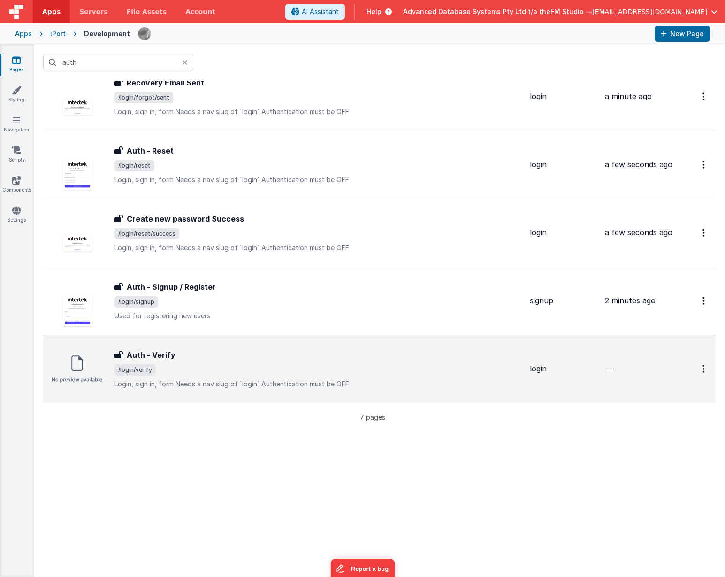
click at [185, 364] on span "/login/verify" at bounding box center [319, 369] width 408 height 11
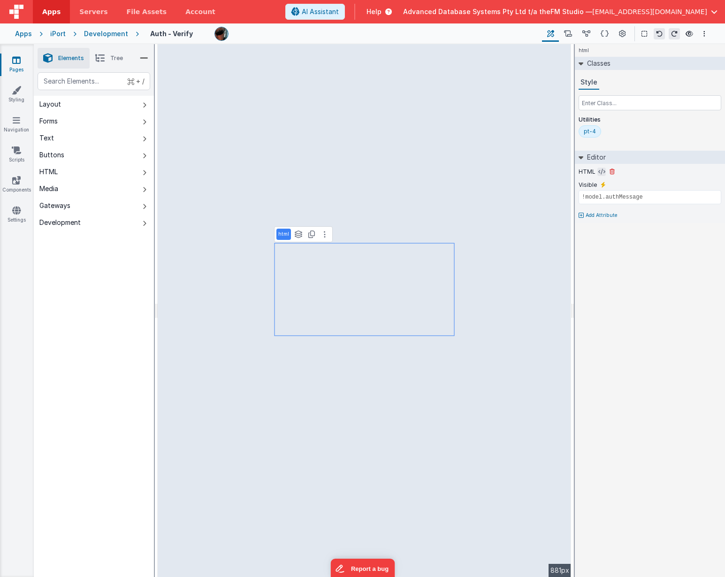
click at [601, 171] on icon at bounding box center [602, 172] width 7 height 8
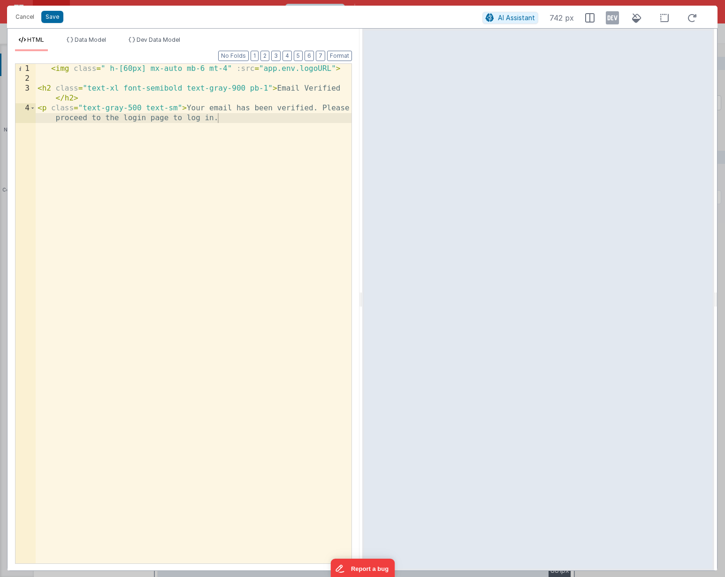
click at [174, 102] on div "< img class = " h-[60px] mx-auto mb-6 mt-4" :src = "app.env.logoURL" > < h2 cla…" at bounding box center [194, 328] width 316 height 529
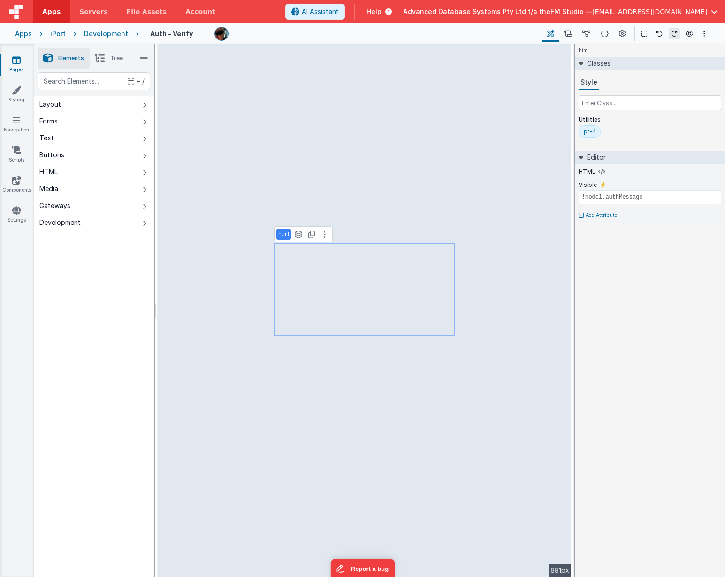
click at [18, 68] on link "Pages" at bounding box center [17, 64] width 34 height 19
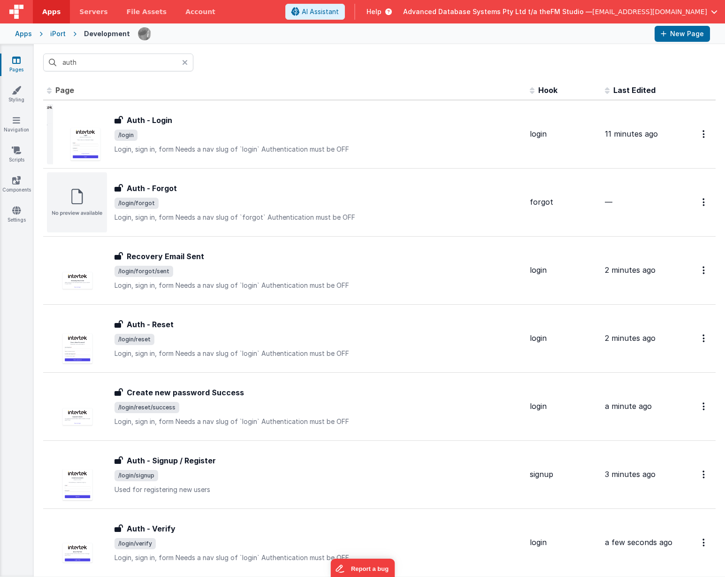
click at [185, 62] on icon at bounding box center [185, 63] width 6 height 8
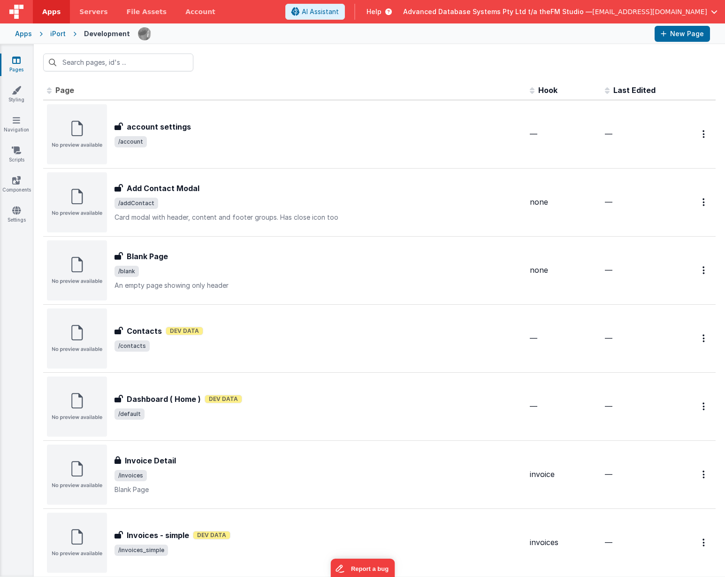
click at [635, 92] on span "Last Edited" at bounding box center [635, 89] width 42 height 9
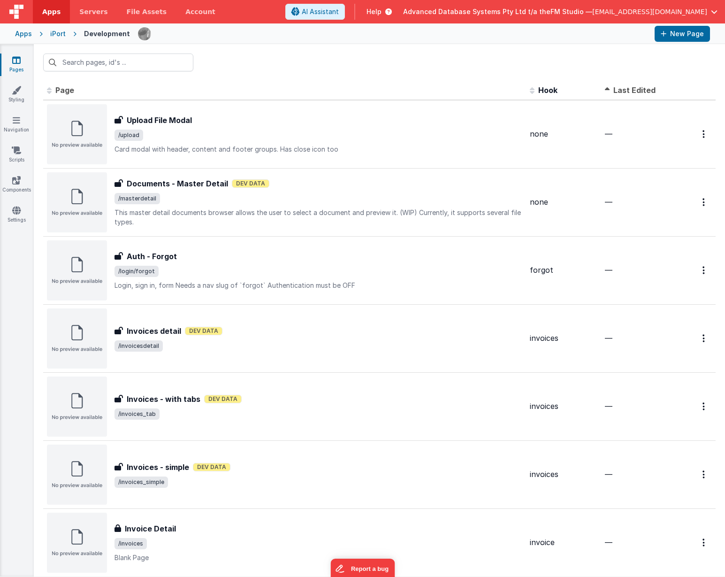
click at [629, 91] on span "Last Edited" at bounding box center [635, 89] width 42 height 9
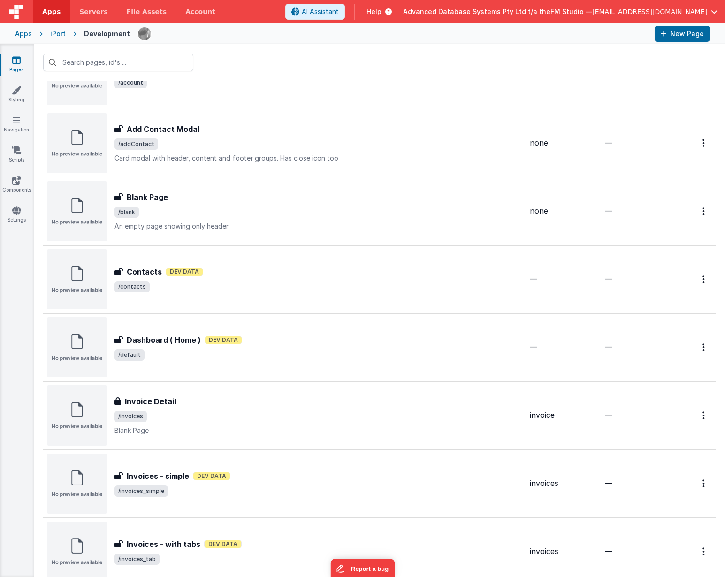
scroll to position [469, 0]
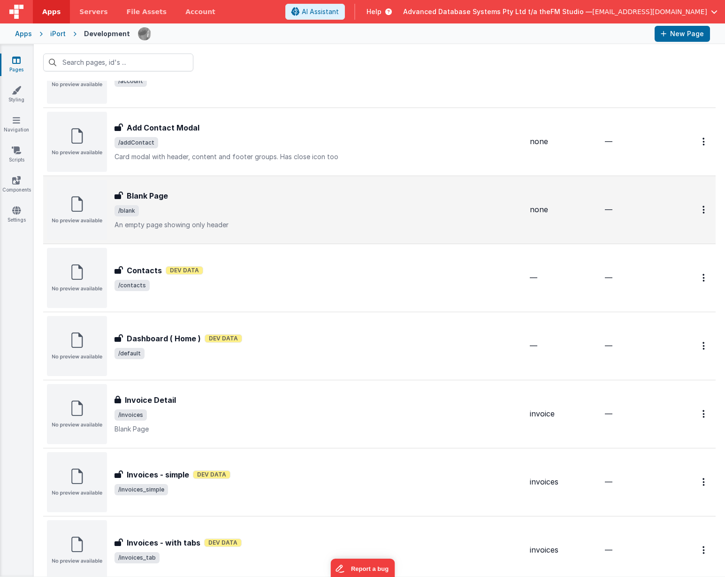
click at [181, 198] on div "Blank Page" at bounding box center [319, 195] width 408 height 11
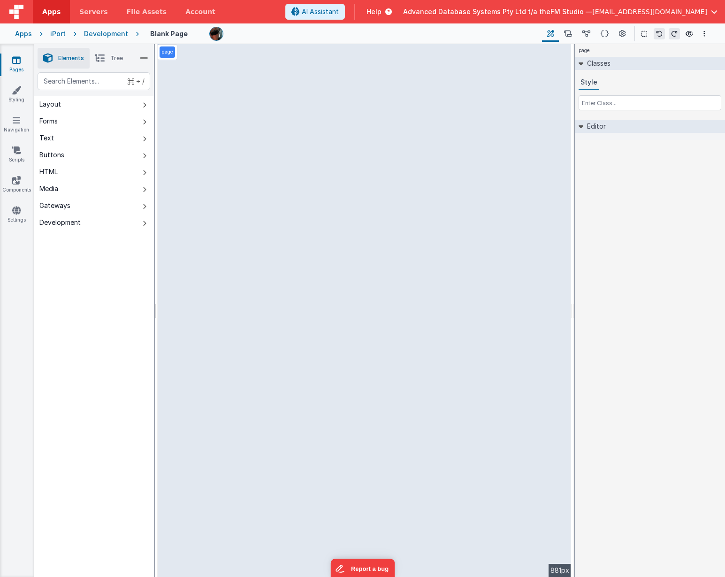
click at [18, 61] on icon at bounding box center [16, 59] width 8 height 9
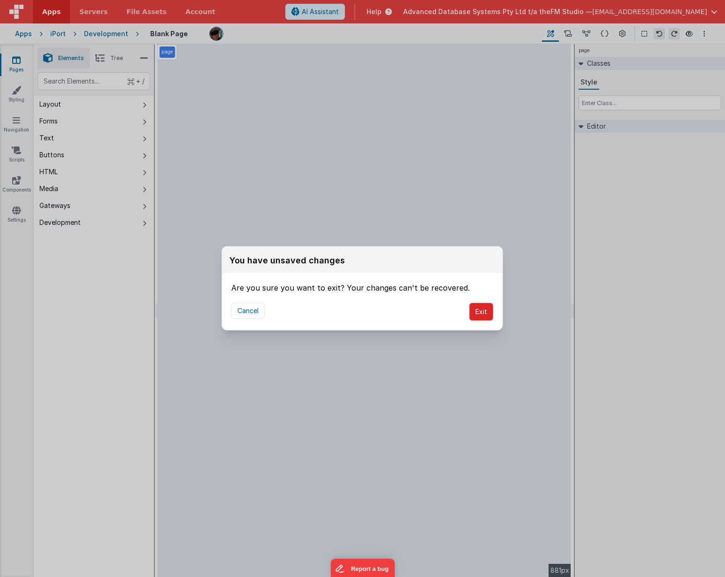
click at [479, 315] on button "Exit" at bounding box center [481, 312] width 24 height 18
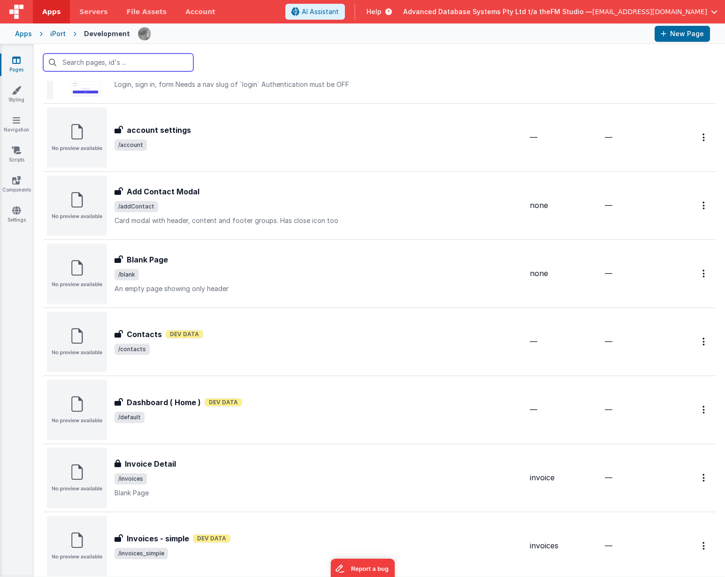
scroll to position [417, 0]
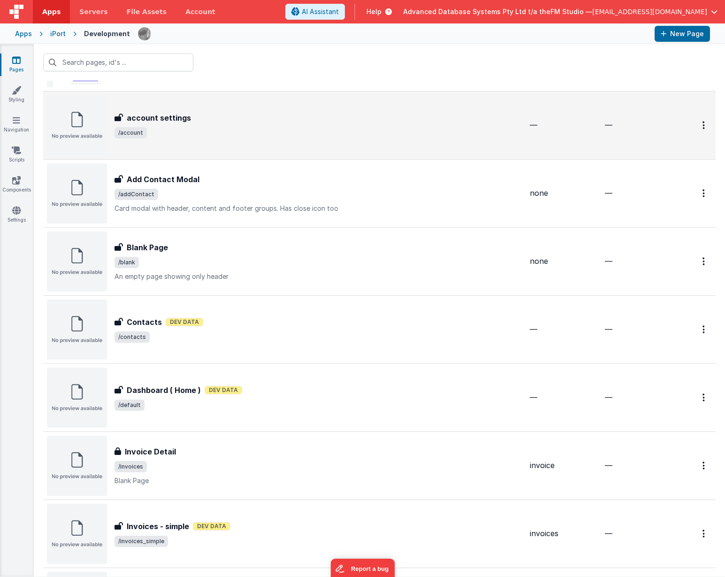
click at [148, 121] on h3 "account settings" at bounding box center [159, 117] width 64 height 11
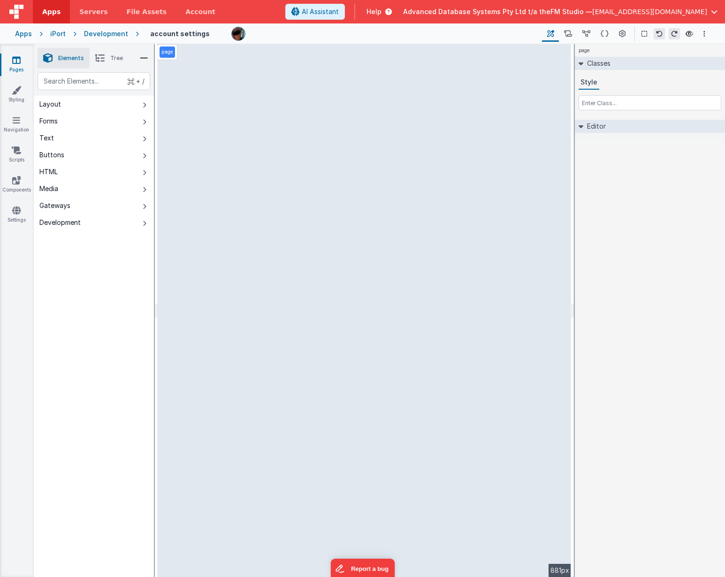
click at [704, 13] on span "[EMAIL_ADDRESS][DOMAIN_NAME]" at bounding box center [649, 11] width 115 height 9
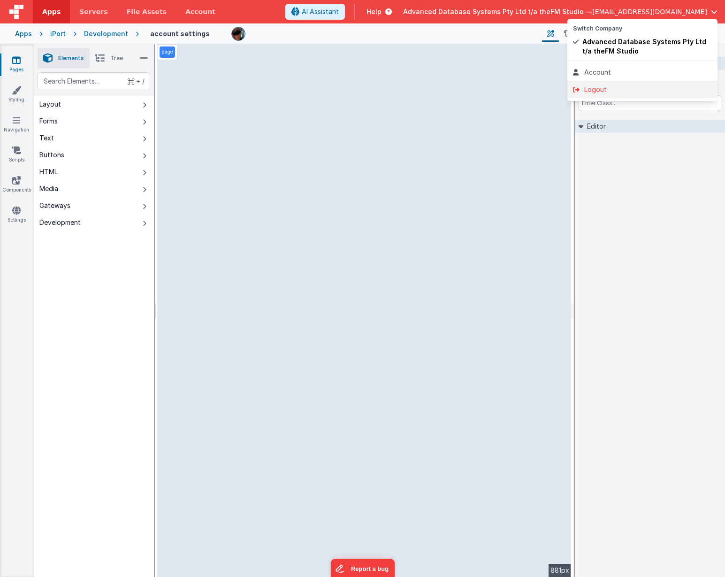
click at [595, 89] on div "Logout" at bounding box center [642, 89] width 139 height 9
